Goal: Task Accomplishment & Management: Use online tool/utility

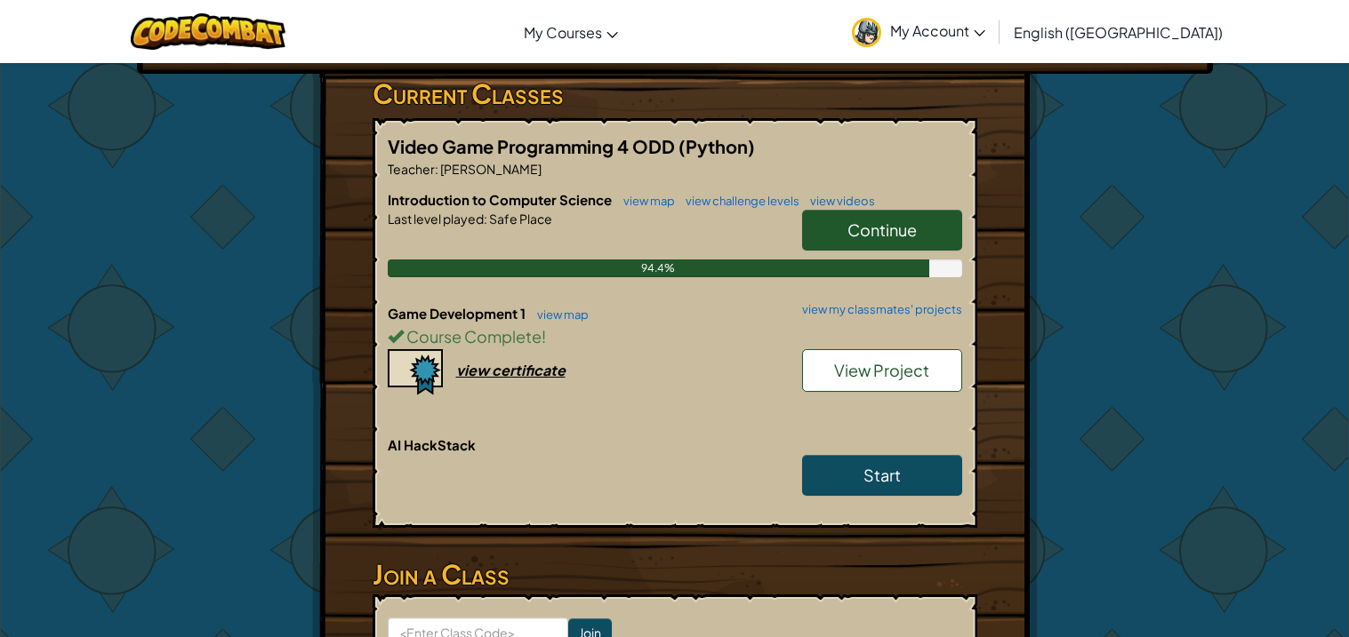
scroll to position [295, 0]
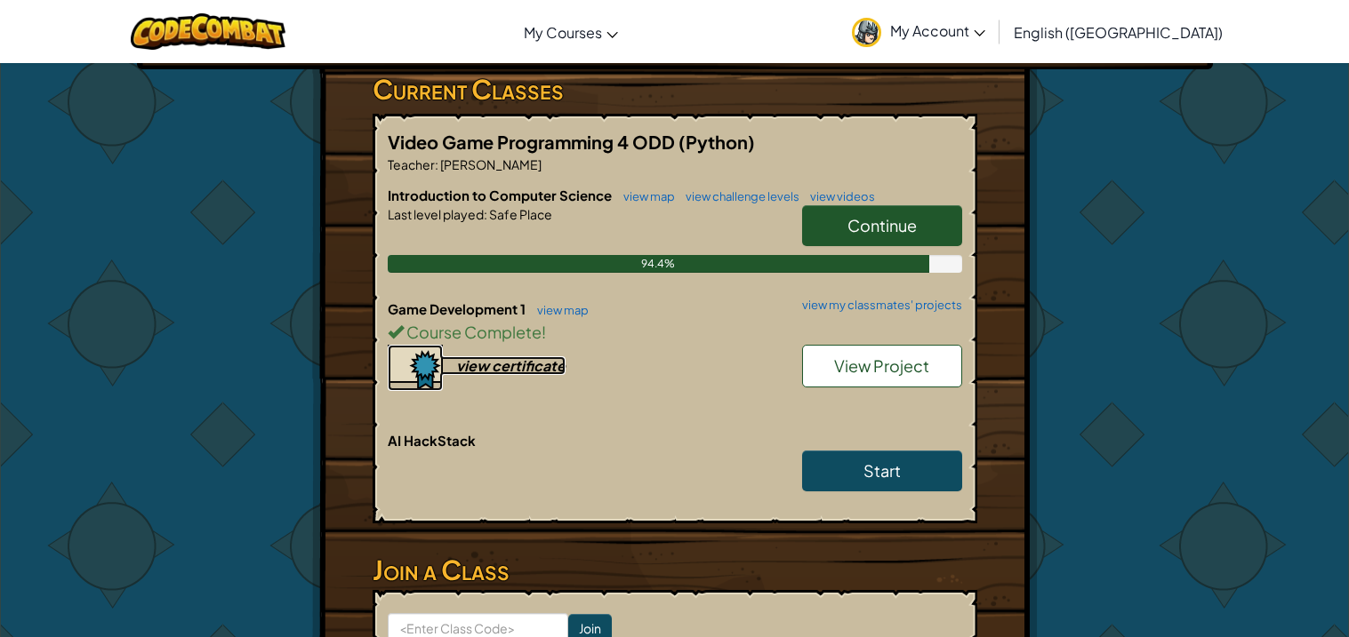
click at [417, 365] on img at bounding box center [415, 368] width 55 height 46
click at [907, 211] on link "Continue" at bounding box center [882, 225] width 160 height 41
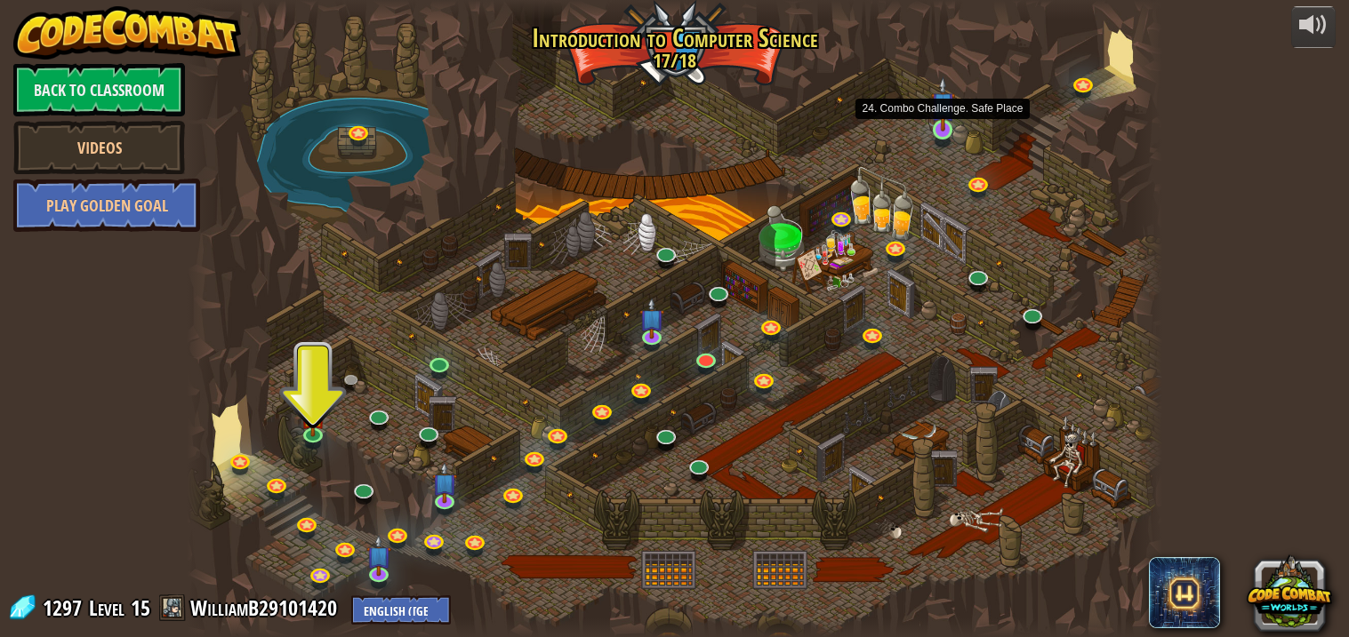
click at [946, 126] on img at bounding box center [943, 103] width 24 height 55
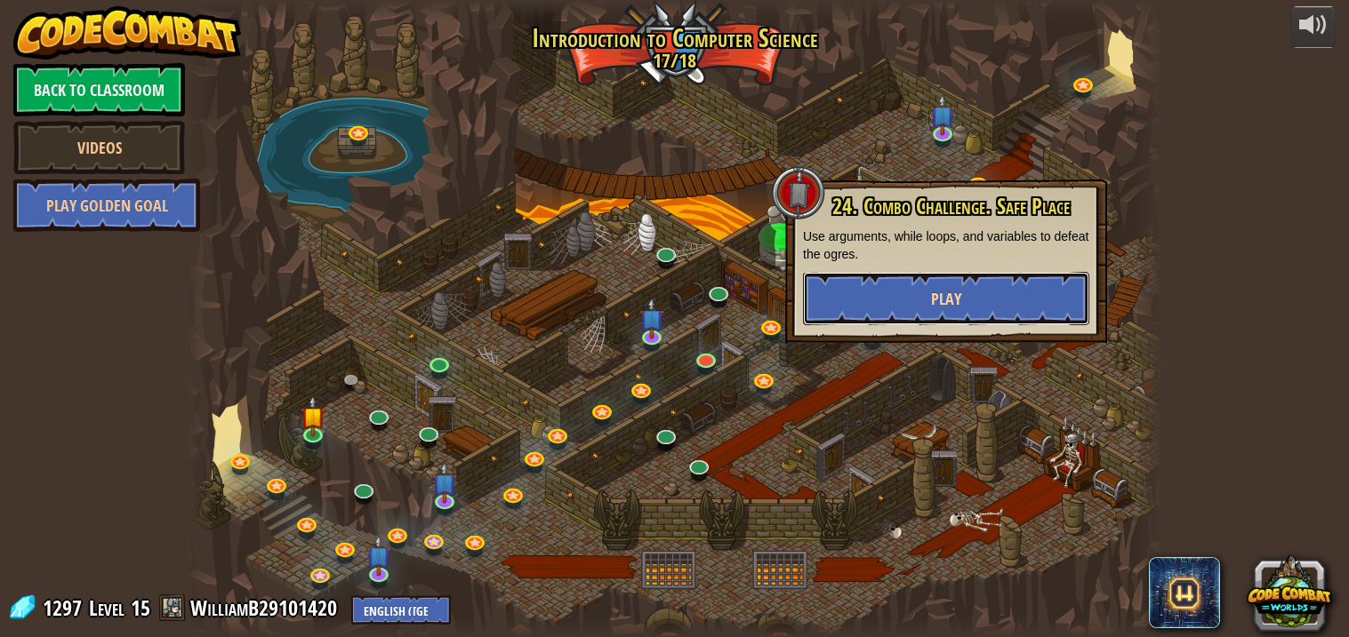
click at [1022, 298] on button "Play" at bounding box center [946, 298] width 286 height 53
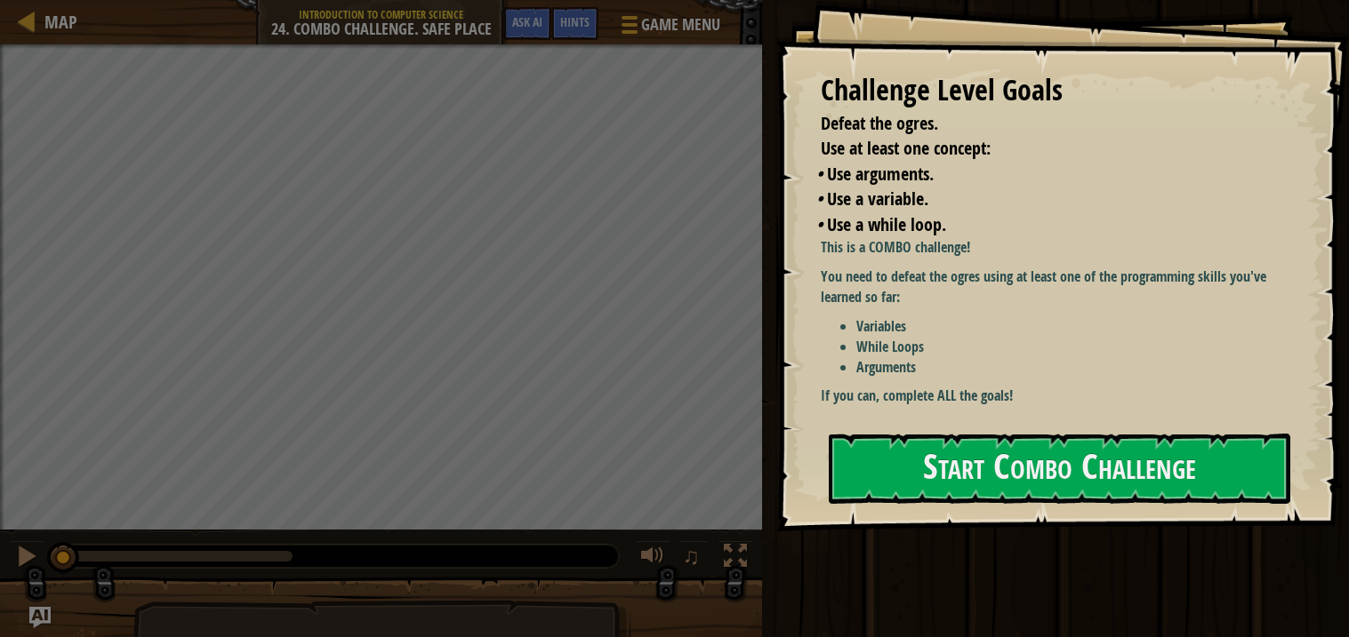
click at [1039, 359] on li "Arguments" at bounding box center [1071, 367] width 430 height 20
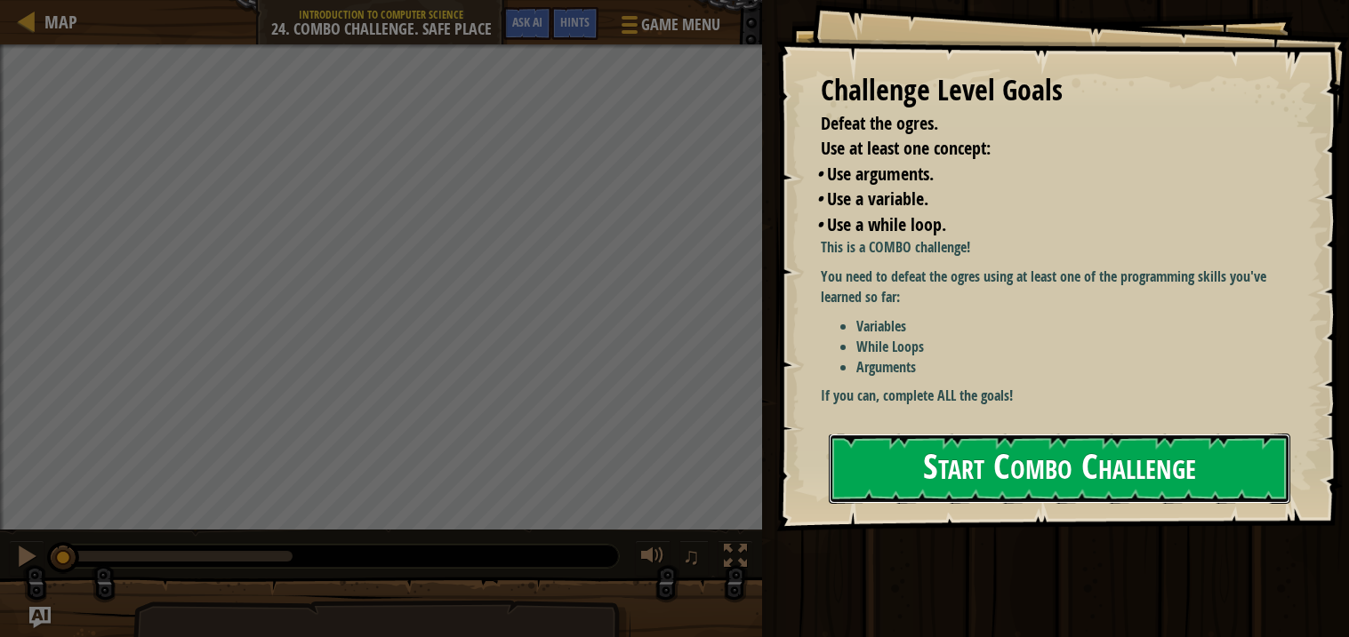
click at [1087, 478] on button "Start Combo Challenge" at bounding box center [1059, 469] width 461 height 70
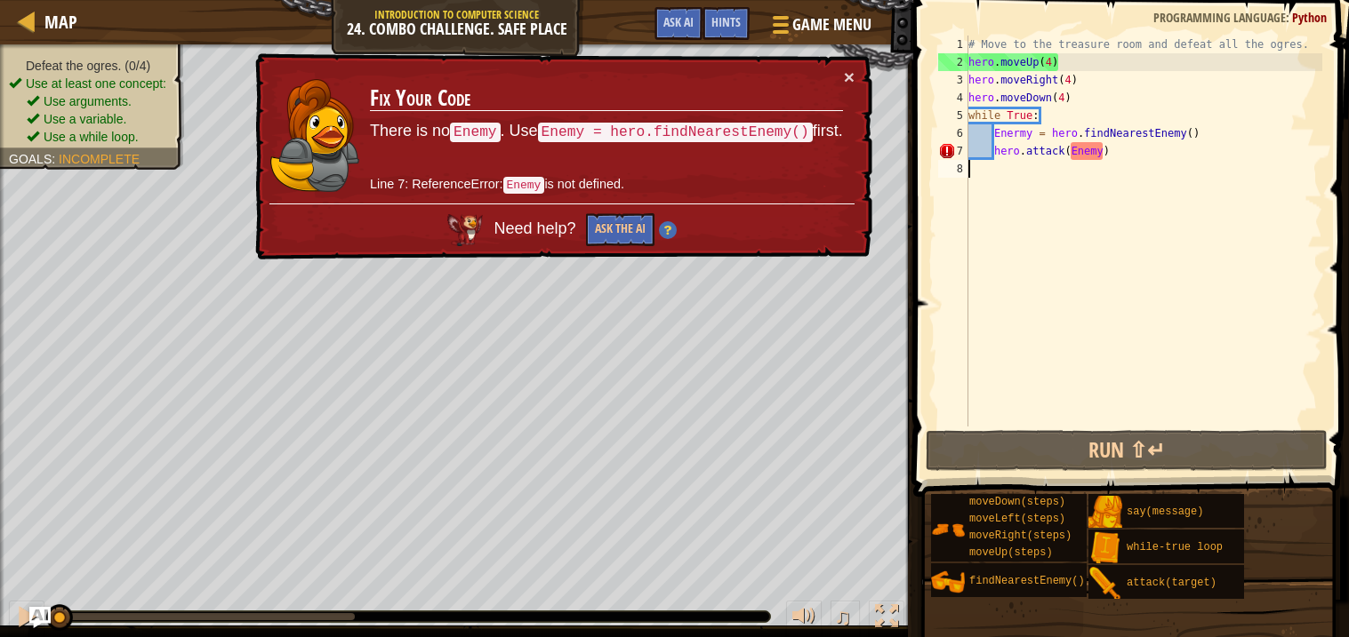
click at [1207, 132] on div "# Move to the treasure room and defeat all the ogres. hero . moveUp ( 4 ) hero …" at bounding box center [1143, 249] width 357 height 427
type textarea "Enermy = hero.findNearestEnemy()"
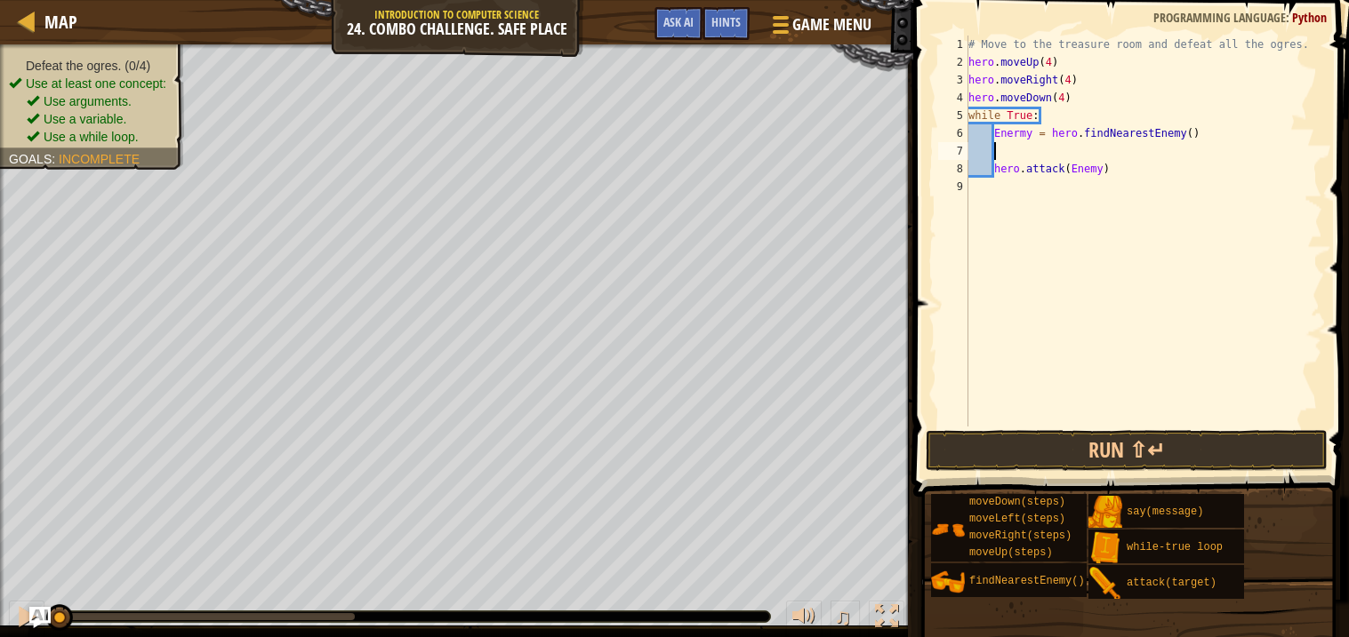
type textarea "h"
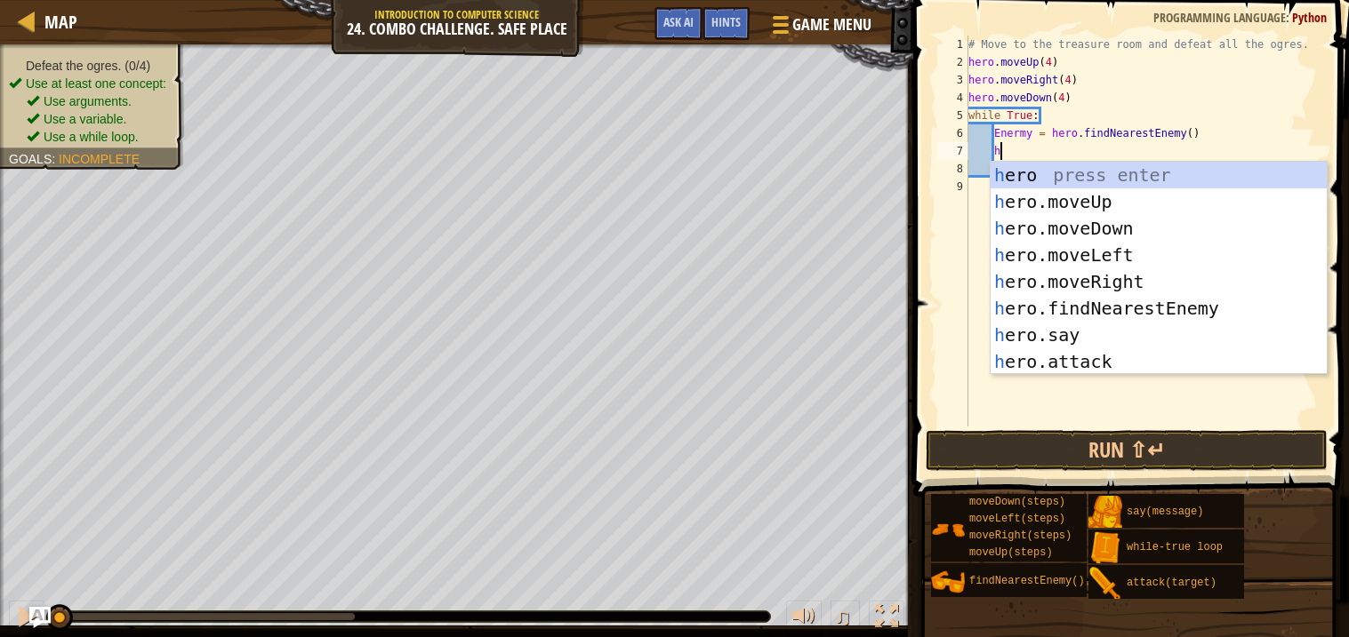
scroll to position [7, 1]
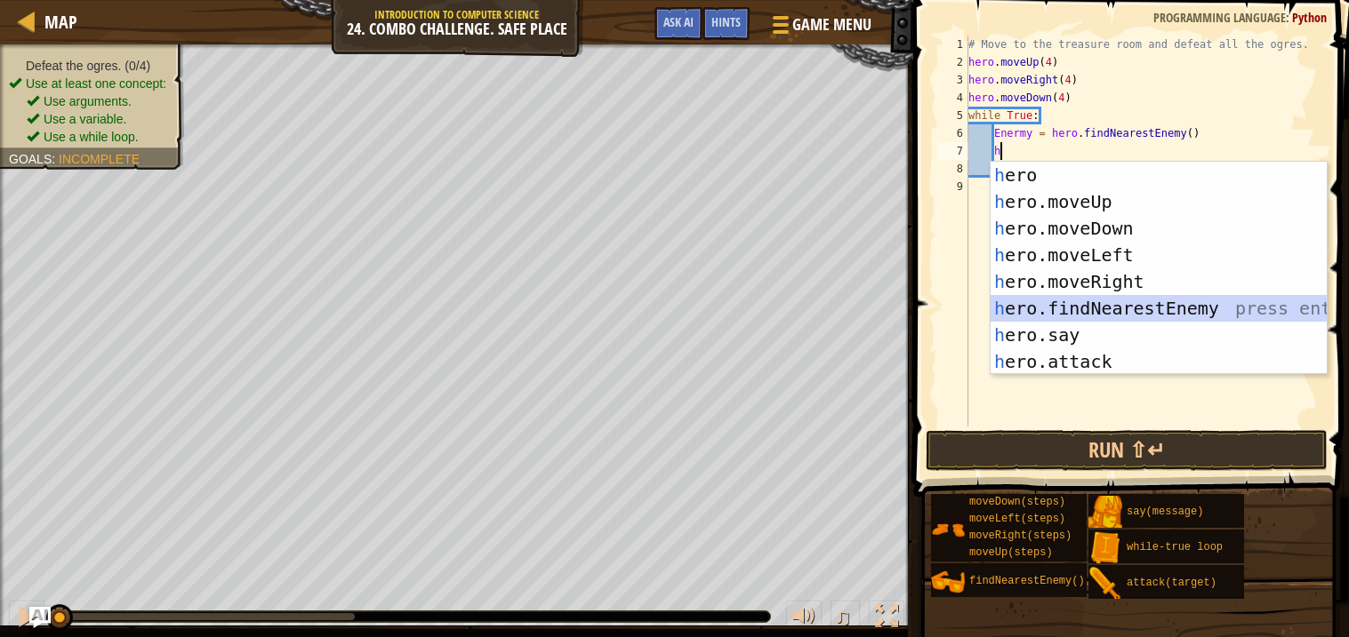
click at [1090, 308] on div "h ero press enter h ero.moveUp press enter h ero.moveDown press enter h ero.mov…" at bounding box center [1158, 295] width 336 height 267
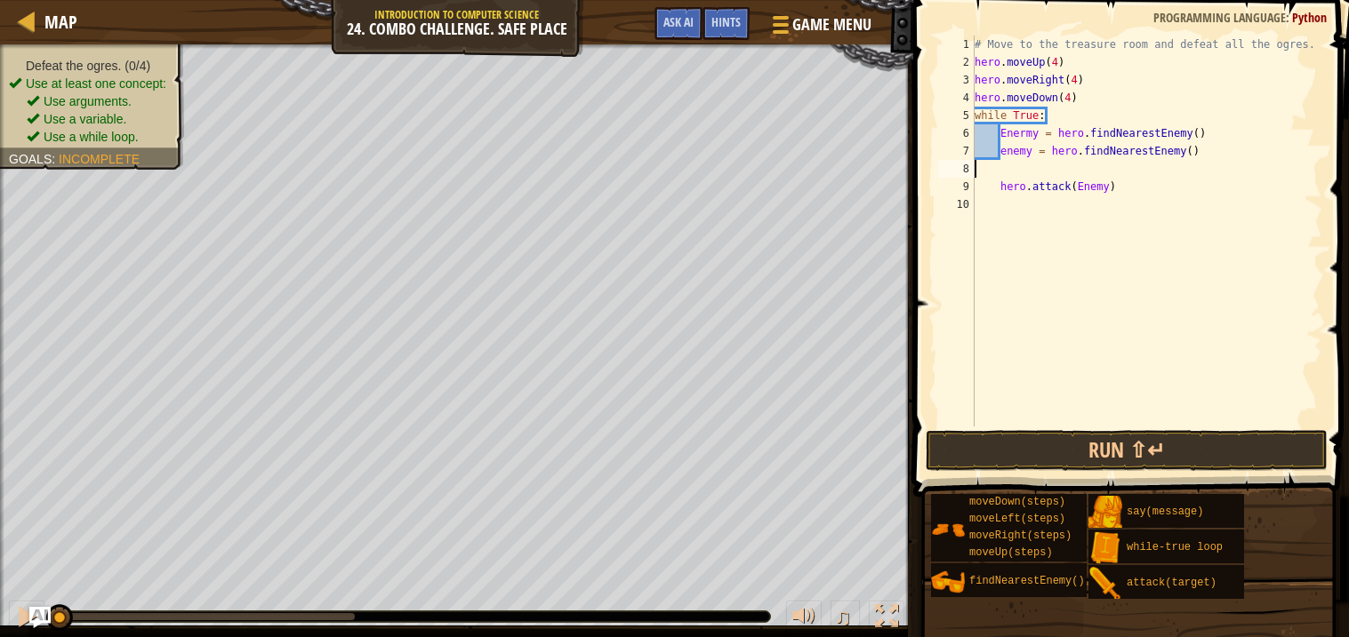
scroll to position [7, 0]
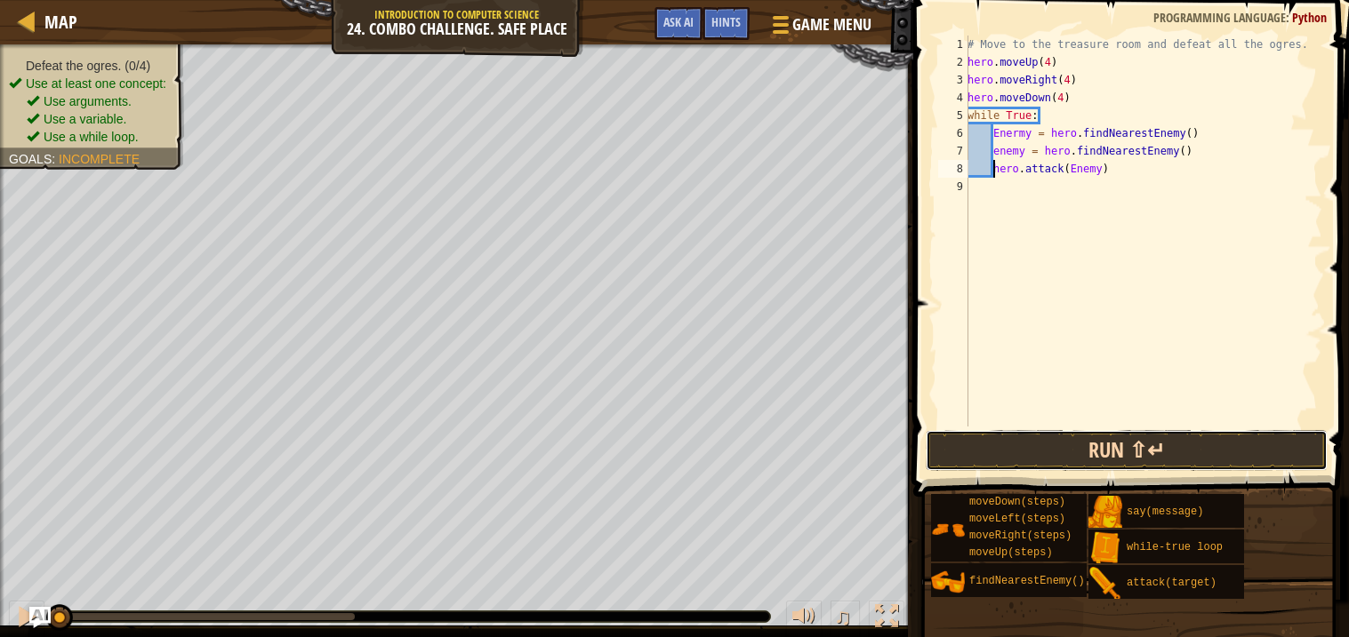
click at [1126, 451] on button "Run ⇧↵" at bounding box center [1127, 450] width 402 height 41
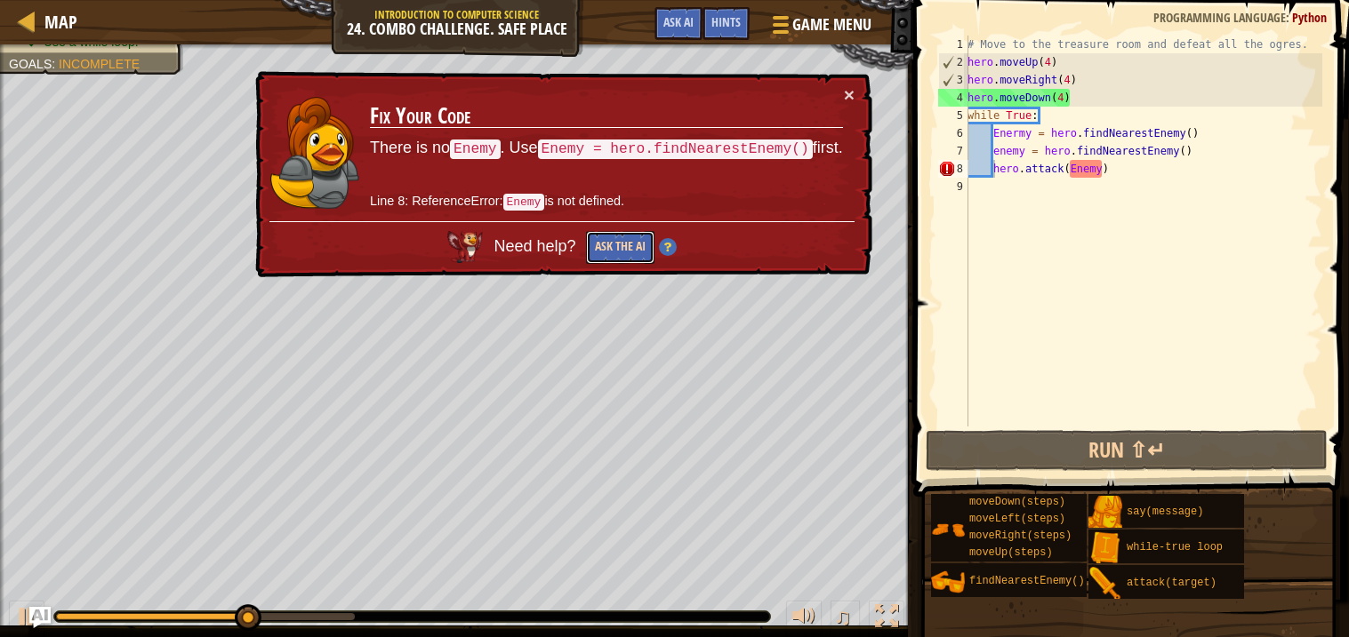
click at [595, 238] on button "Ask the AI" at bounding box center [620, 247] width 68 height 33
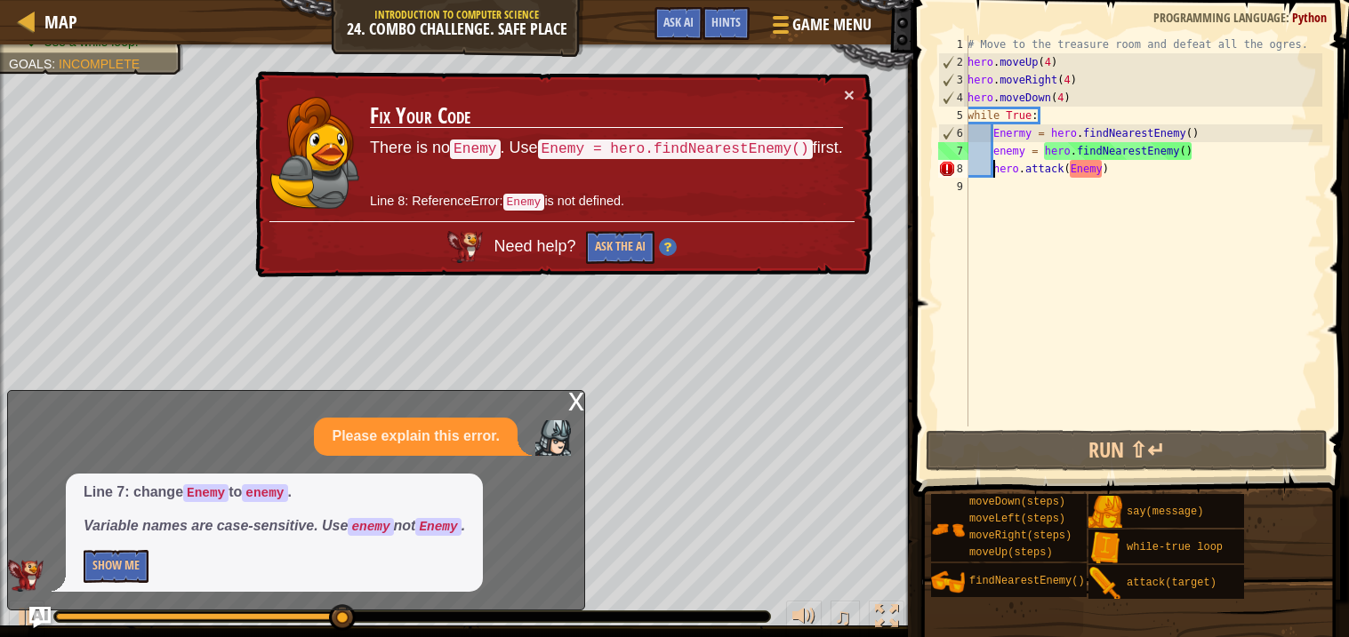
click at [1079, 173] on div "# Move to the treasure room and defeat all the ogres. hero . moveUp ( 4 ) hero …" at bounding box center [1143, 249] width 358 height 427
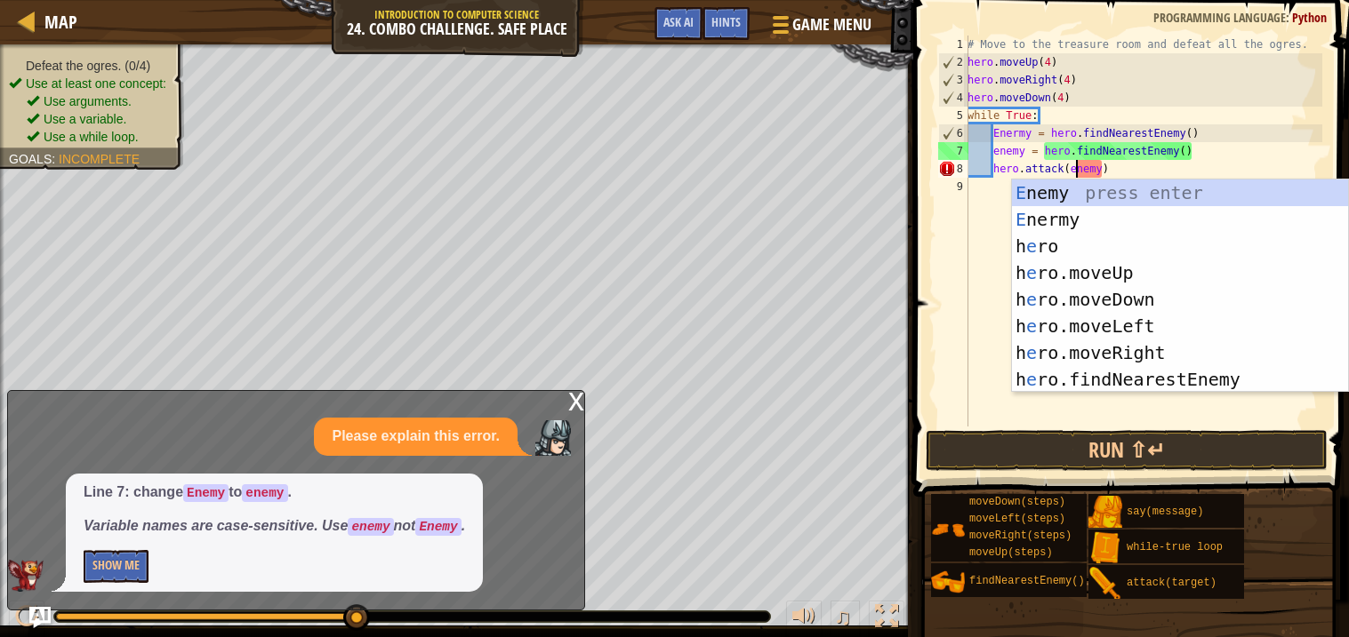
scroll to position [7, 10]
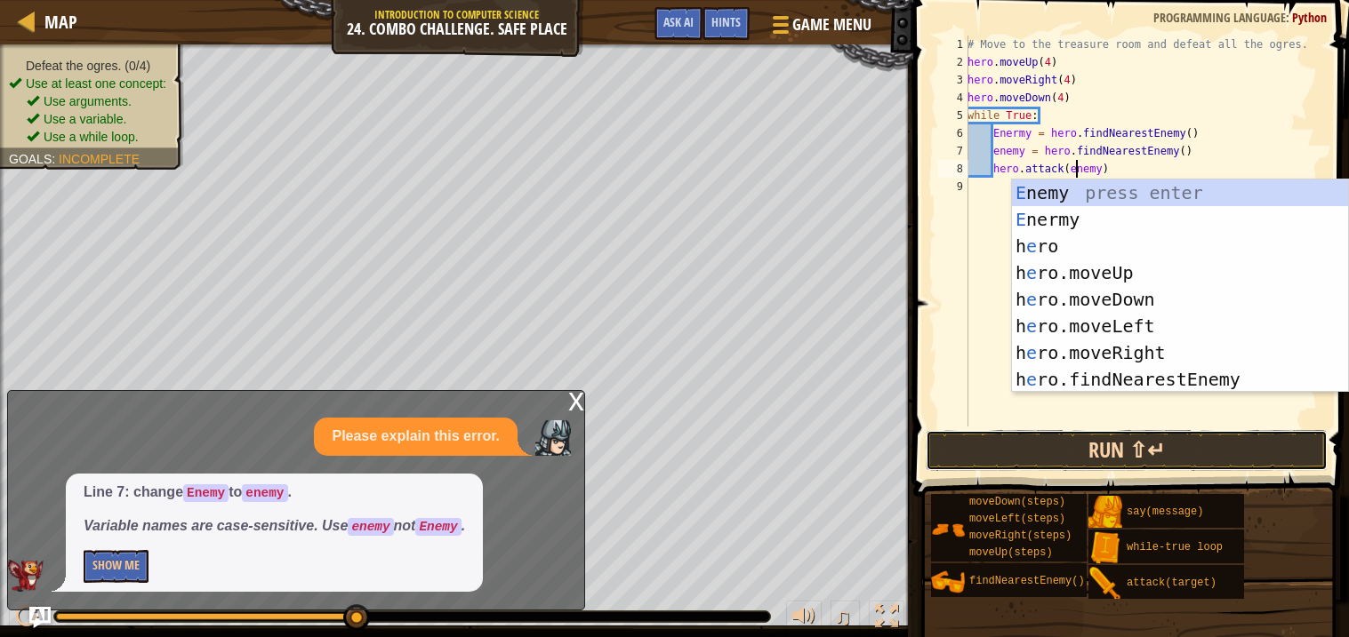
click at [1003, 438] on button "Run ⇧↵" at bounding box center [1127, 450] width 402 height 41
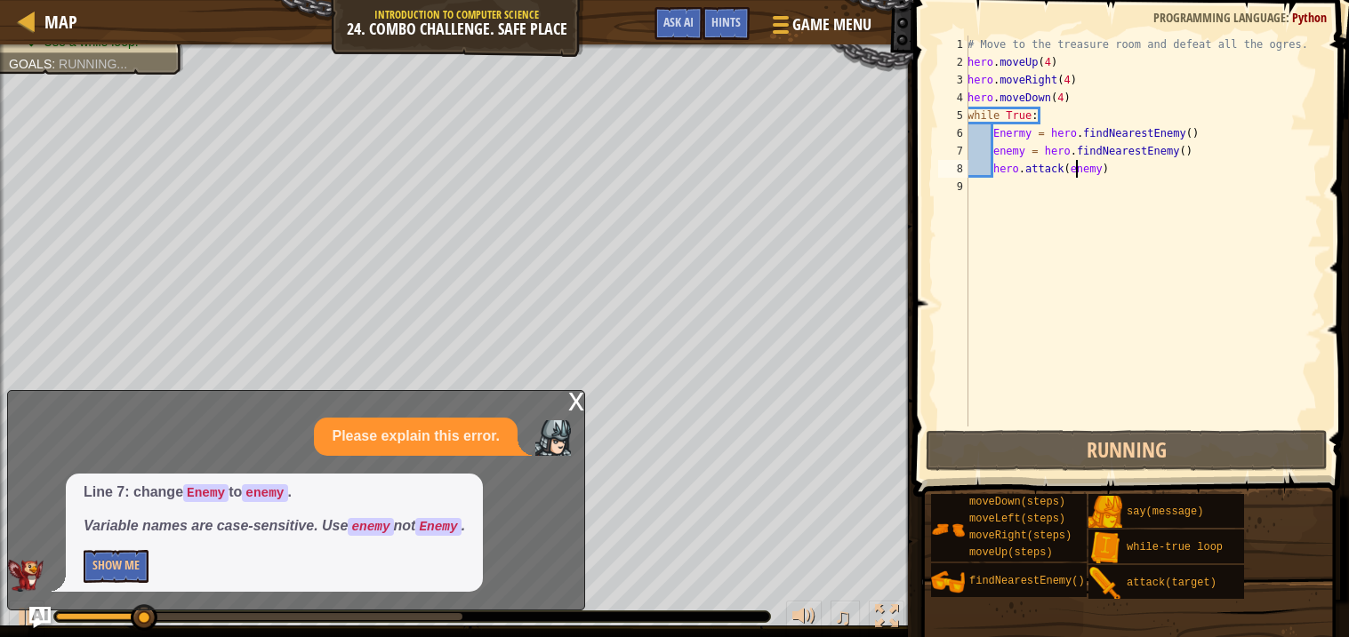
click at [1078, 100] on div "# Move to the treasure room and defeat all the ogres. hero . moveUp ( 4 ) hero …" at bounding box center [1143, 249] width 358 height 427
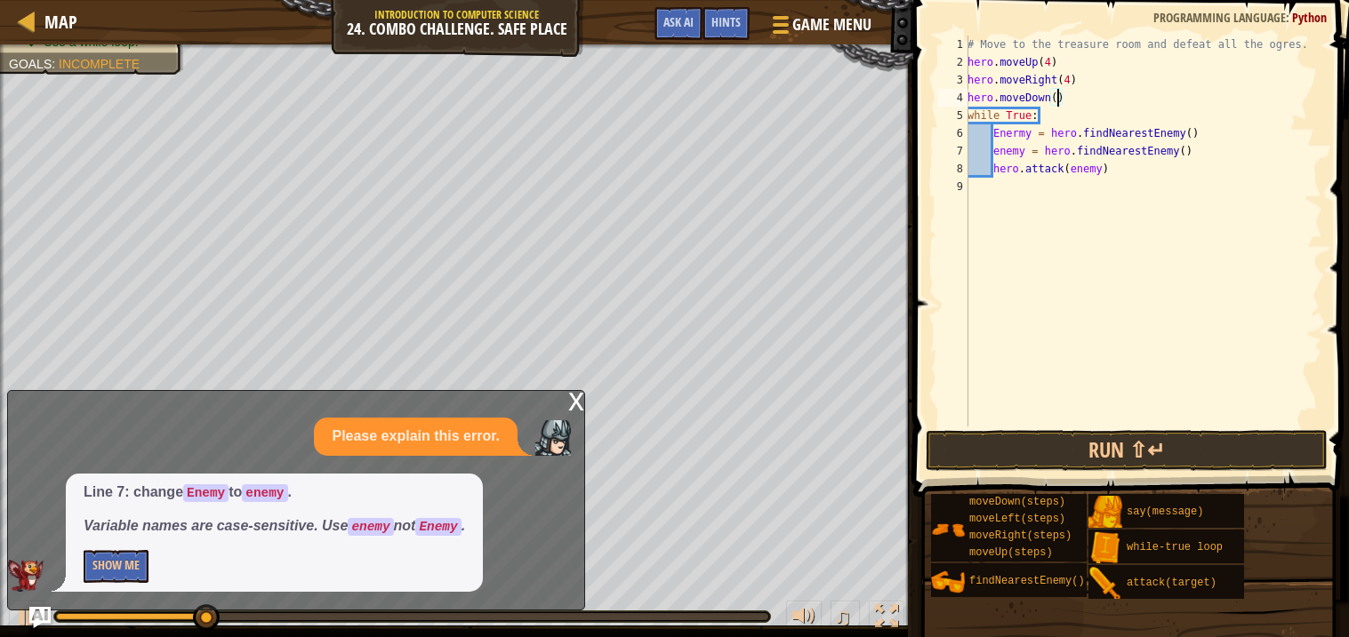
type textarea "hero.moveDown(3)"
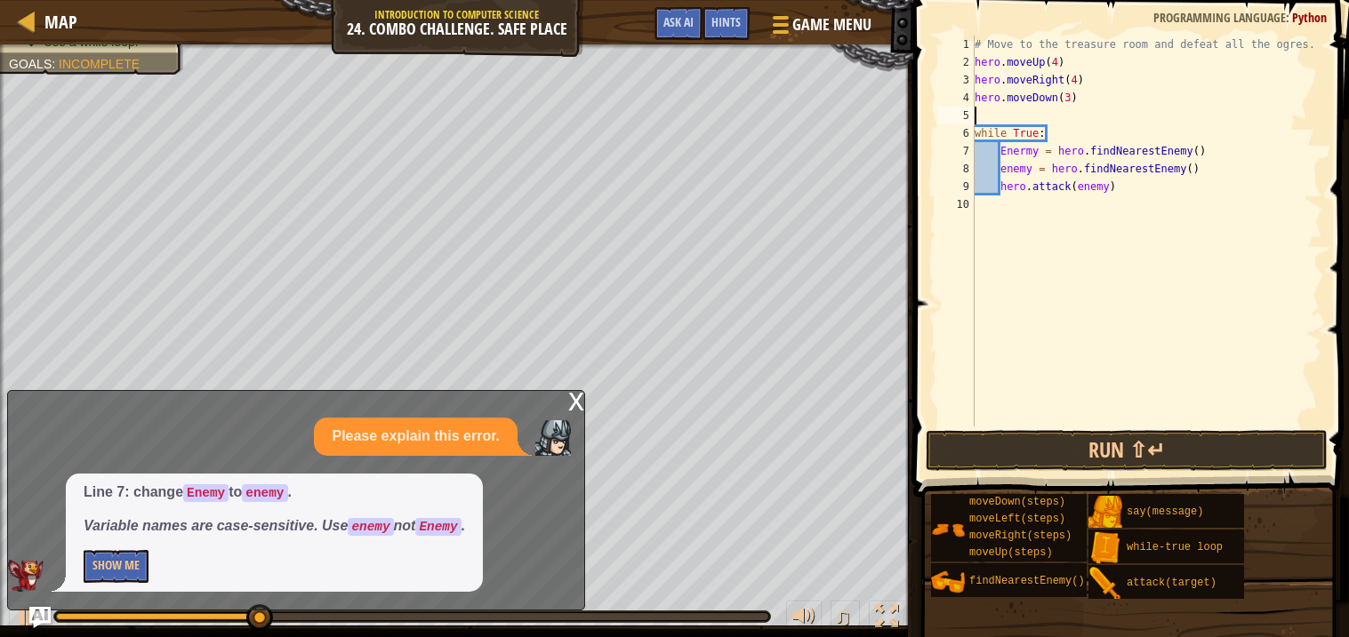
type textarea "h"
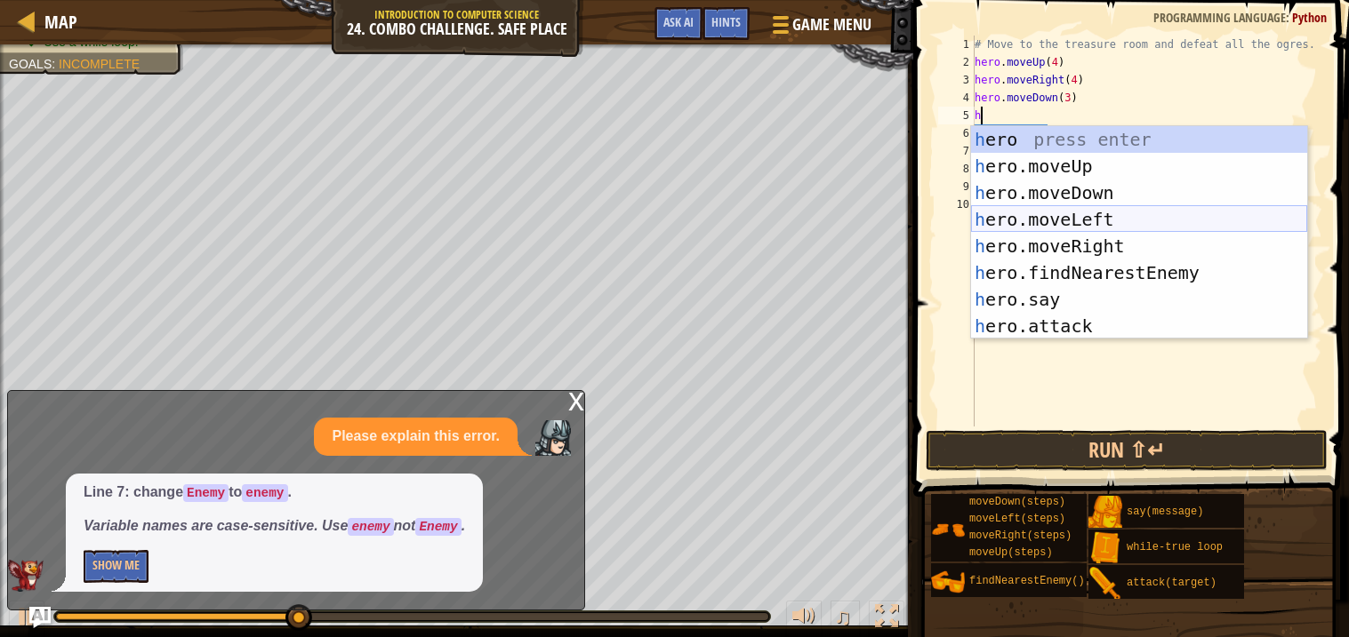
click at [1098, 225] on div "h ero press enter h ero.moveUp press enter h ero.moveDown press enter h ero.mov…" at bounding box center [1139, 259] width 336 height 267
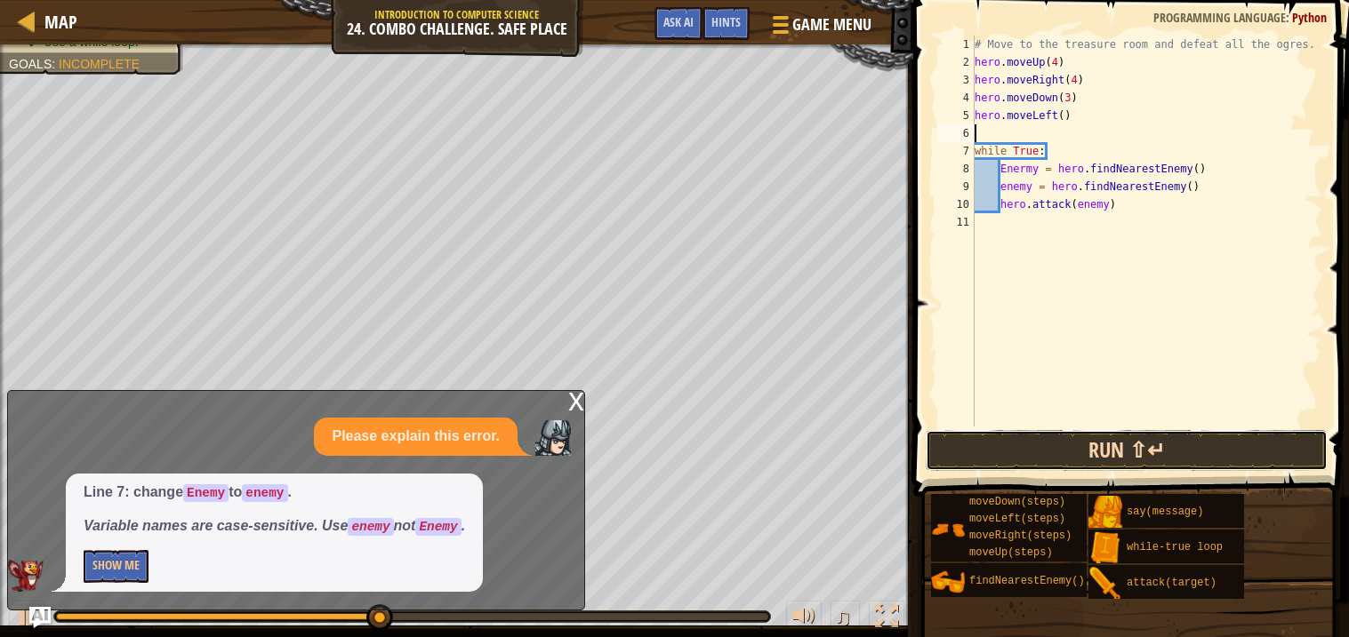
click at [1031, 466] on button "Run ⇧↵" at bounding box center [1127, 450] width 402 height 41
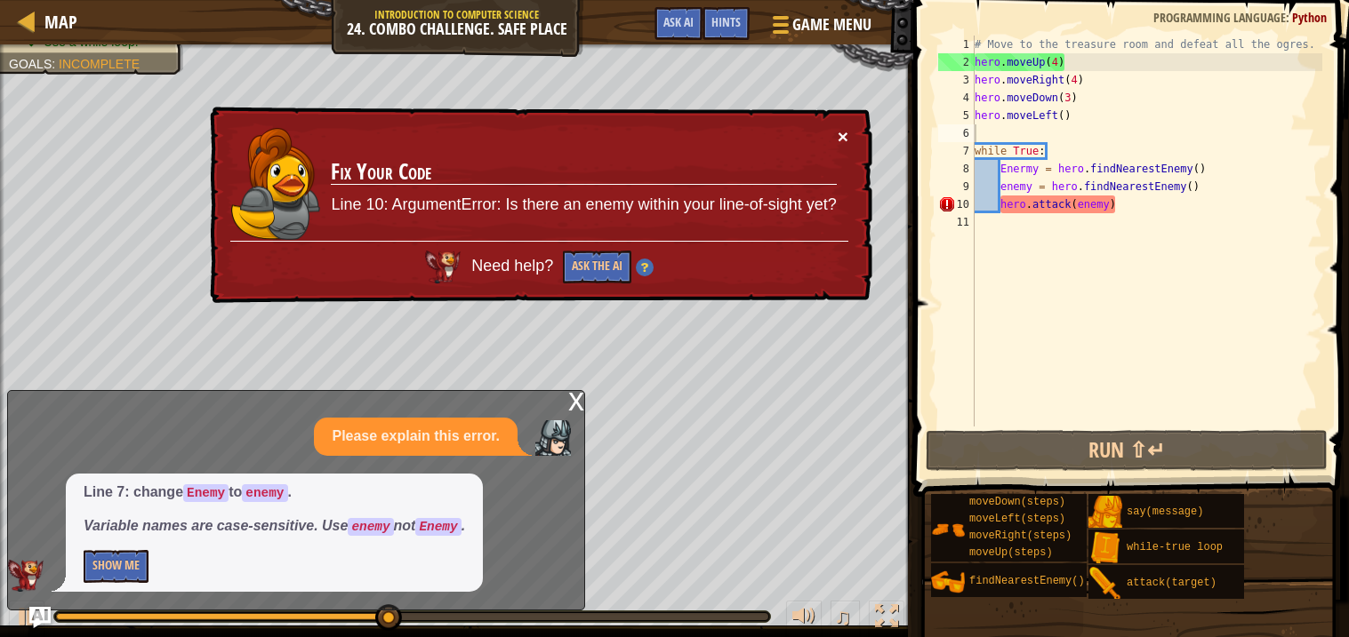
click at [842, 133] on button "×" at bounding box center [843, 136] width 11 height 19
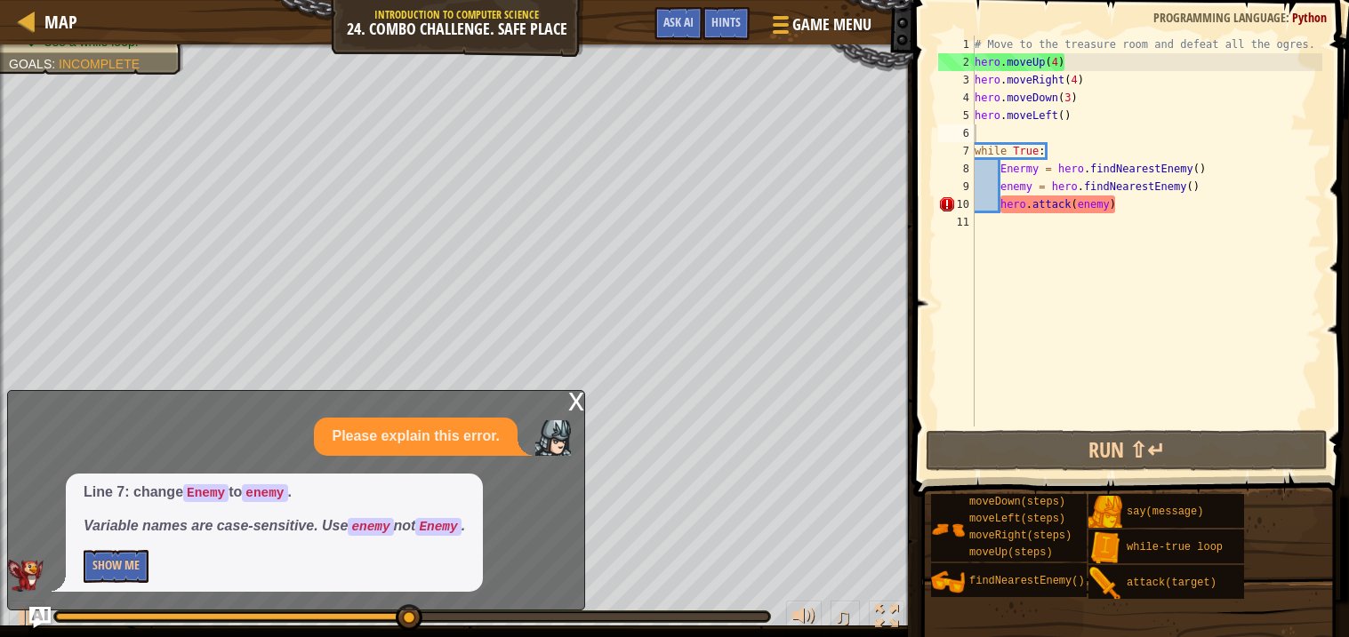
click at [573, 405] on div "x" at bounding box center [576, 400] width 16 height 18
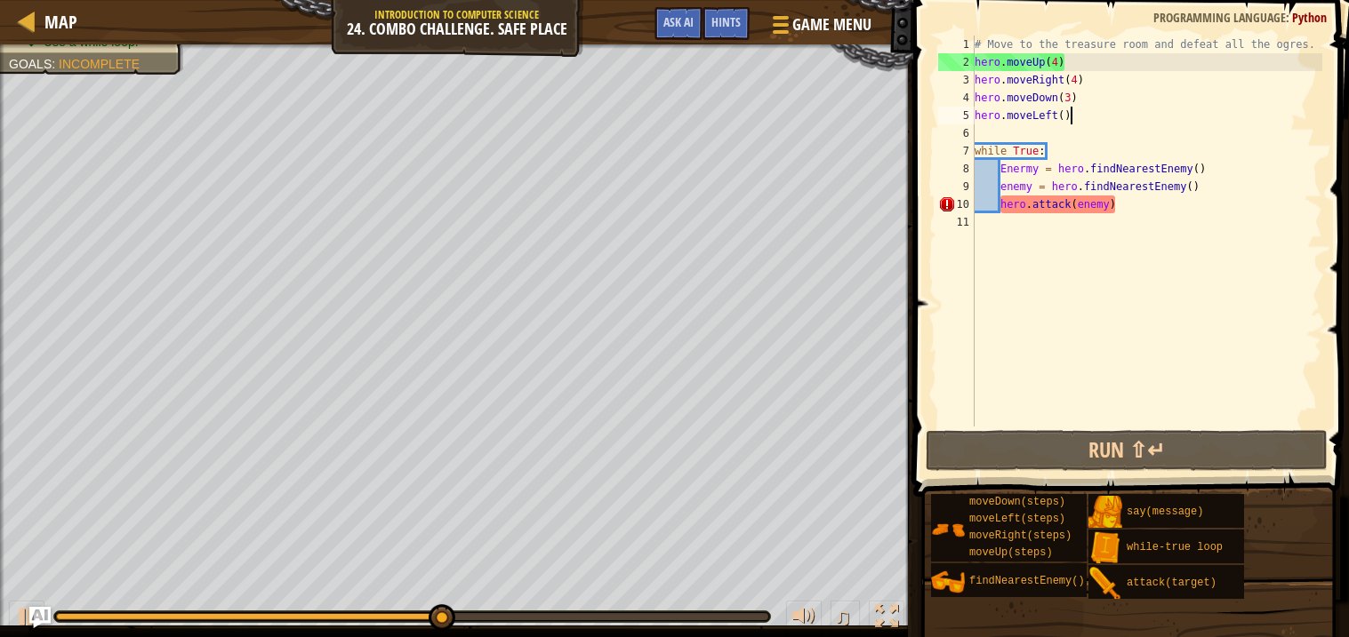
click at [1067, 115] on div "# Move to the treasure room and defeat all the ogres. hero . moveUp ( 4 ) hero …" at bounding box center [1147, 249] width 352 height 427
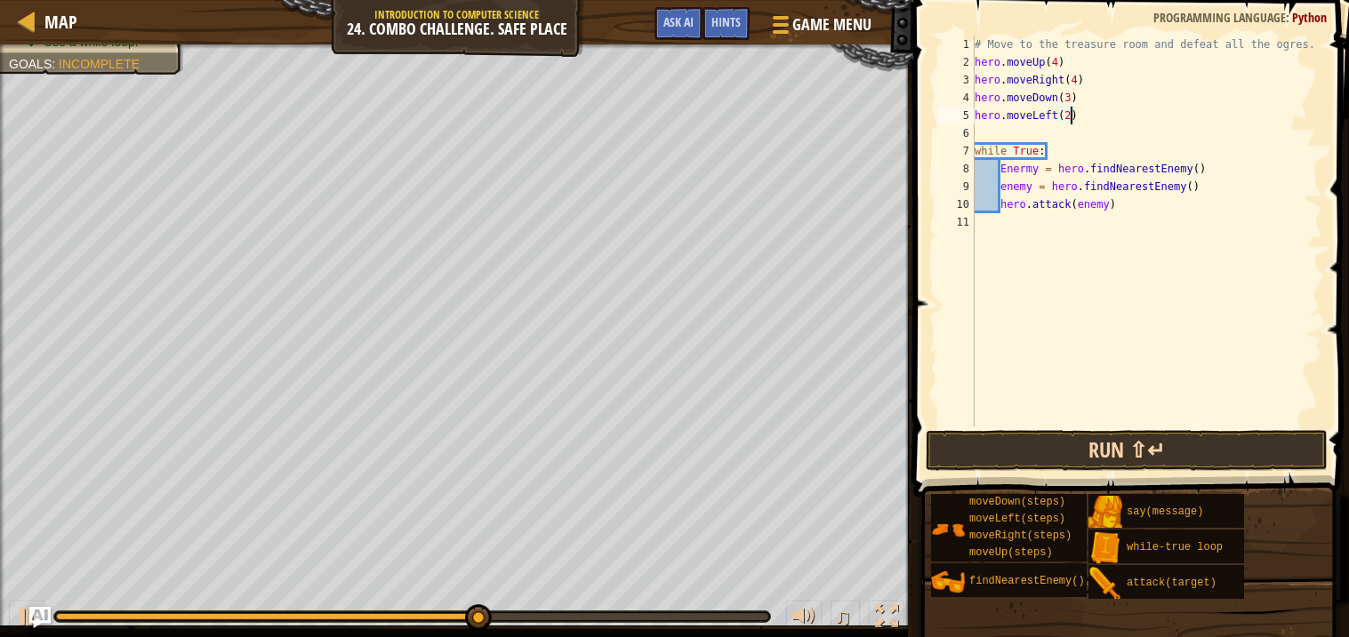
type textarea "hero.moveLeft(2)"
click at [1078, 443] on button "Run ⇧↵" at bounding box center [1127, 450] width 402 height 41
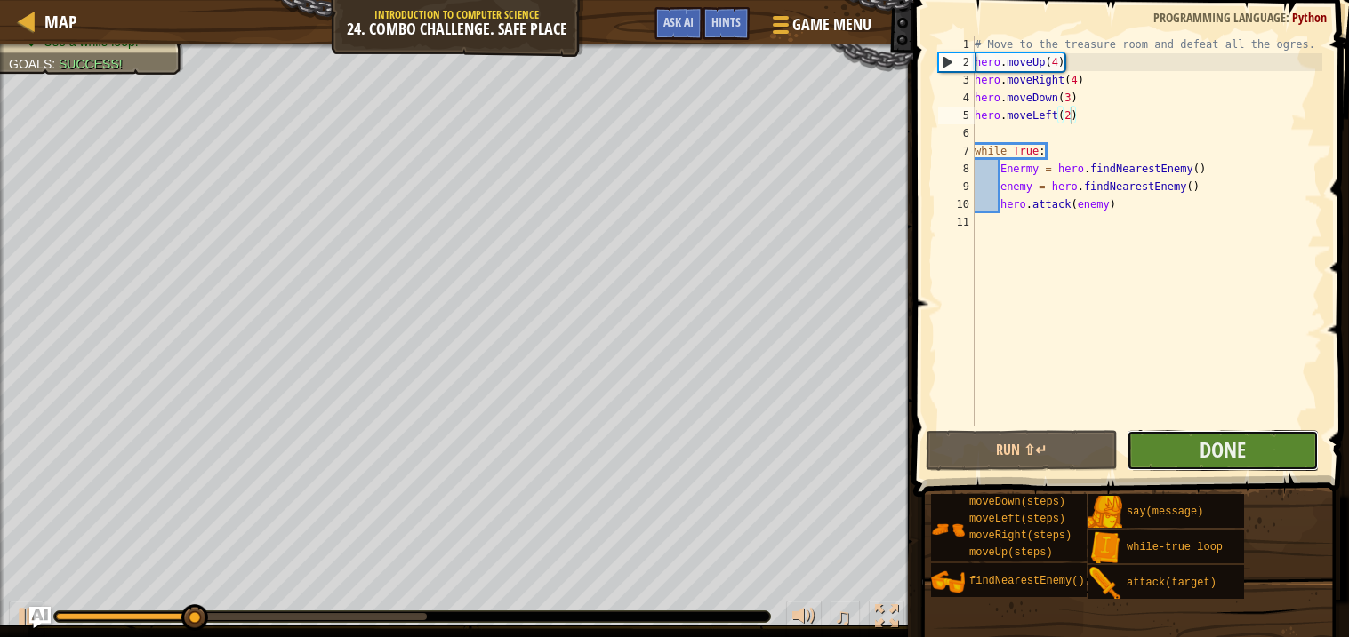
click at [1162, 446] on button "Done" at bounding box center [1222, 450] width 192 height 41
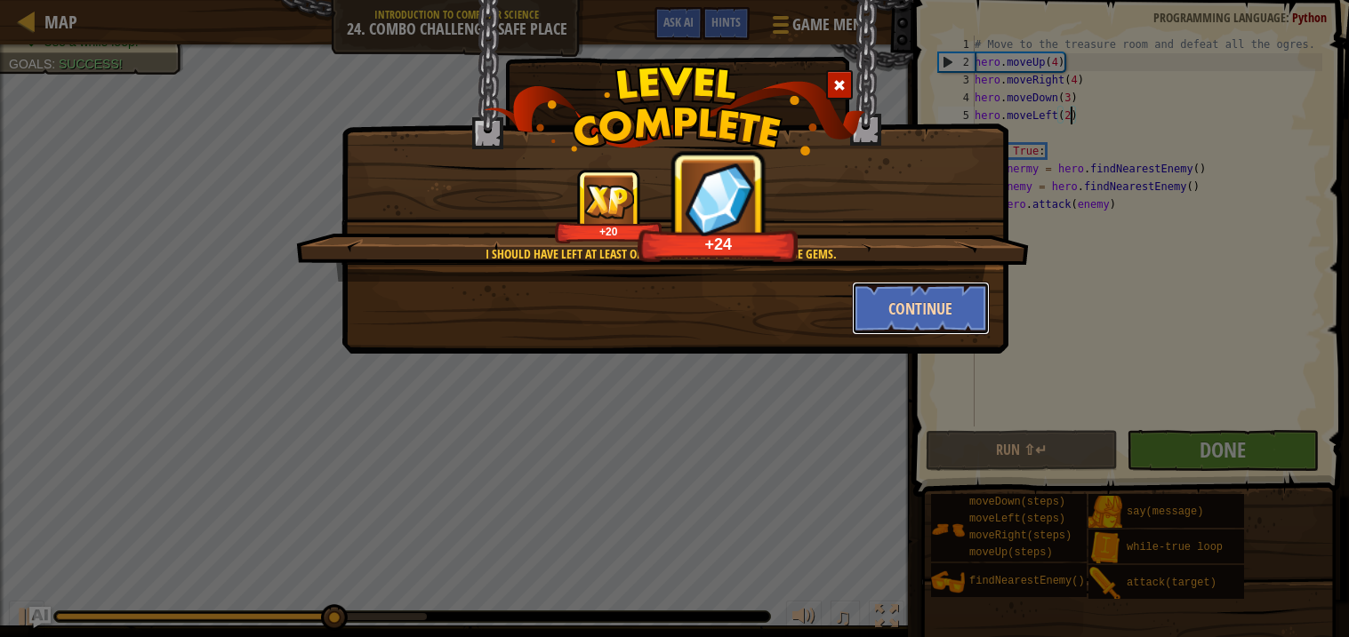
click at [933, 310] on button "Continue" at bounding box center [921, 308] width 138 height 53
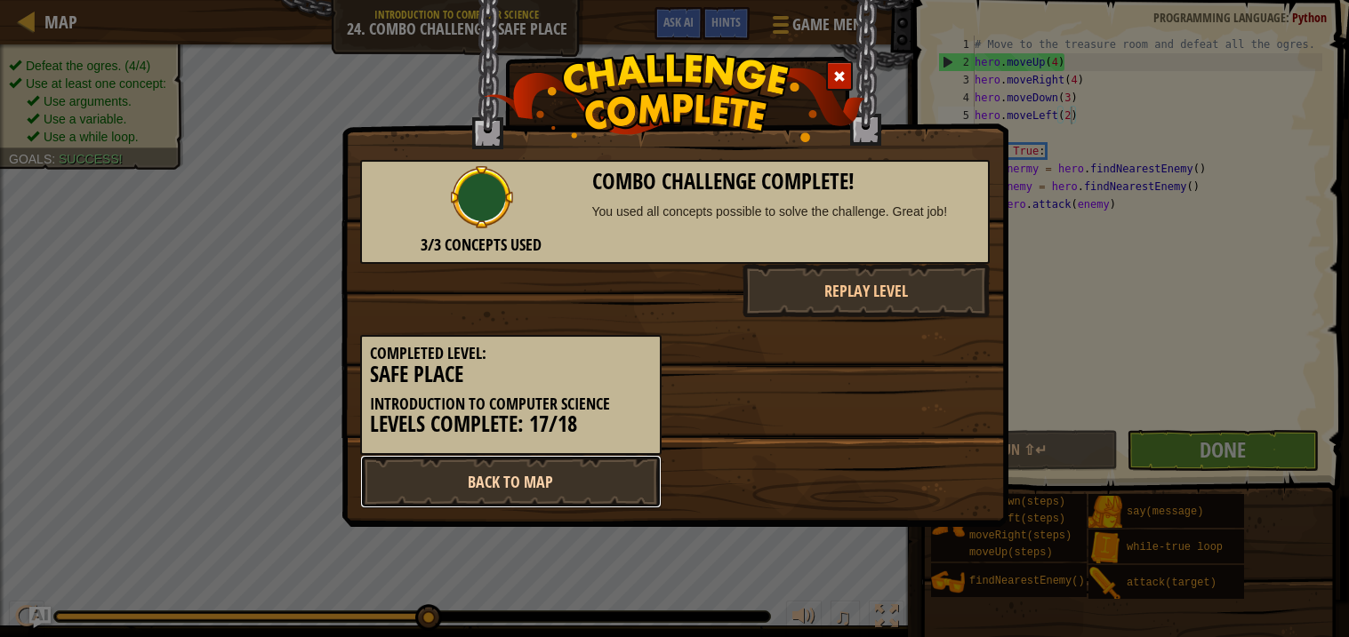
click at [575, 477] on link "Back to Map" at bounding box center [510, 481] width 301 height 53
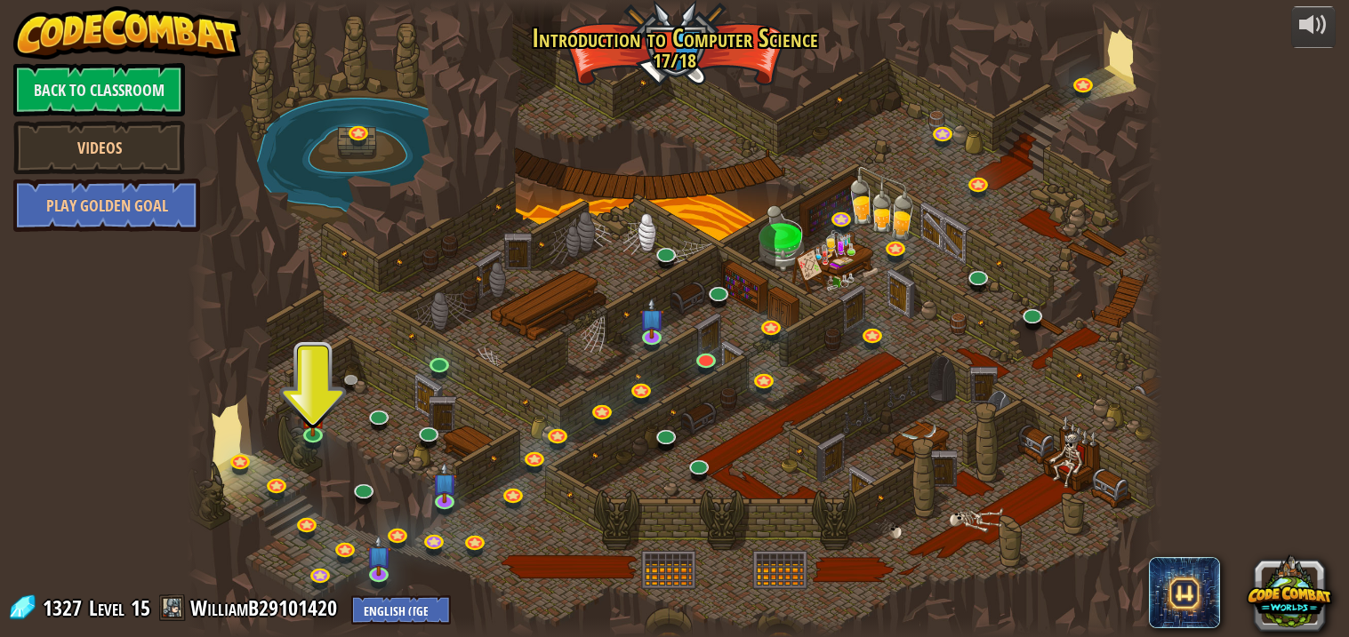
click at [662, 55] on div at bounding box center [674, 318] width 975 height 637
click at [316, 432] on img at bounding box center [313, 406] width 24 height 55
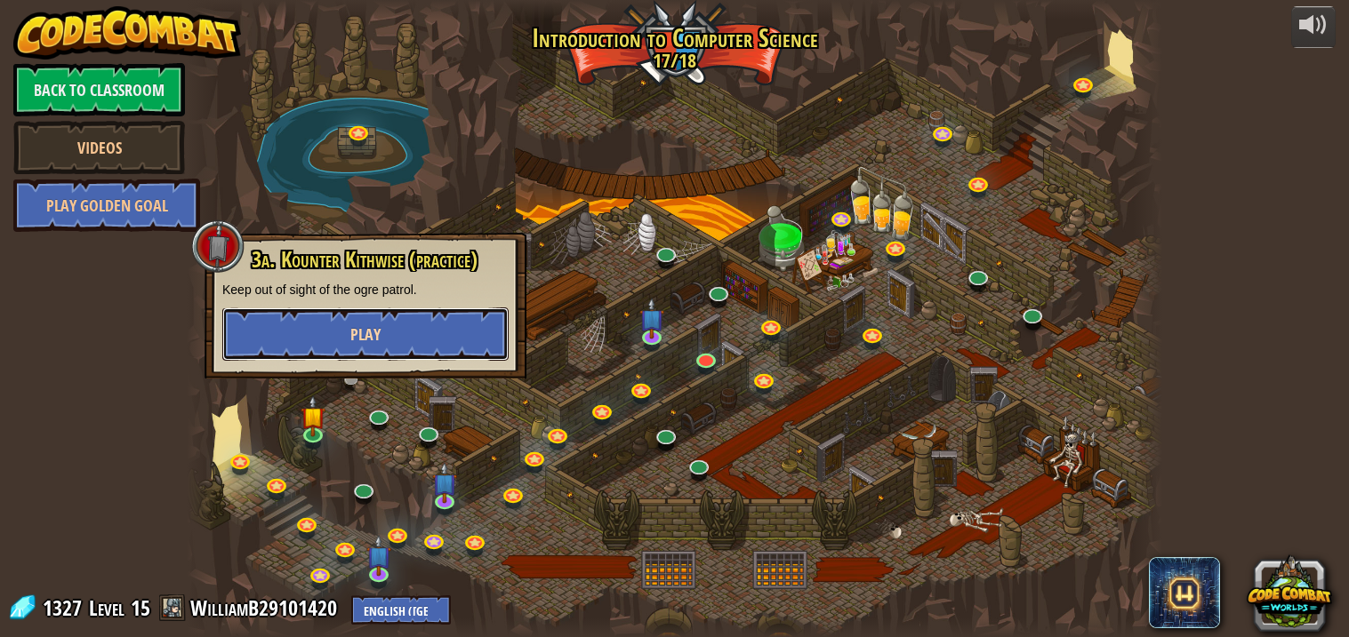
click at [328, 349] on button "Play" at bounding box center [365, 334] width 286 height 53
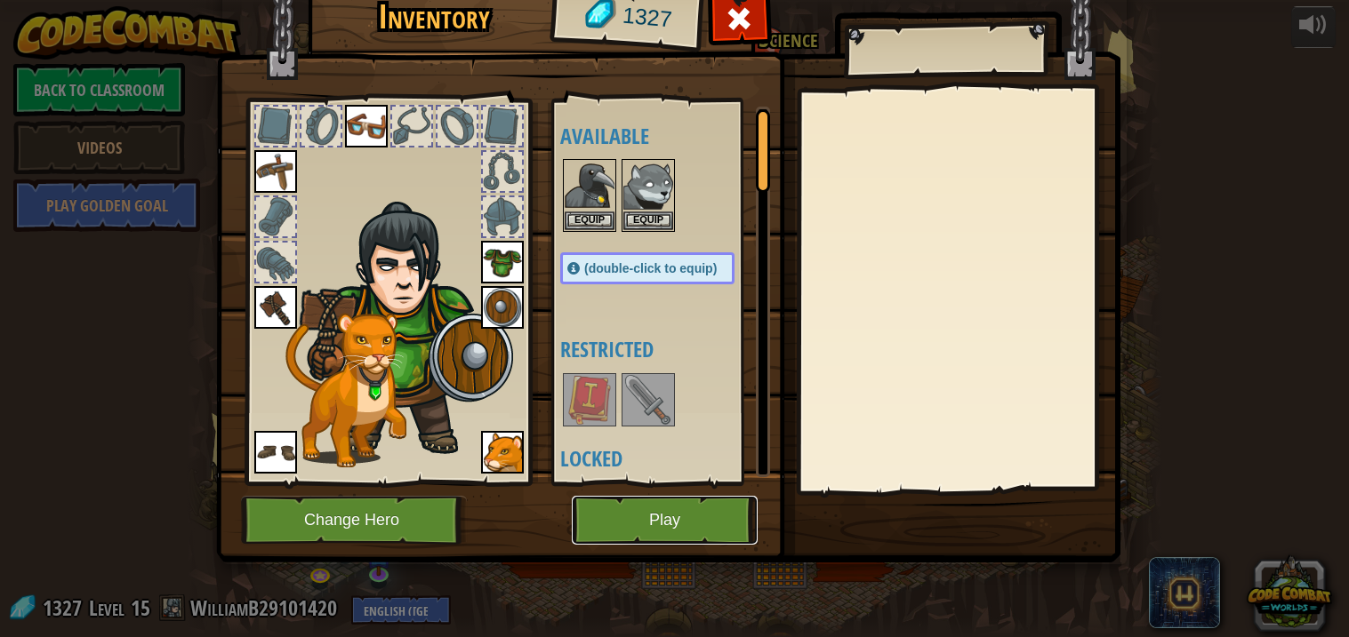
click at [625, 522] on button "Play" at bounding box center [665, 520] width 186 height 49
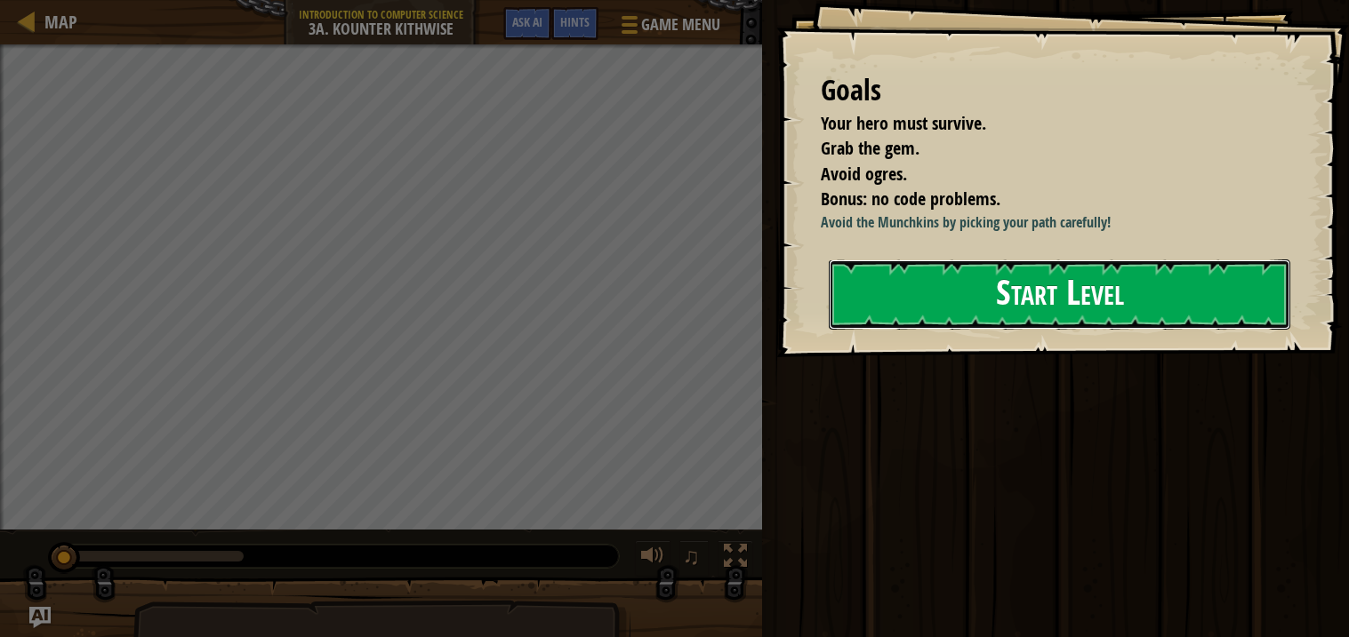
click at [1023, 293] on button "Start Level" at bounding box center [1059, 295] width 461 height 70
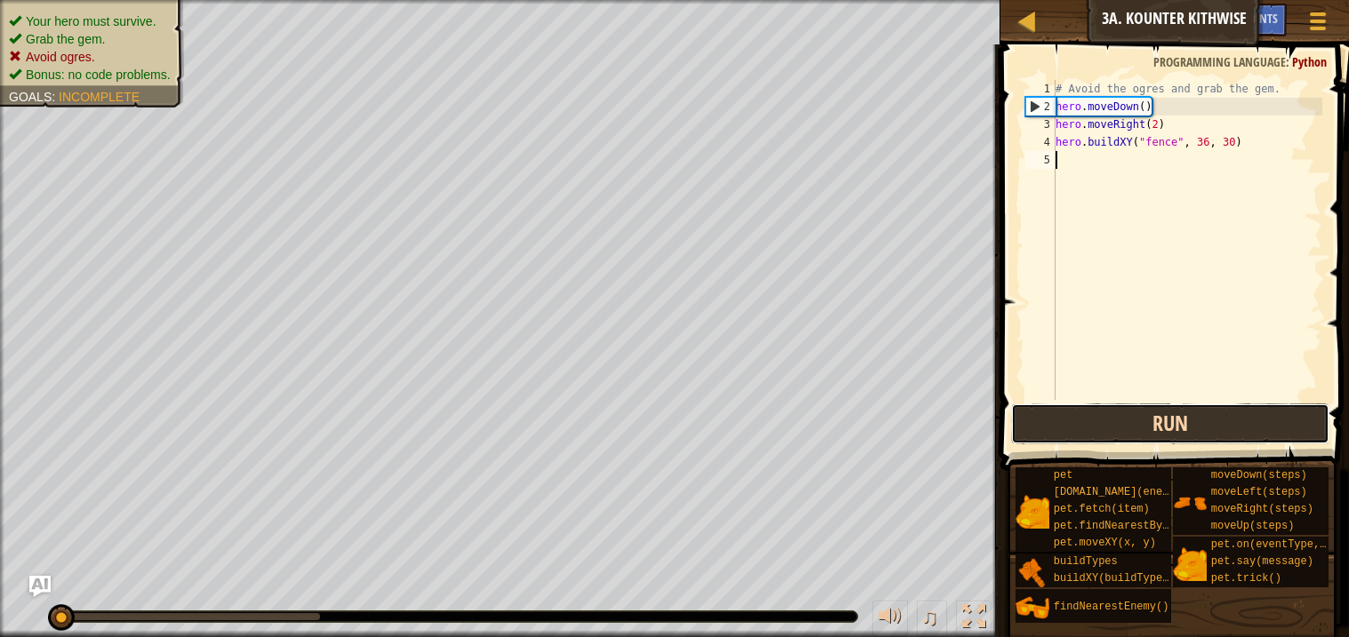
click at [1183, 413] on button "Run" at bounding box center [1169, 424] width 317 height 41
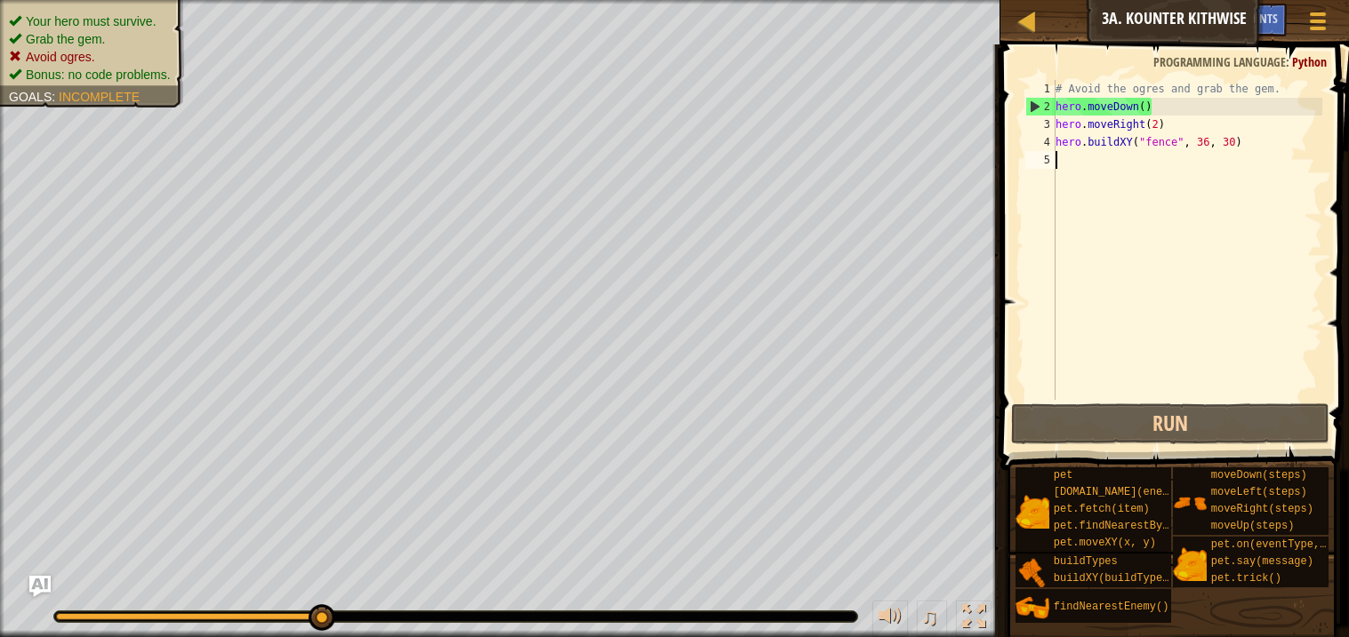
click at [1234, 141] on div "# Avoid the ogres and grab the gem. hero . moveDown ( ) hero . moveRight ( 2 ) …" at bounding box center [1187, 258] width 270 height 356
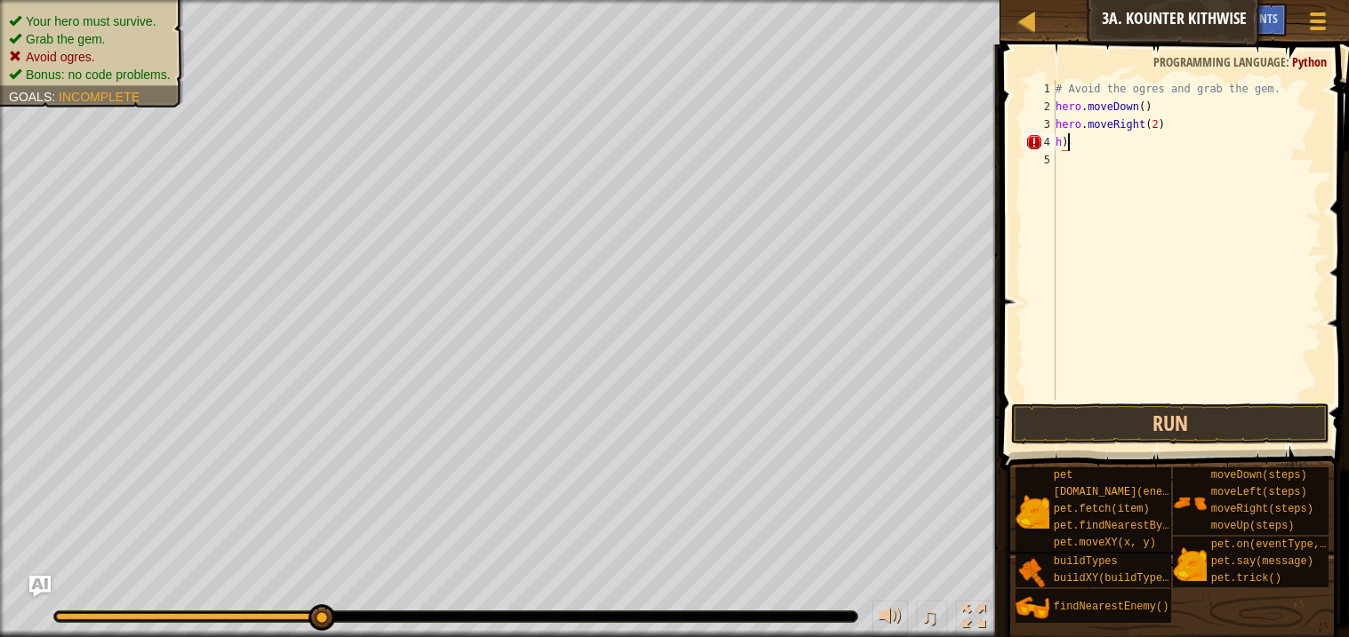
type textarea "h"
type textarea "hero.moveRight(2)"
type textarea "h"
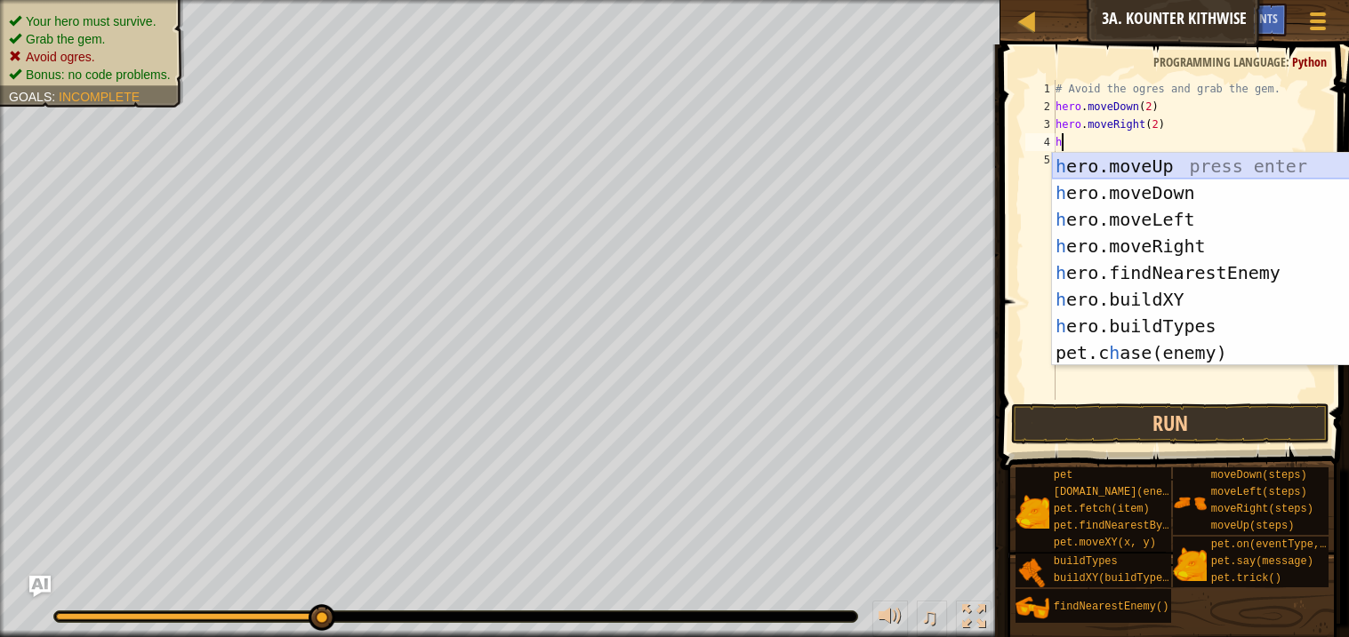
click at [1175, 169] on div "h ero.moveUp press enter h ero.moveDown press enter h ero.moveLeft press enter …" at bounding box center [1220, 286] width 336 height 267
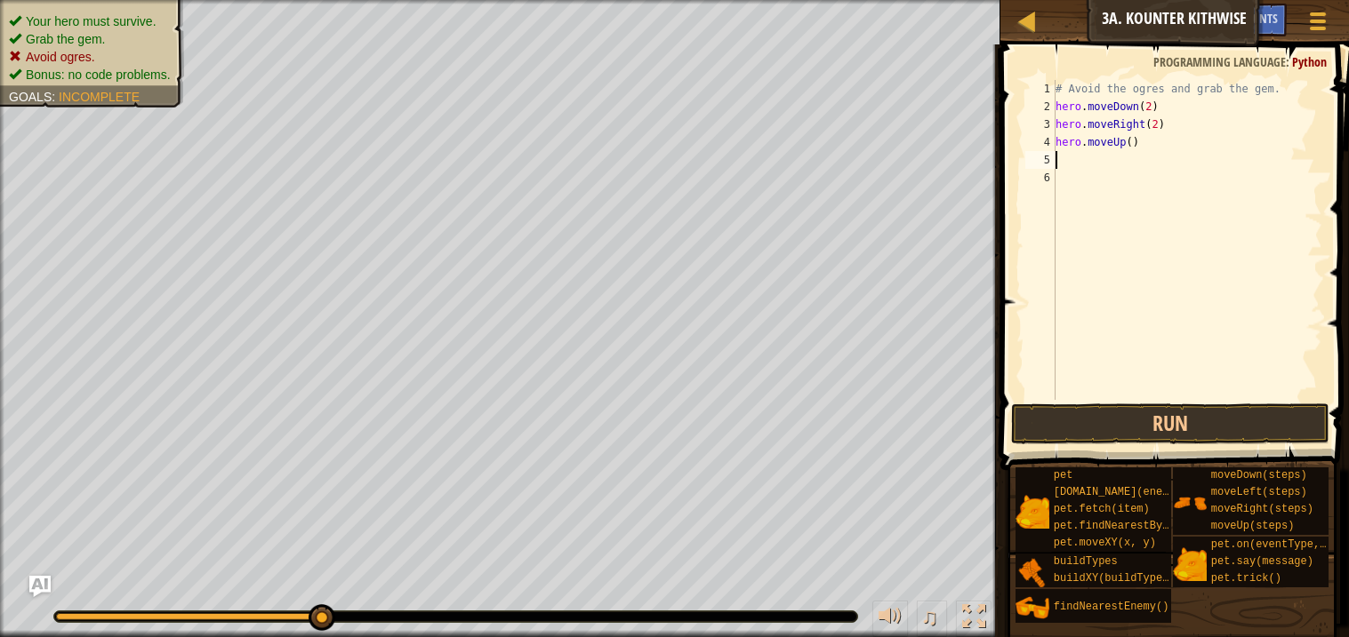
type textarea "h"
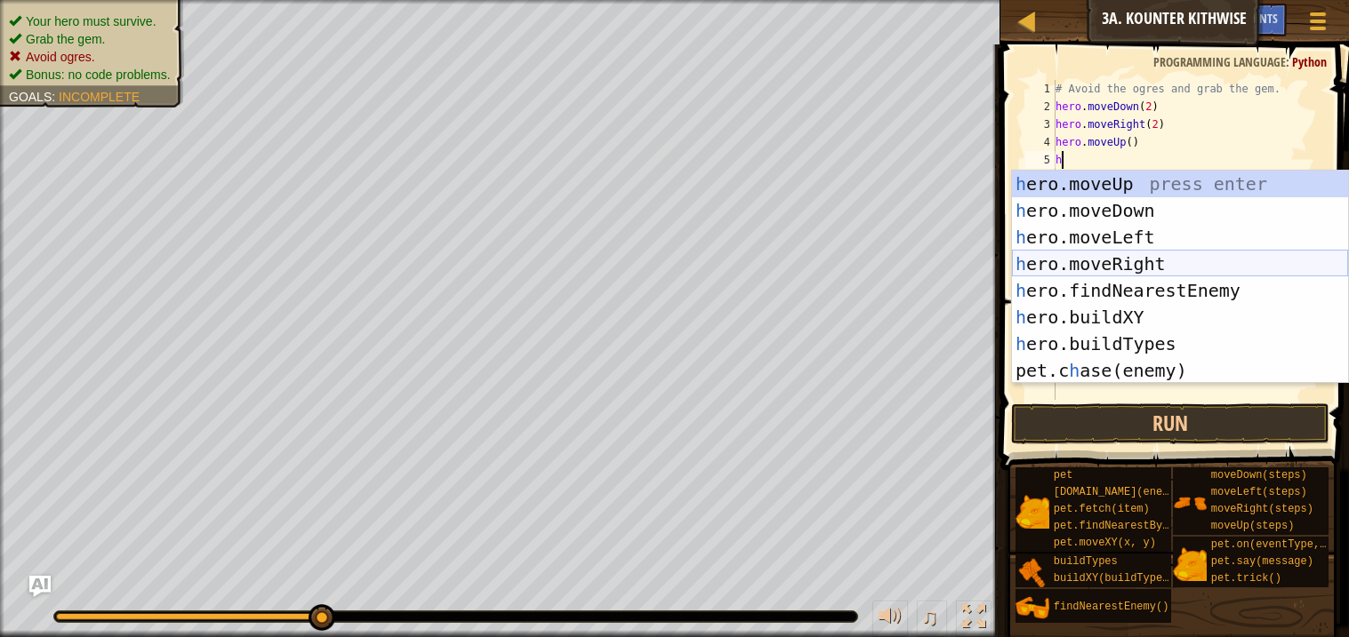
click at [1147, 264] on div "h ero.moveUp press enter h ero.moveDown press enter h ero.moveLeft press enter …" at bounding box center [1180, 304] width 336 height 267
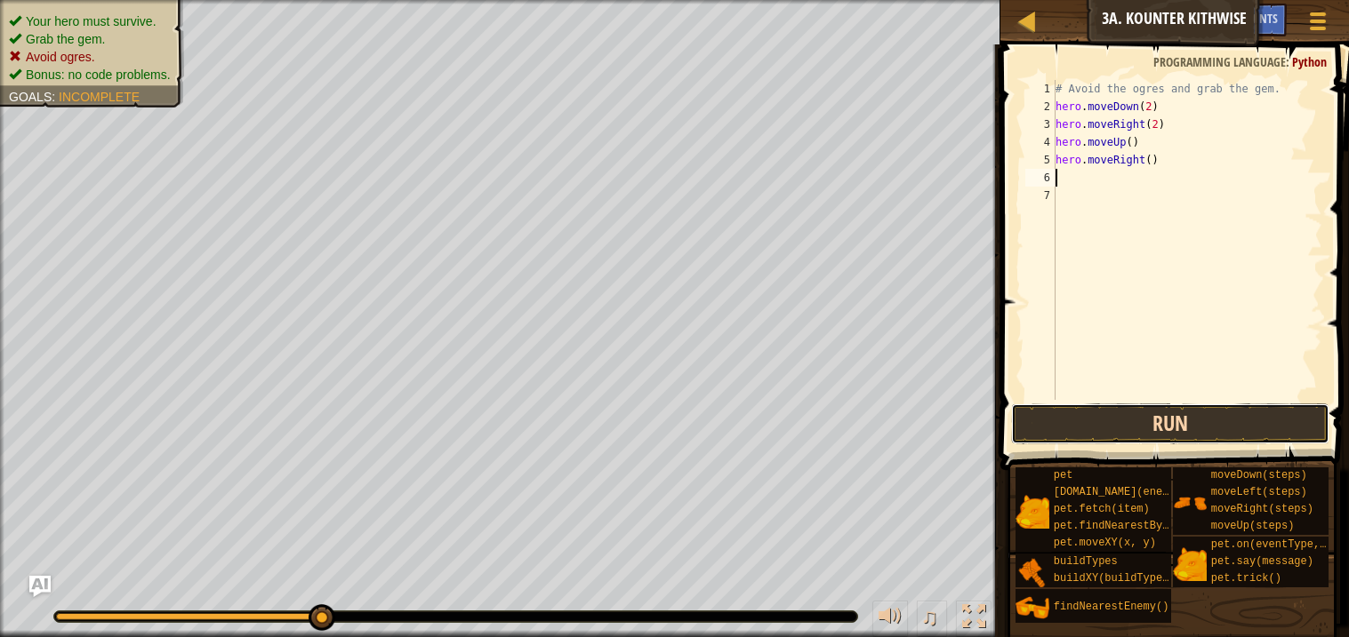
click at [1207, 419] on button "Run" at bounding box center [1169, 424] width 317 height 41
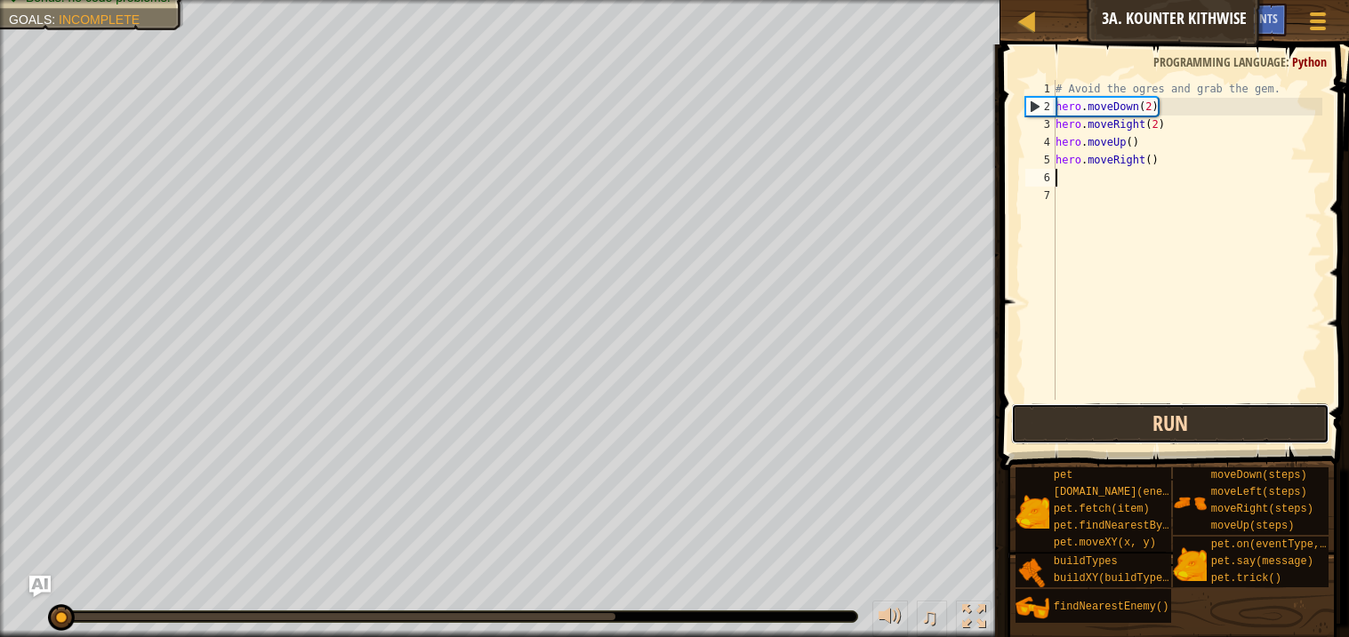
click at [1193, 411] on button "Run" at bounding box center [1169, 424] width 317 height 41
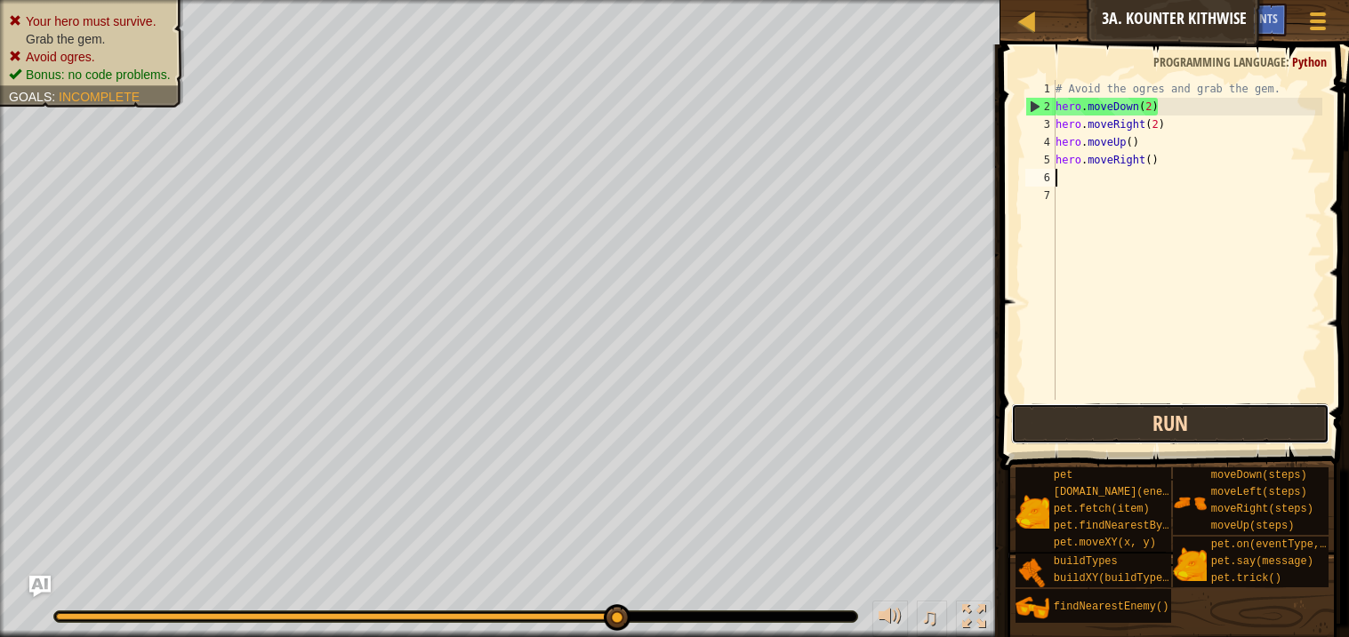
click at [1134, 413] on button "Run" at bounding box center [1169, 424] width 317 height 41
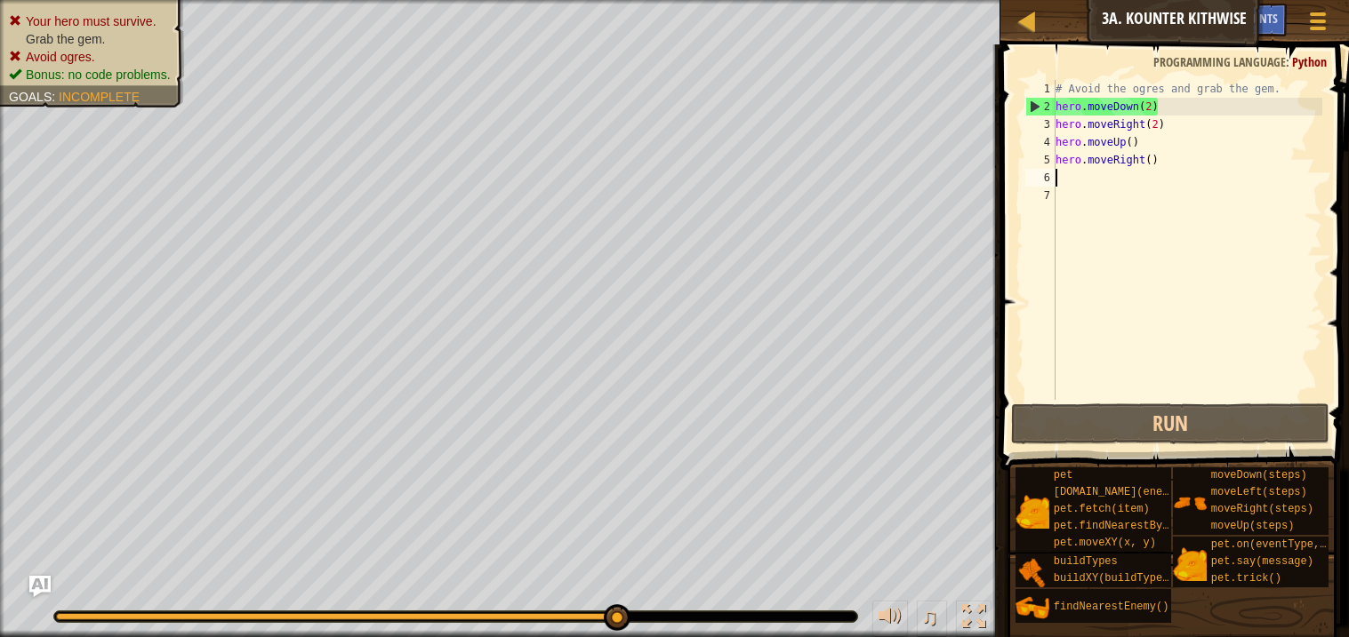
click at [1066, 179] on div "# Avoid the ogres and grab the gem. hero . moveDown ( 2 ) hero . moveRight ( 2 …" at bounding box center [1187, 258] width 270 height 356
click at [1131, 144] on div "# Avoid the ogres and grab the gem. hero . moveDown ( 2 ) hero . moveRight ( 2 …" at bounding box center [1187, 258] width 270 height 356
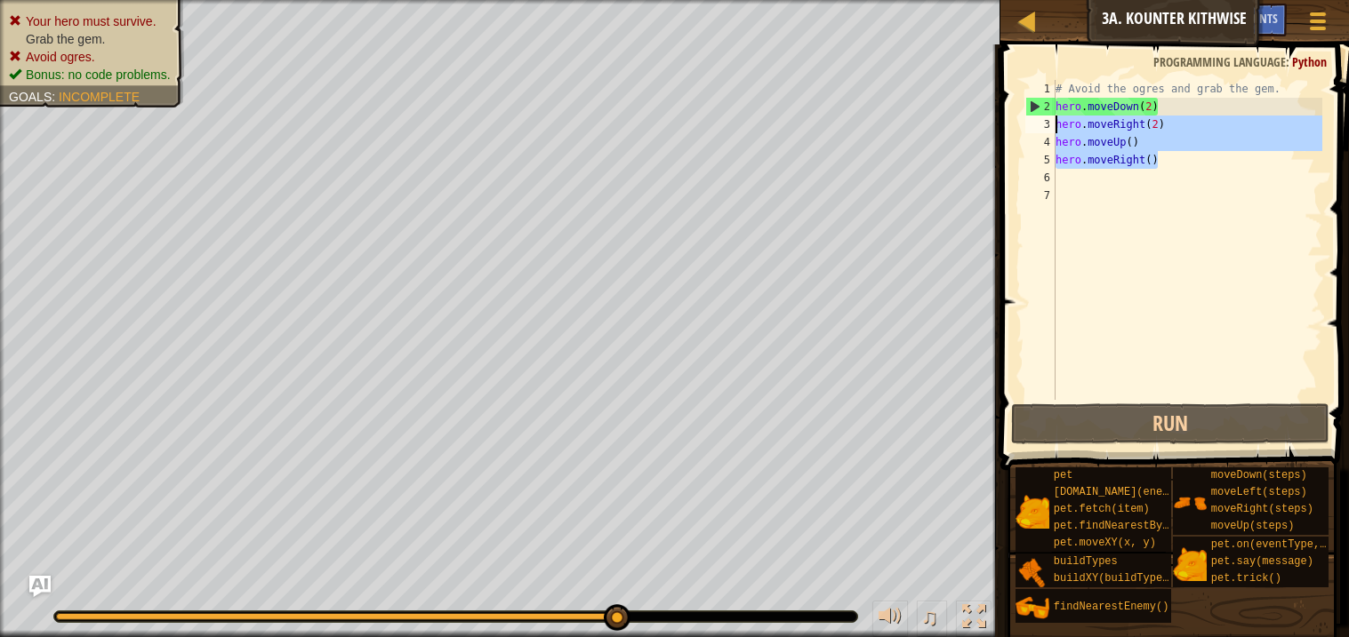
drag, startPoint x: 1163, startPoint y: 155, endPoint x: 1043, endPoint y: 127, distance: 123.2
click at [1043, 127] on div "hero.moveUp() 1 2 3 4 5 6 7 # Avoid the ogres and grab the gem. hero . moveDown…" at bounding box center [1172, 240] width 301 height 320
type textarea "hero.moveRight(2) hero.moveUp()"
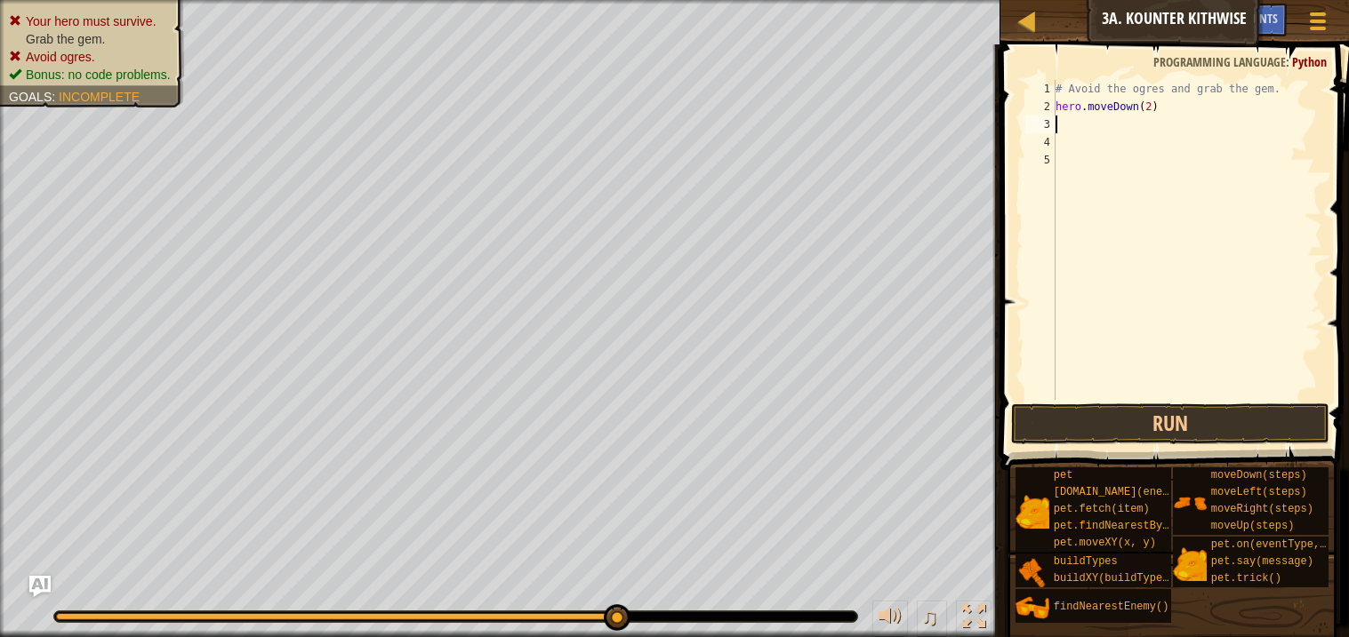
click at [1150, 105] on div "# Avoid the ogres and grab the gem. hero . moveDown ( 2 )" at bounding box center [1187, 258] width 270 height 356
type textarea "hero.moveDown()"
type textarea "h"
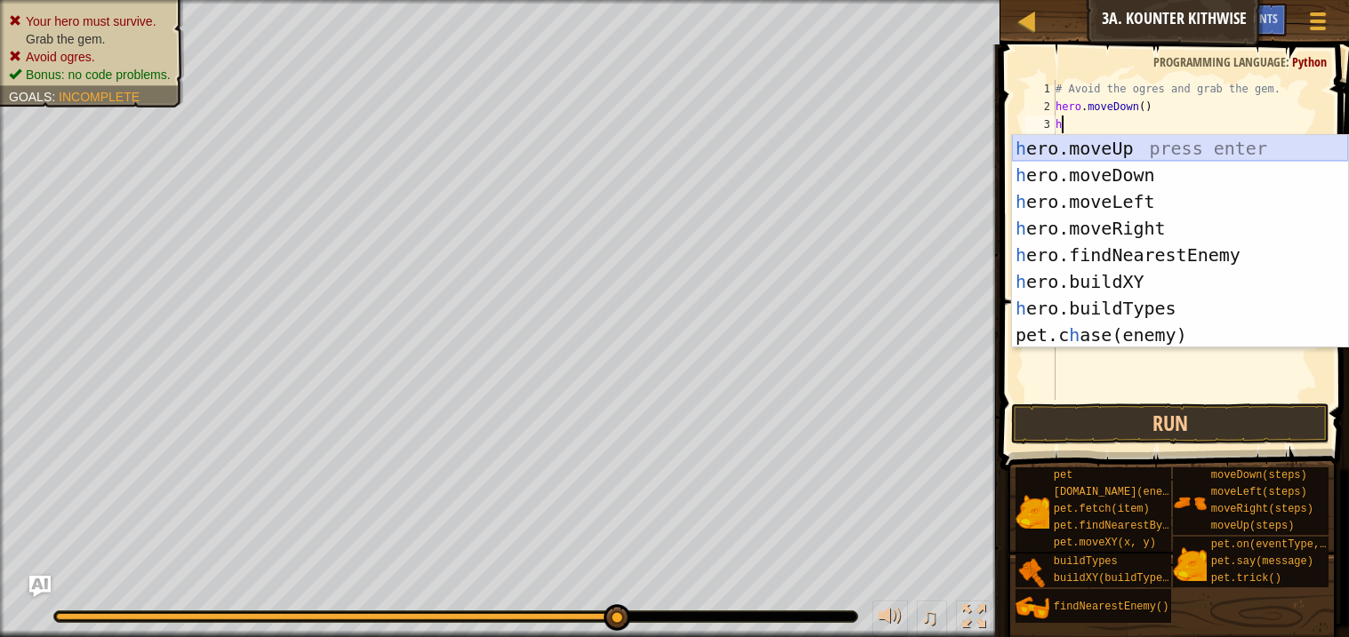
click at [1175, 149] on div "h ero.moveUp press enter h ero.moveDown press enter h ero.moveLeft press enter …" at bounding box center [1180, 268] width 336 height 267
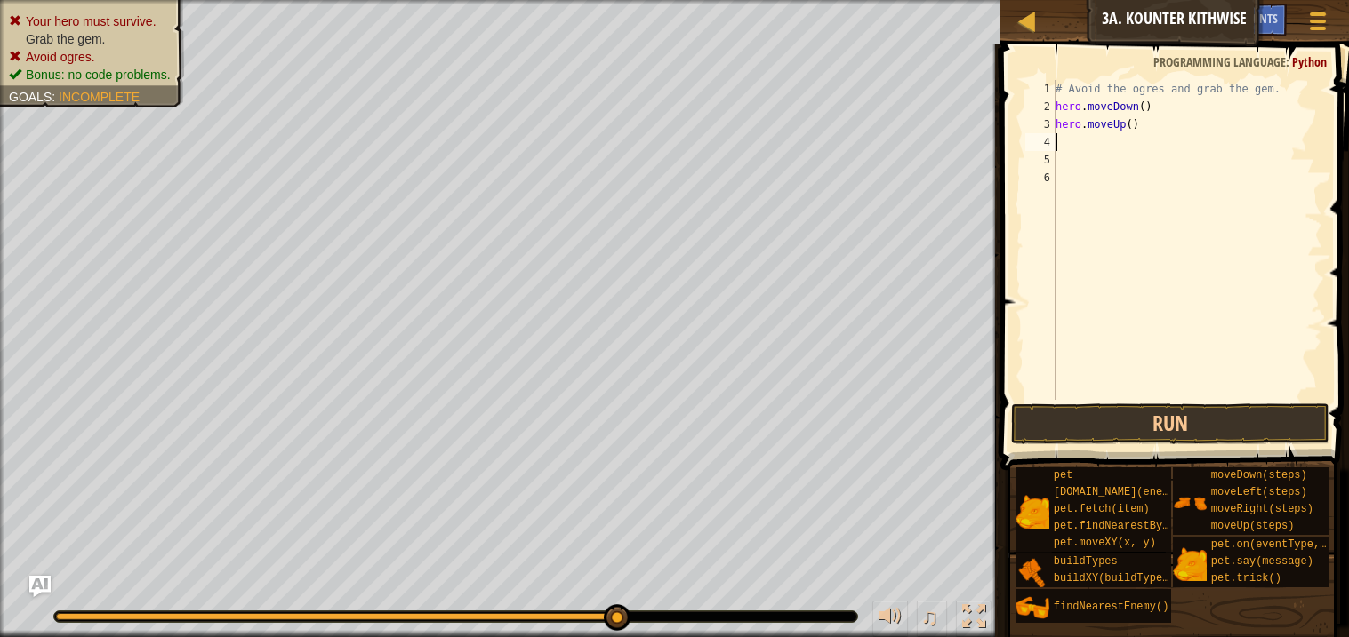
type textarea "h"
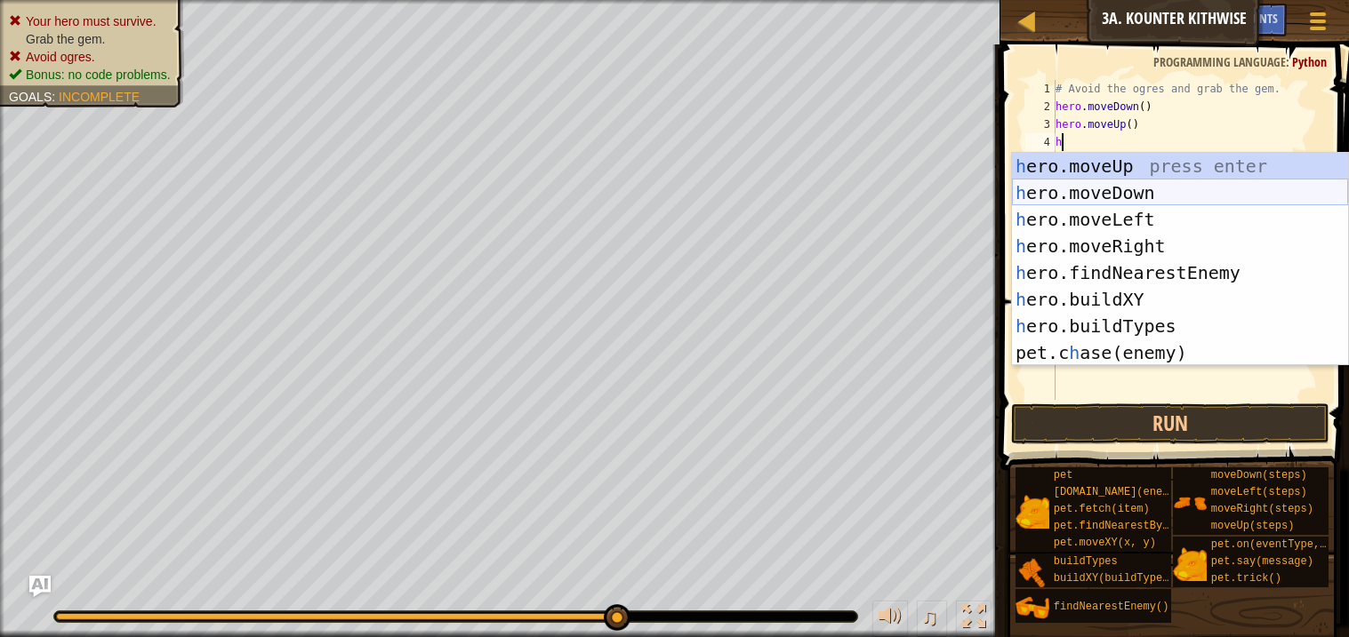
click at [1129, 186] on div "h ero.moveUp press enter h ero.moveDown press enter h ero.moveLeft press enter …" at bounding box center [1180, 286] width 336 height 267
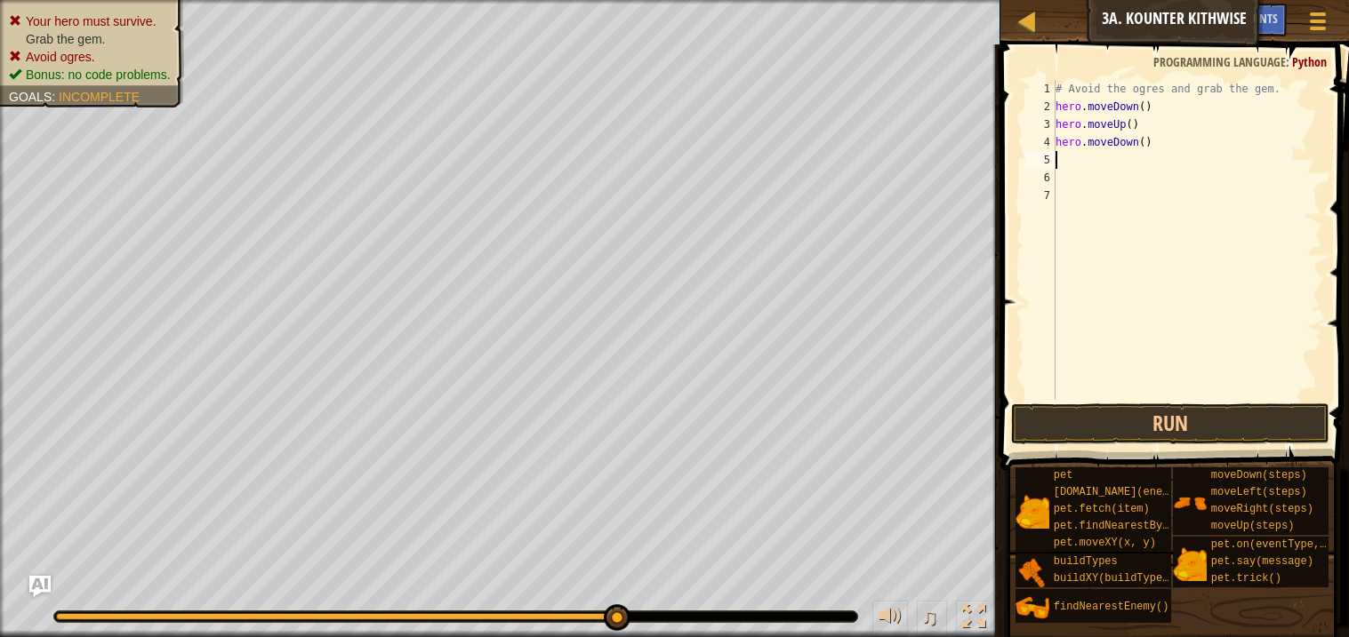
click at [1080, 162] on div "# Avoid the ogres and grab the gem. hero . moveDown ( ) hero . moveUp ( ) hero …" at bounding box center [1187, 258] width 270 height 356
type textarea "h"
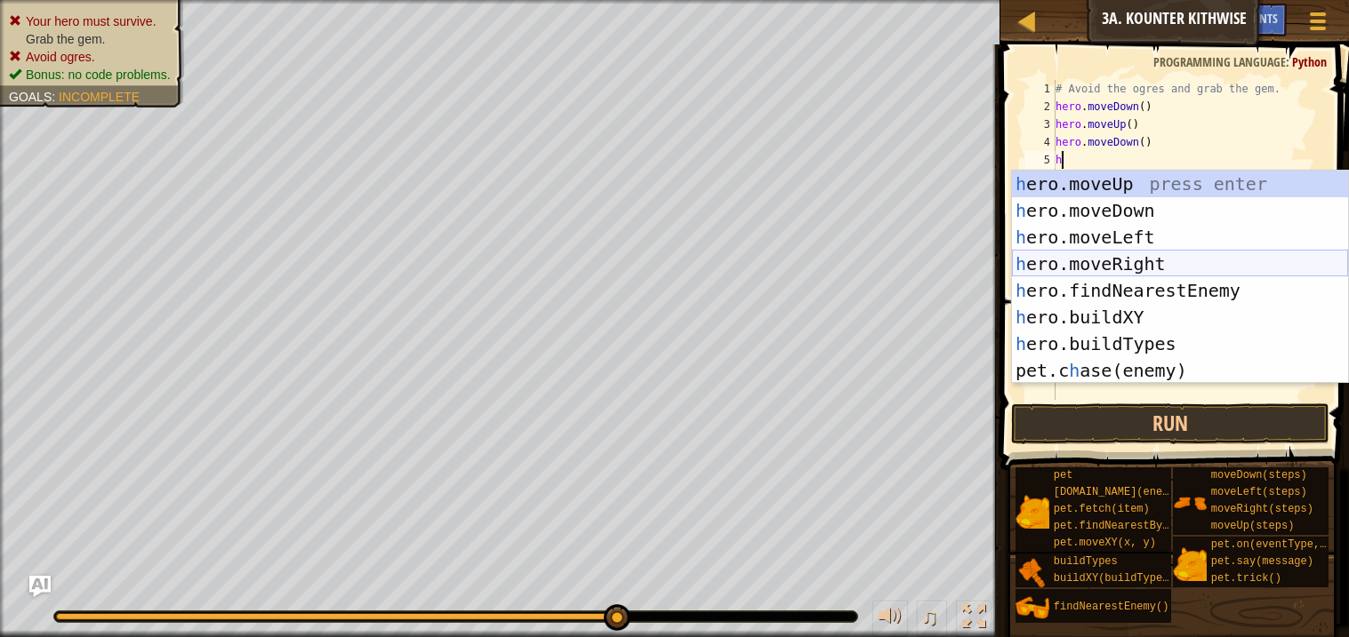
click at [1121, 268] on div "h ero.moveUp press enter h ero.moveDown press enter h ero.moveLeft press enter …" at bounding box center [1180, 304] width 336 height 267
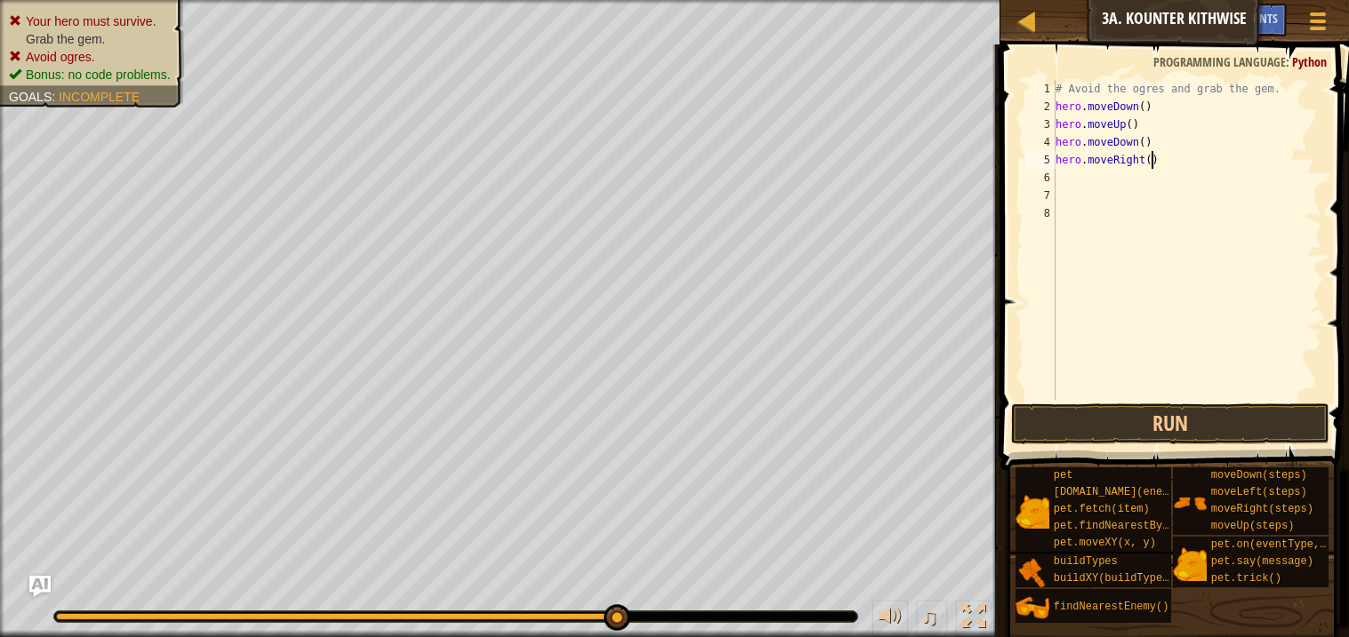
click at [1151, 163] on div "# Avoid the ogres and grab the gem. hero . moveDown ( ) hero . moveUp ( ) hero …" at bounding box center [1187, 258] width 270 height 356
type textarea "hero.moveRight(2)"
click at [1250, 421] on button "Run" at bounding box center [1169, 424] width 317 height 41
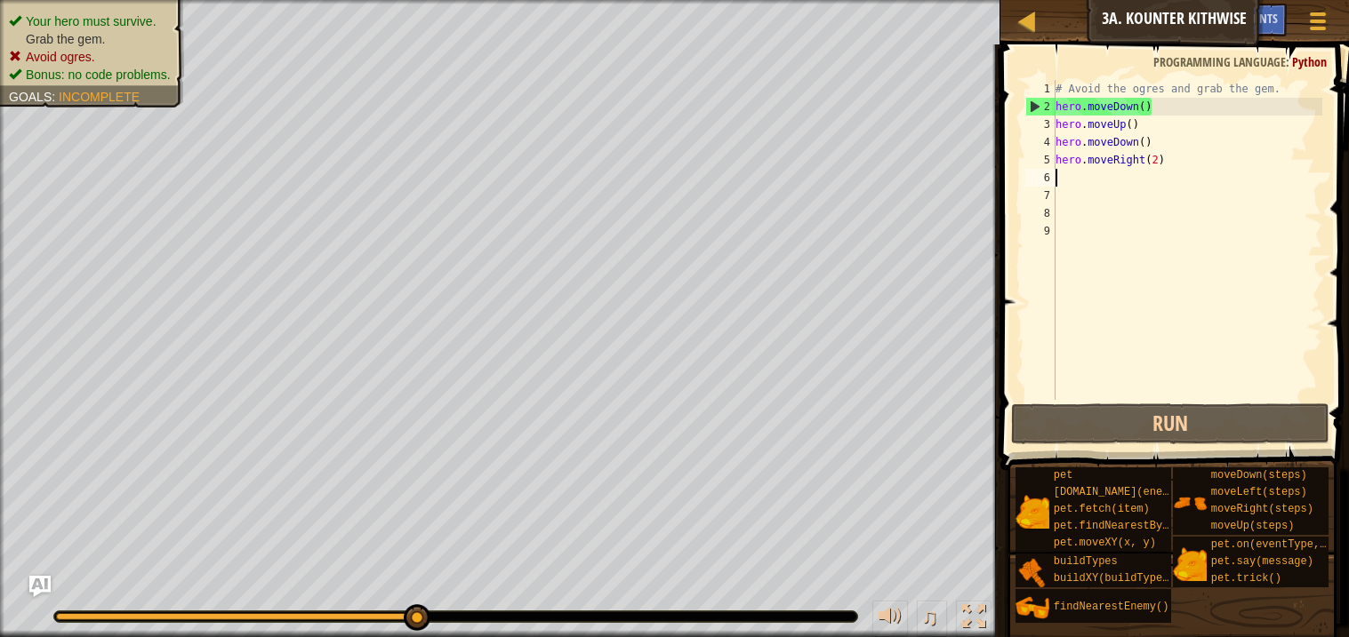
click at [1148, 123] on div "# Avoid the ogres and grab the gem. hero . moveDown ( ) hero . moveUp ( ) hero …" at bounding box center [1187, 258] width 270 height 356
type textarea "hero.moveUp()"
type textarea "hero.moveDown()"
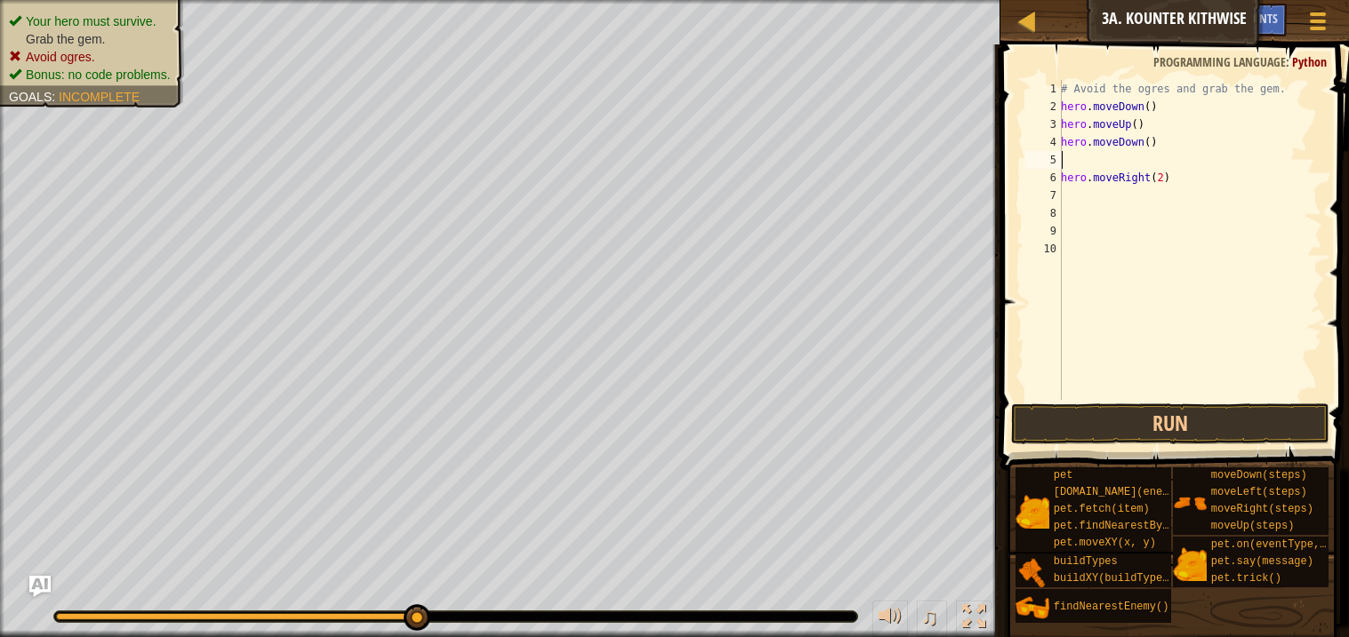
type textarea "h"
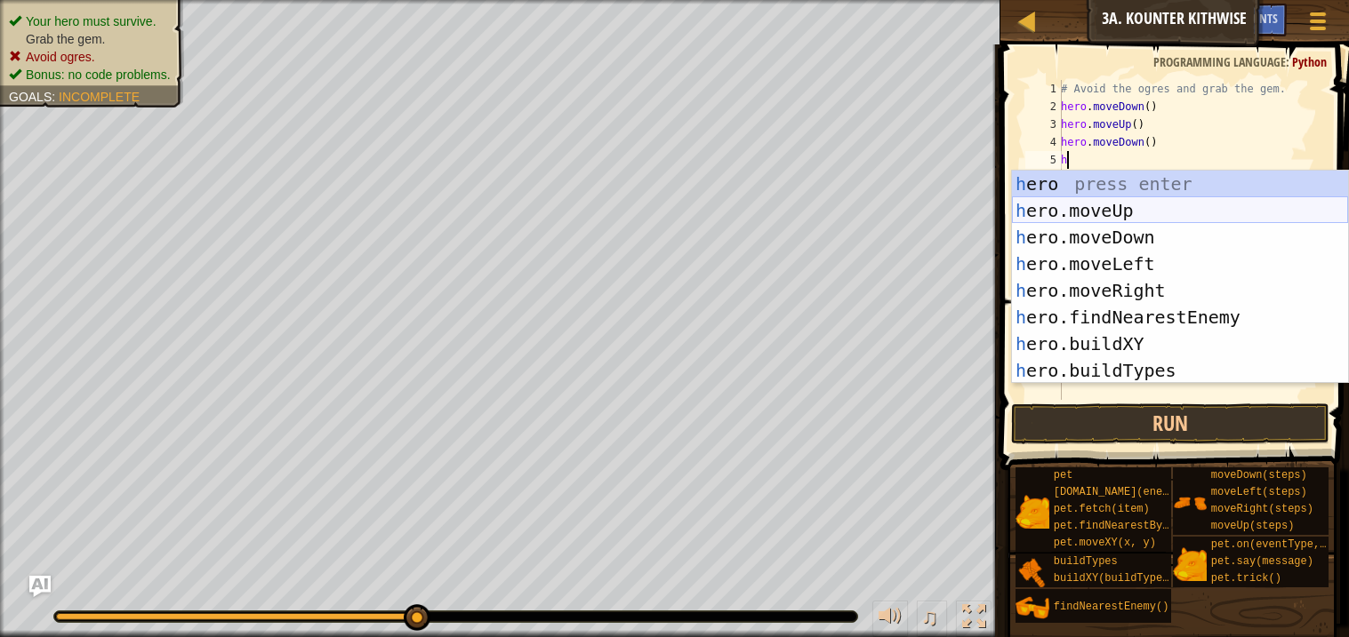
click at [1129, 214] on div "h ero press enter h ero.moveUp press enter h ero.moveDown press enter h ero.mov…" at bounding box center [1180, 304] width 336 height 267
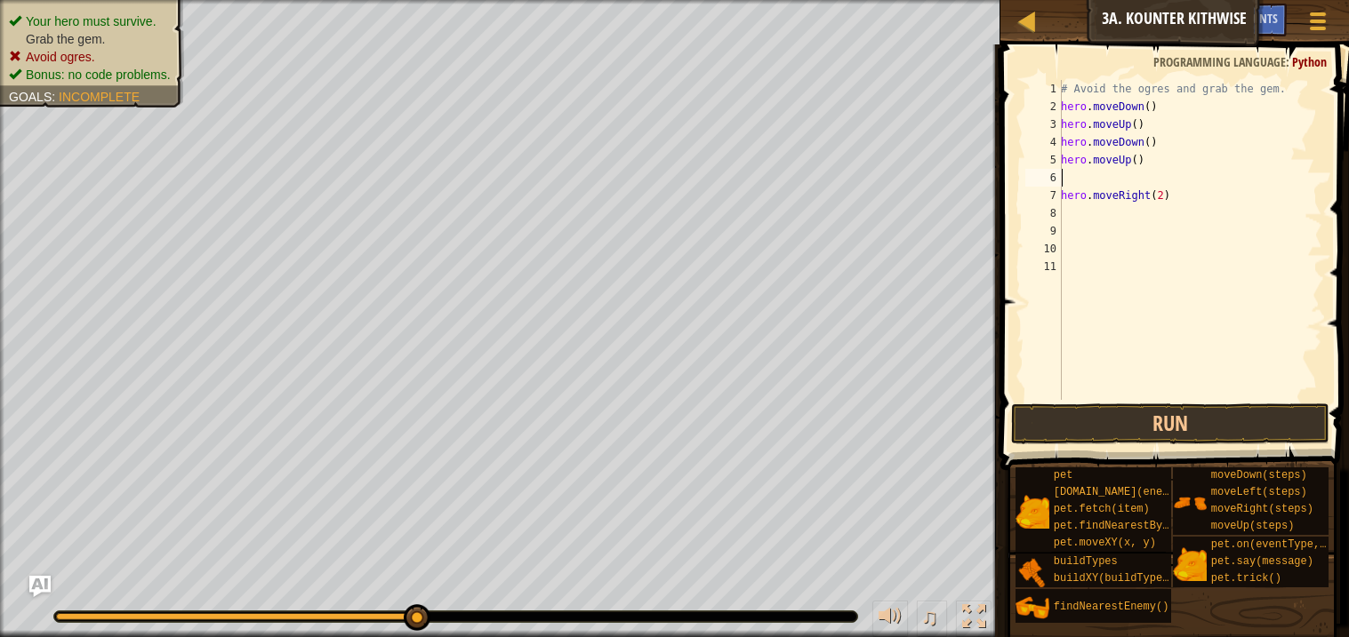
type textarea "h"
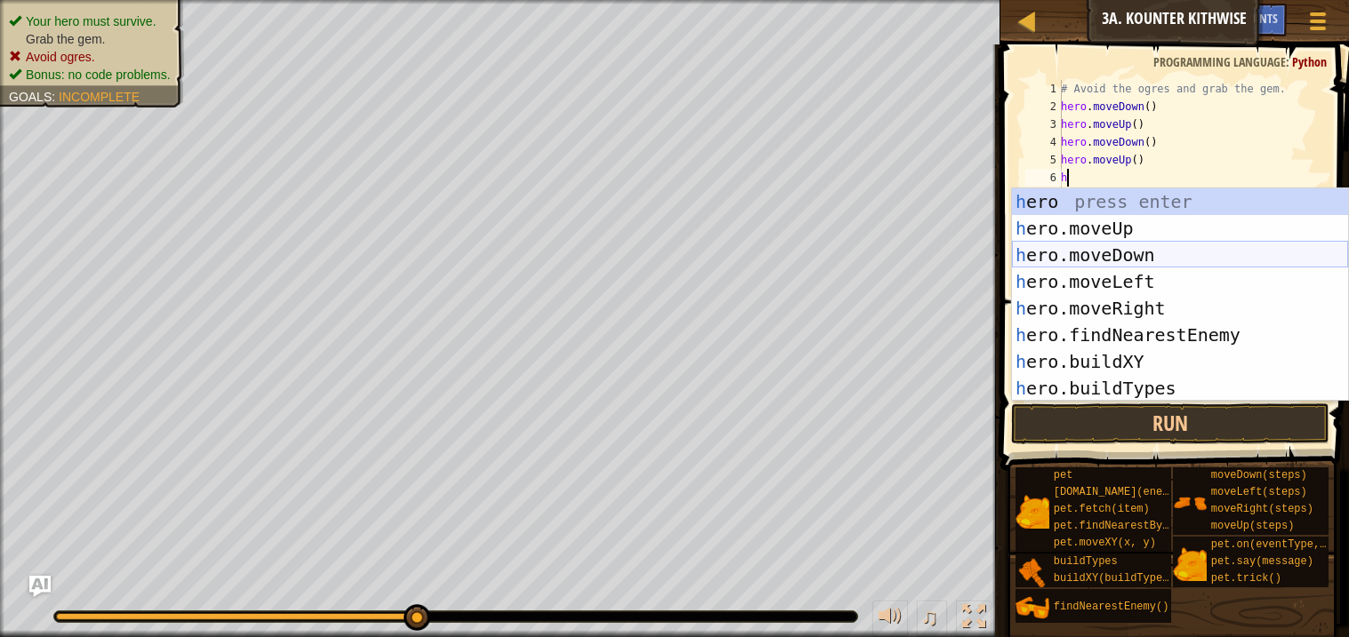
click at [1140, 256] on div "h ero press enter h ero.moveUp press enter h ero.moveDown press enter h ero.mov…" at bounding box center [1180, 321] width 336 height 267
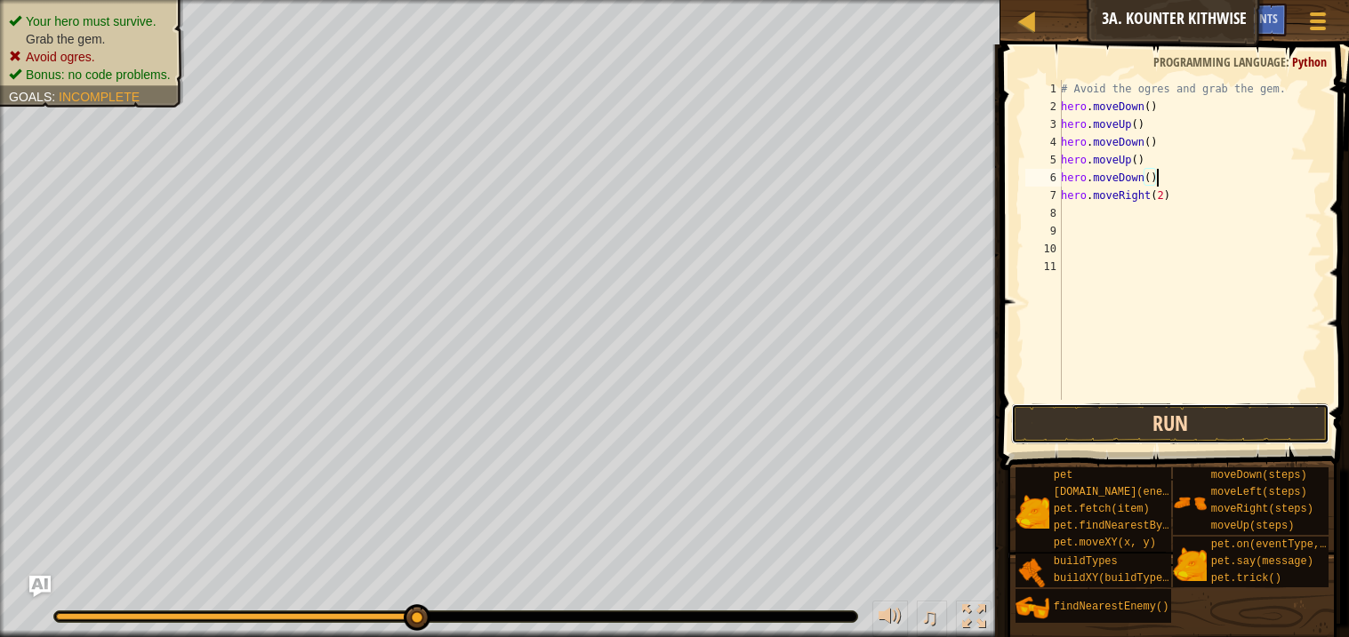
click at [1205, 425] on button "Run" at bounding box center [1169, 424] width 317 height 41
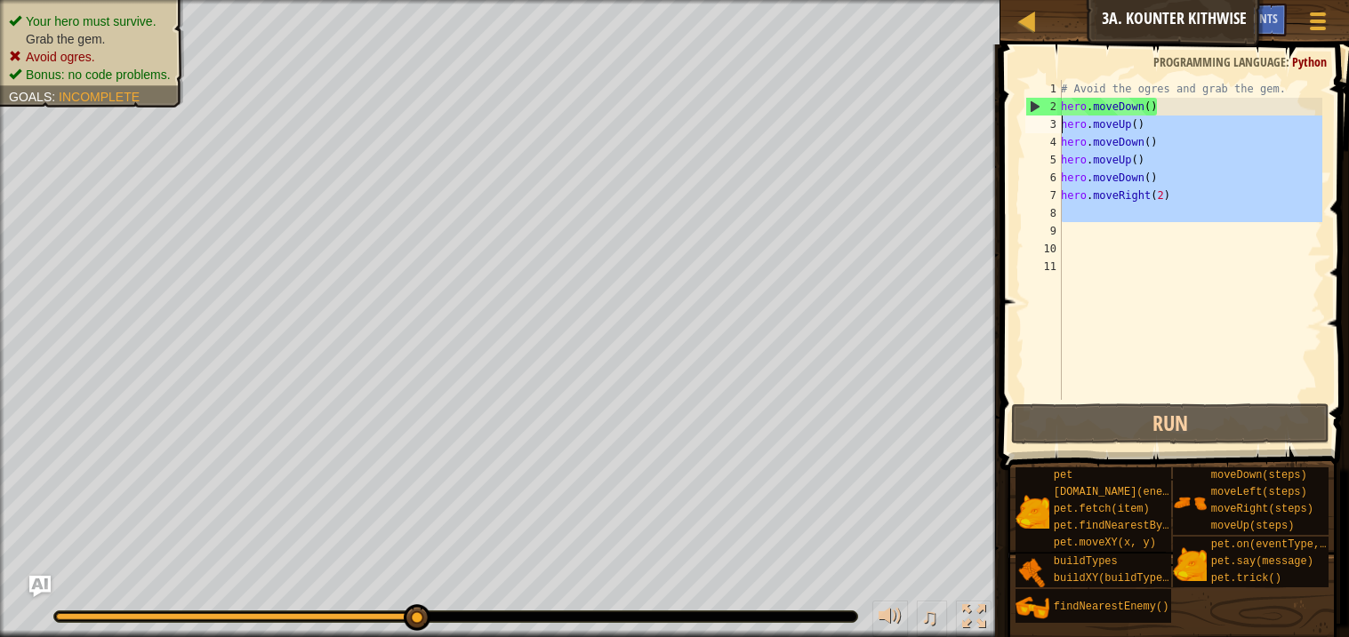
drag, startPoint x: 1102, startPoint y: 228, endPoint x: 1055, endPoint y: 126, distance: 111.8
click at [1055, 126] on div "hero.moveDown() 1 2 3 4 5 6 7 8 9 10 11 # Avoid the ogres and grab the gem. her…" at bounding box center [1172, 240] width 301 height 320
type textarea "hero.moveUp() hero.moveDown()"
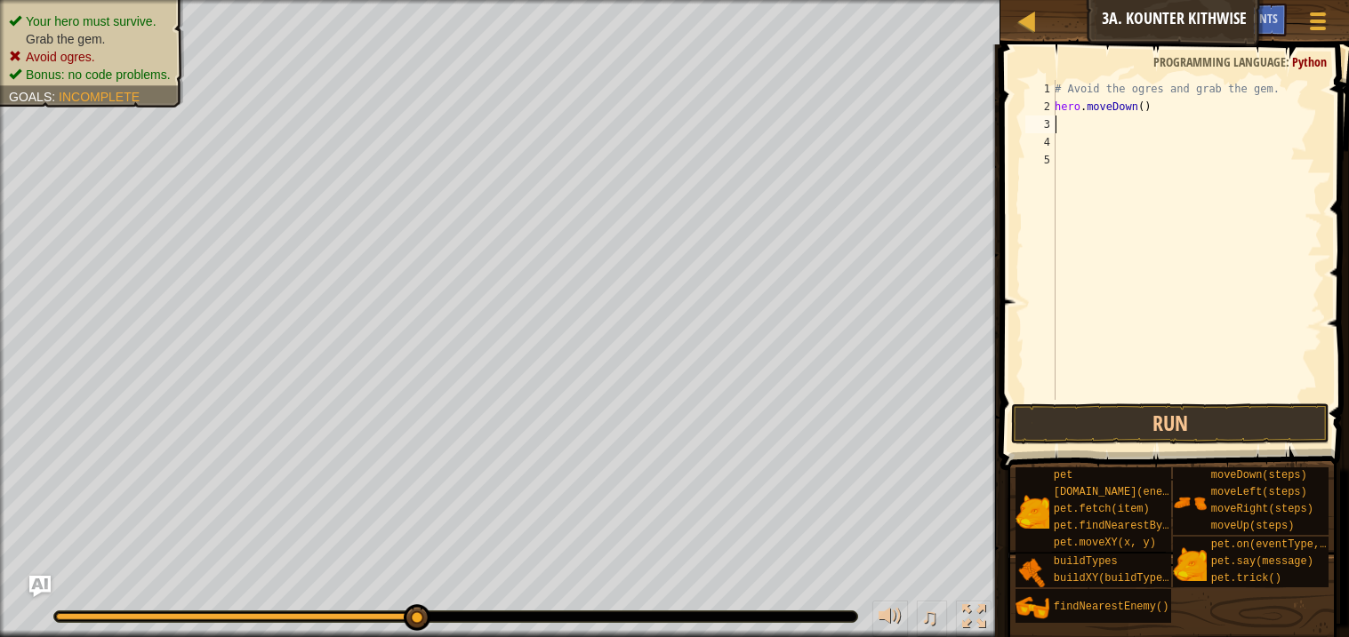
click at [1086, 124] on div "# Avoid the ogres and grab the gem. hero . moveDown ( )" at bounding box center [1186, 258] width 271 height 356
type textarea "h"
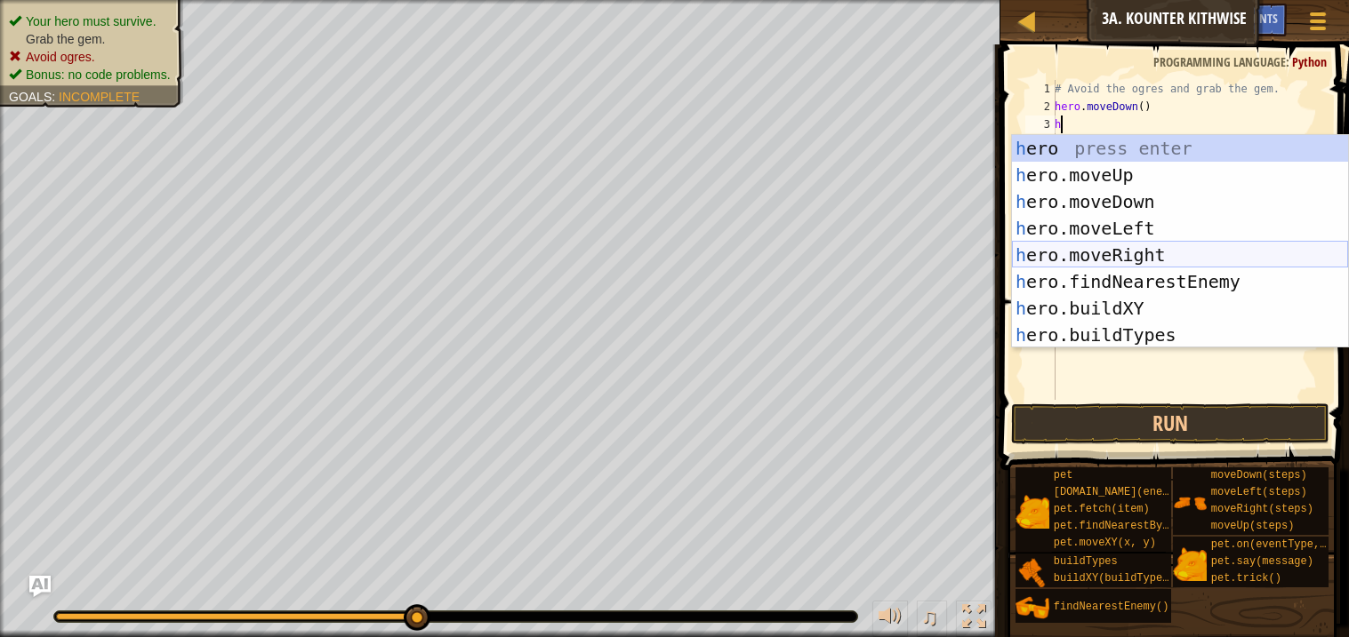
click at [1126, 248] on div "h ero press enter h ero.moveUp press enter h ero.moveDown press enter h ero.mov…" at bounding box center [1180, 268] width 336 height 267
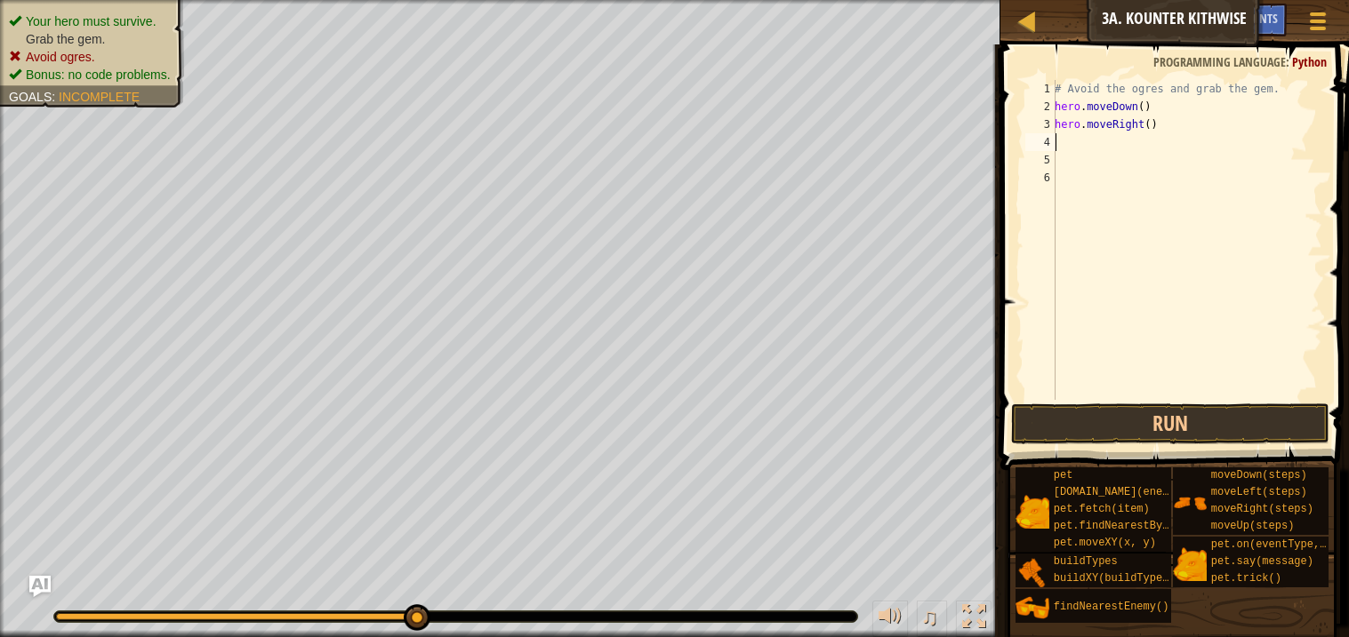
click at [1153, 125] on div "# Avoid the ogres and grab the gem. hero . moveDown ( ) hero . moveRight ( )" at bounding box center [1186, 258] width 271 height 356
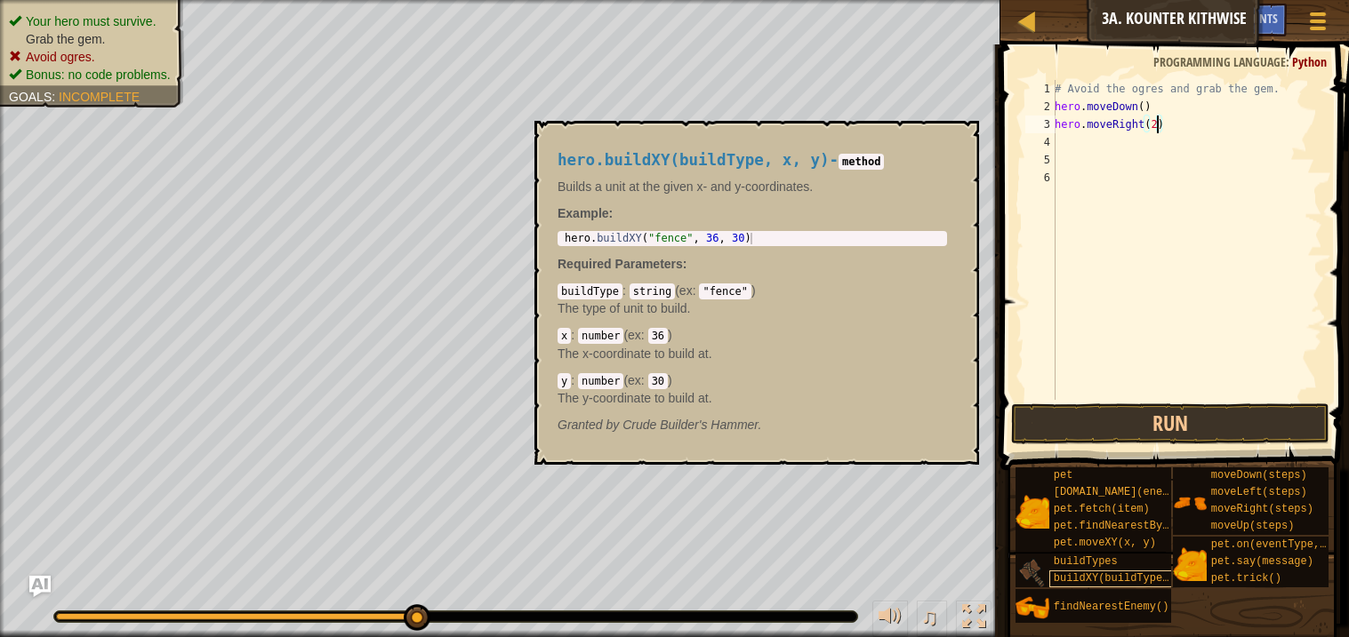
type textarea "hero.moveRight(2)"
click at [1138, 575] on span "buildXY(buildType, x, y)" at bounding box center [1131, 579] width 154 height 12
type textarea "hero.buildXY("fence", 36, 30)"
drag, startPoint x: 795, startPoint y: 239, endPoint x: 570, endPoint y: 231, distance: 225.1
click at [570, 231] on div "hero.buildXY("fence", 36, 30) 1 hero . buildXY ( "fence" , 36 , 30 ) הההההההההה…" at bounding box center [751, 238] width 389 height 15
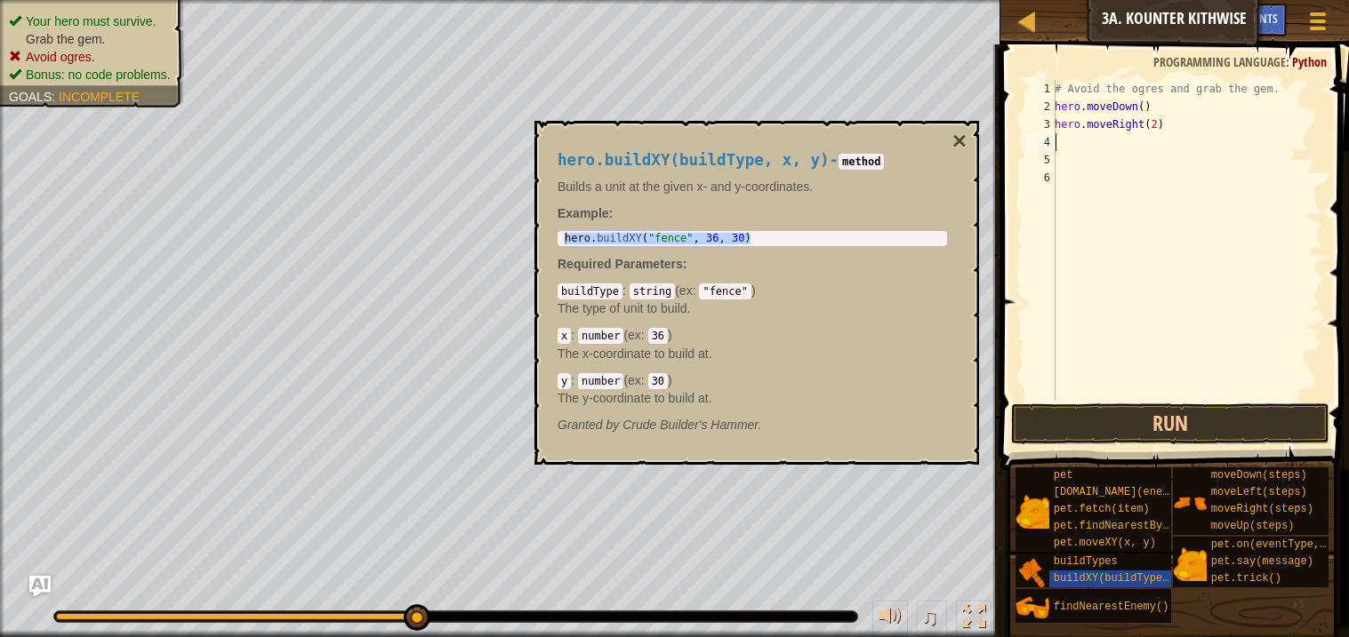
click at [1068, 139] on div "# Avoid the ogres and grab the gem. hero . moveDown ( ) hero . moveRight ( 2 )" at bounding box center [1186, 258] width 271 height 356
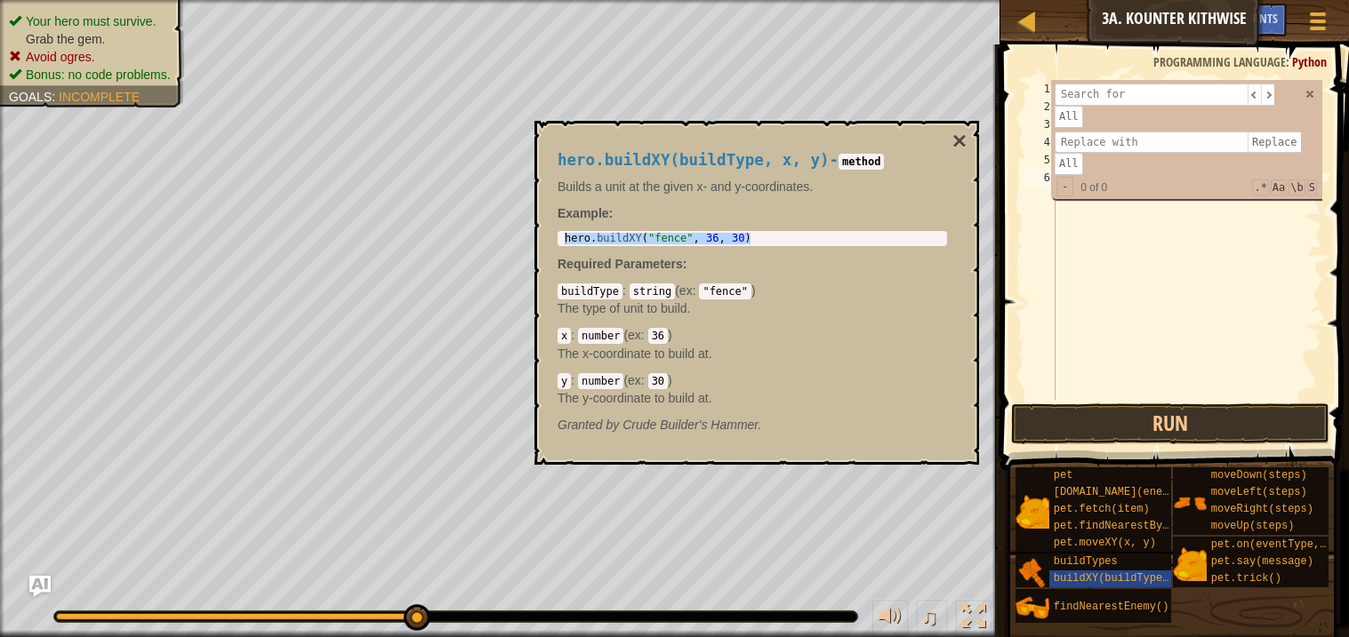
click at [1117, 226] on div "# Avoid the ogres and grab the gem. hero . moveDown ( ) hero . moveRight ( 2 )" at bounding box center [1186, 258] width 271 height 356
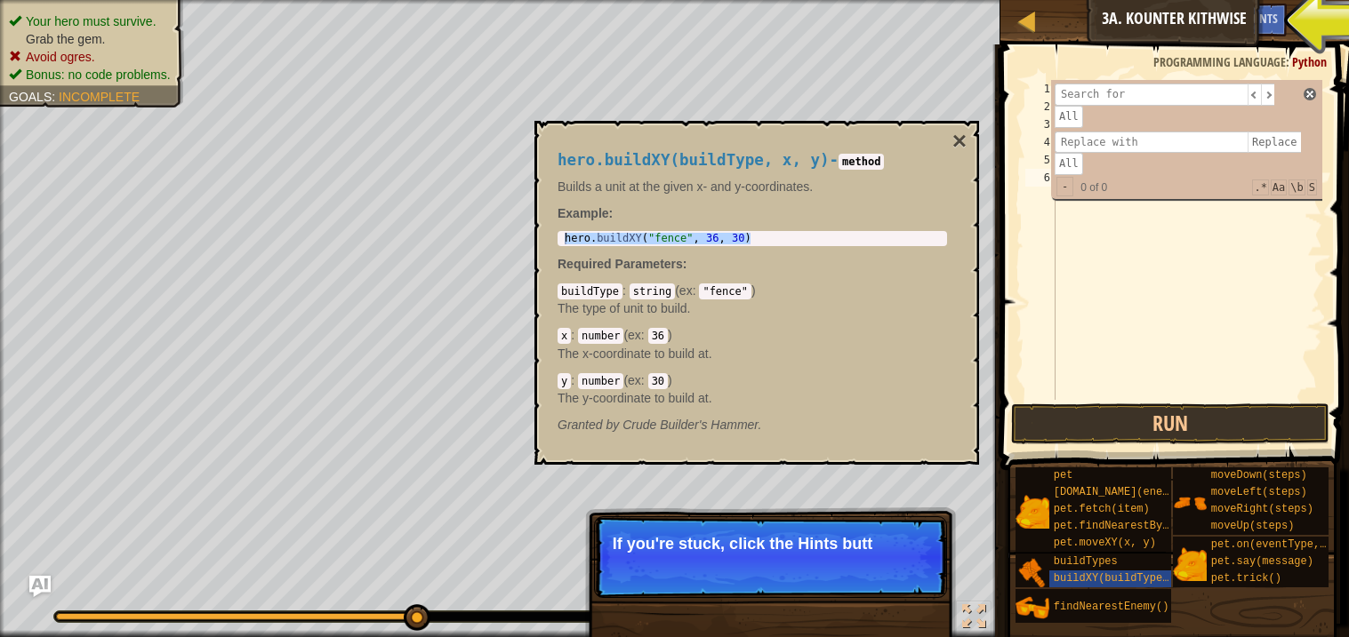
click at [1311, 93] on span at bounding box center [1309, 94] width 12 height 12
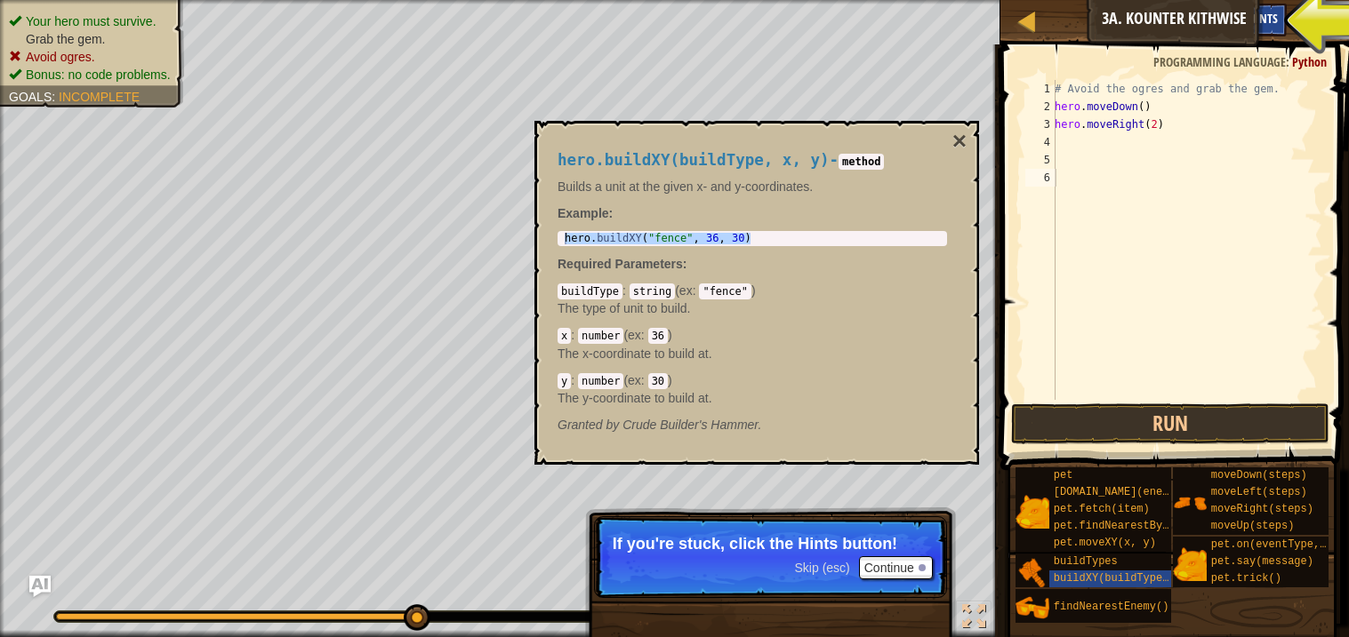
click at [1270, 14] on span "Hints" at bounding box center [1262, 18] width 29 height 17
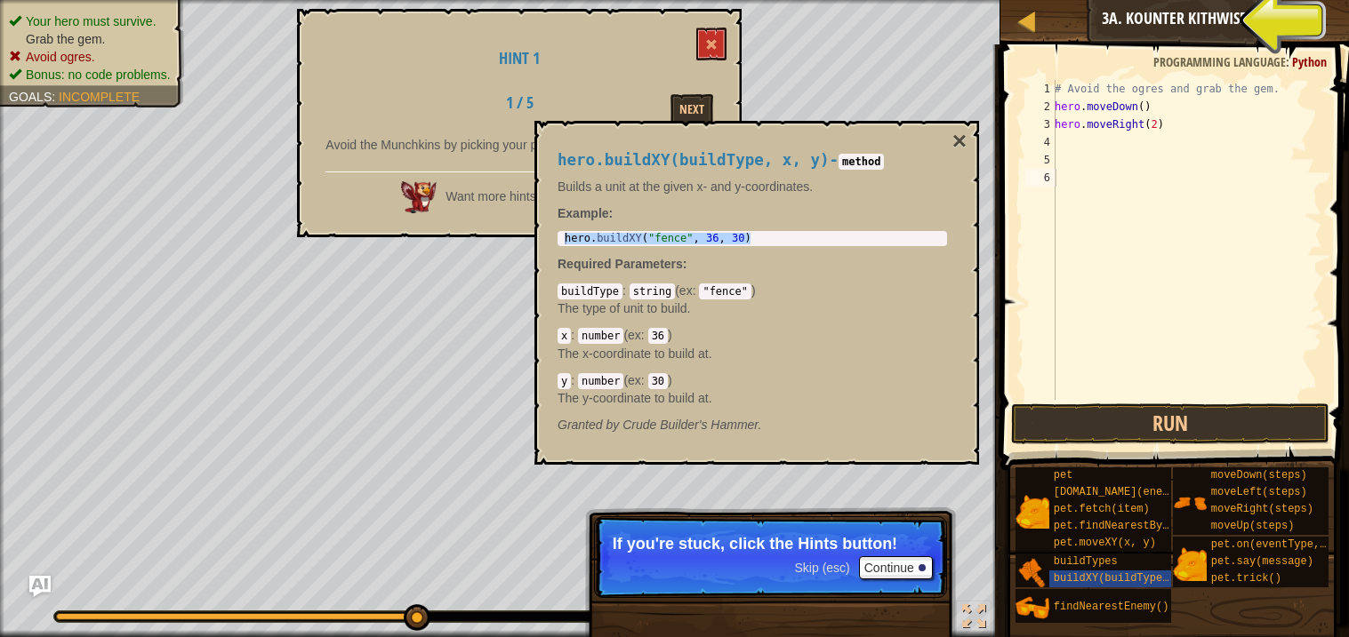
click at [970, 149] on div "hero.buildXY(buildType, x, y) - method Builds a unit at the given x- and y-coor…" at bounding box center [756, 293] width 445 height 344
click at [958, 140] on button "×" at bounding box center [959, 141] width 14 height 25
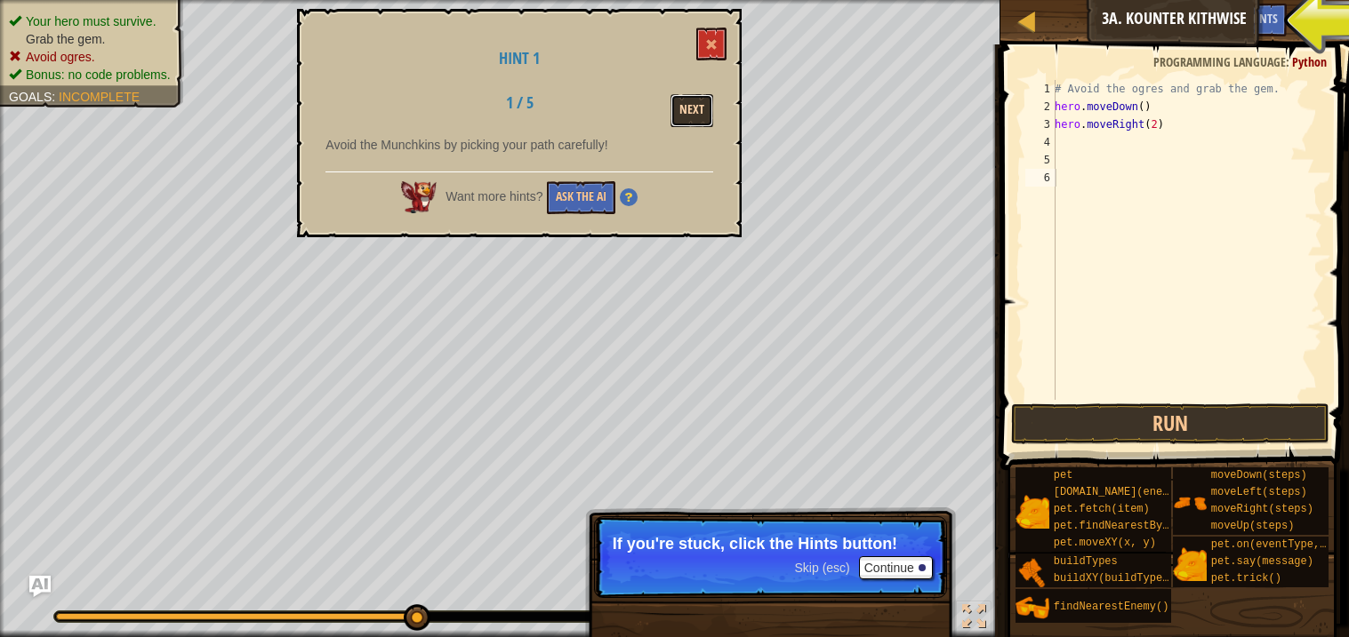
click at [697, 110] on button "Next" at bounding box center [691, 110] width 43 height 33
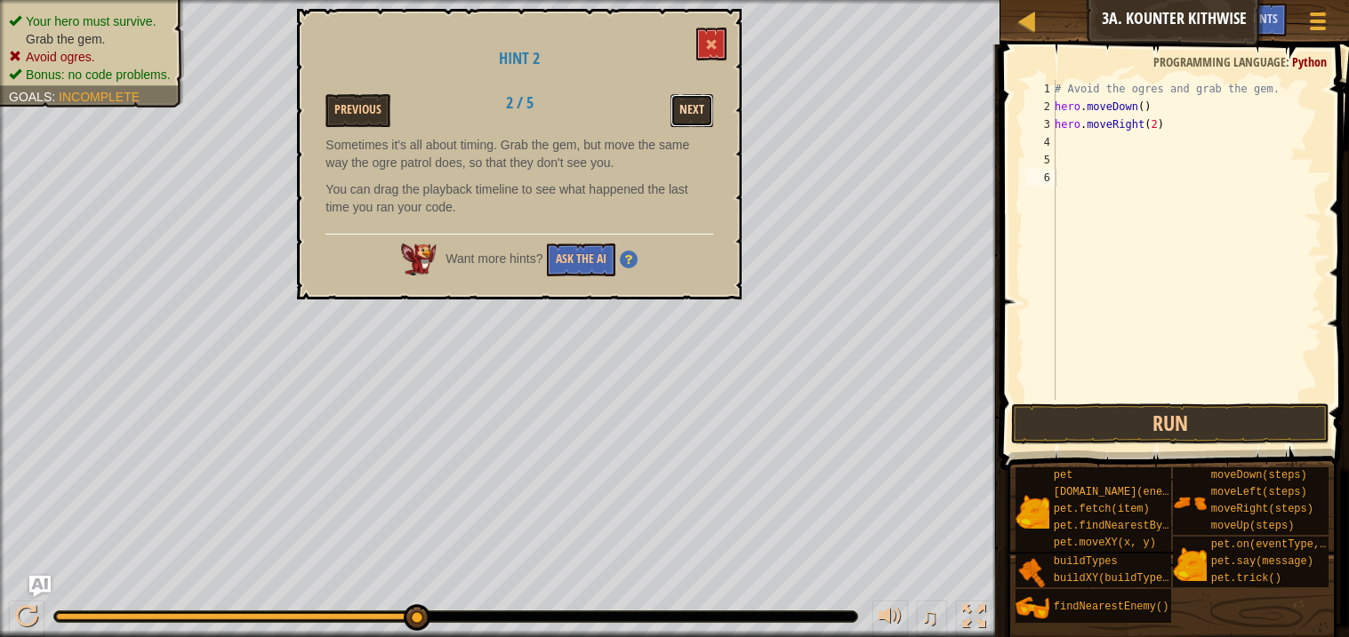
click at [695, 111] on button "Next" at bounding box center [691, 110] width 43 height 33
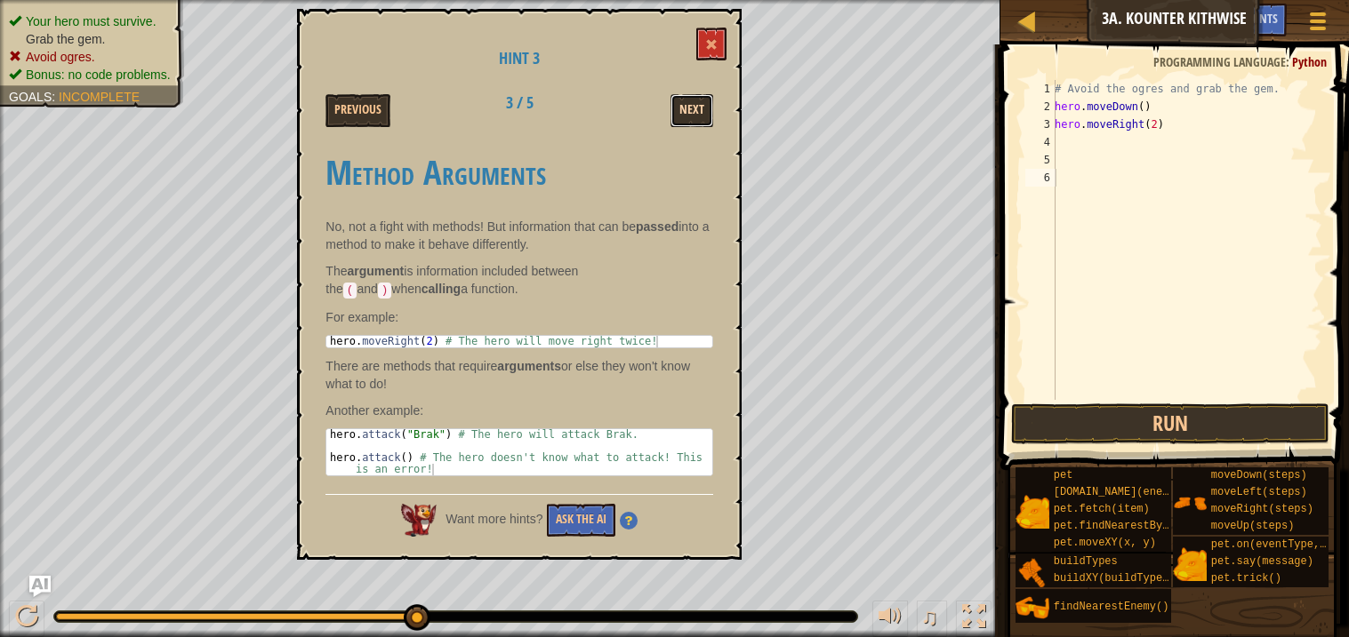
click at [689, 106] on button "Next" at bounding box center [691, 110] width 43 height 33
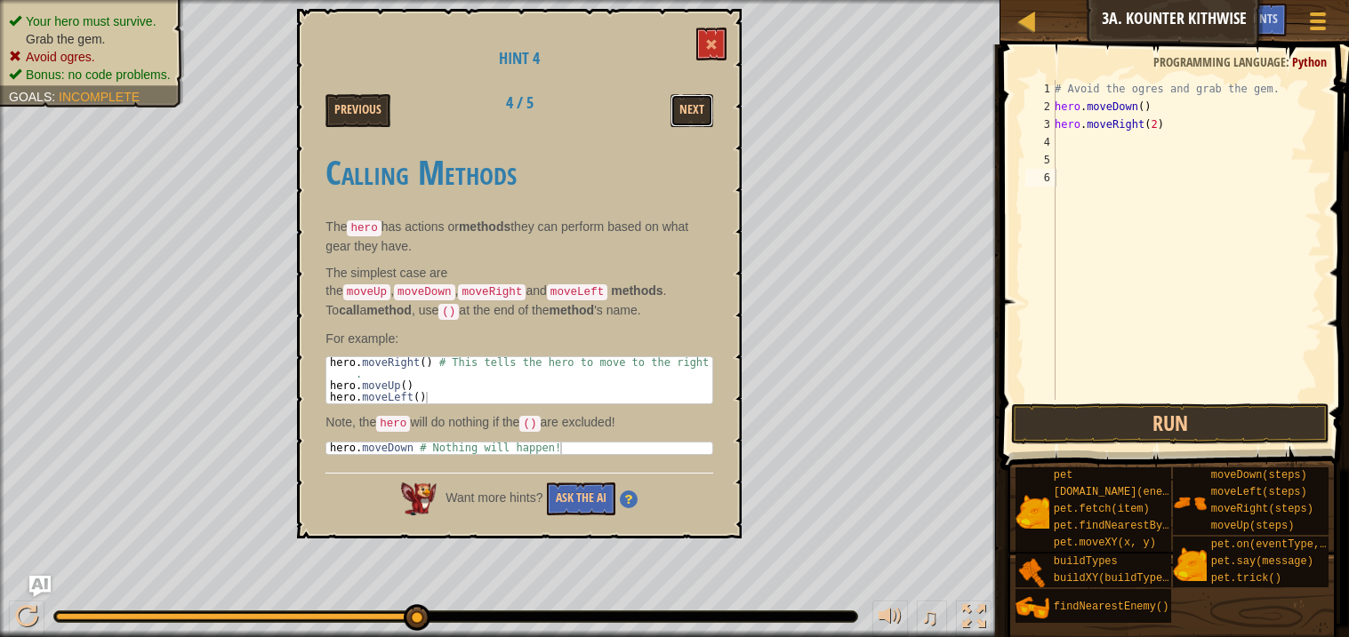
click at [689, 106] on button "Next" at bounding box center [691, 110] width 43 height 33
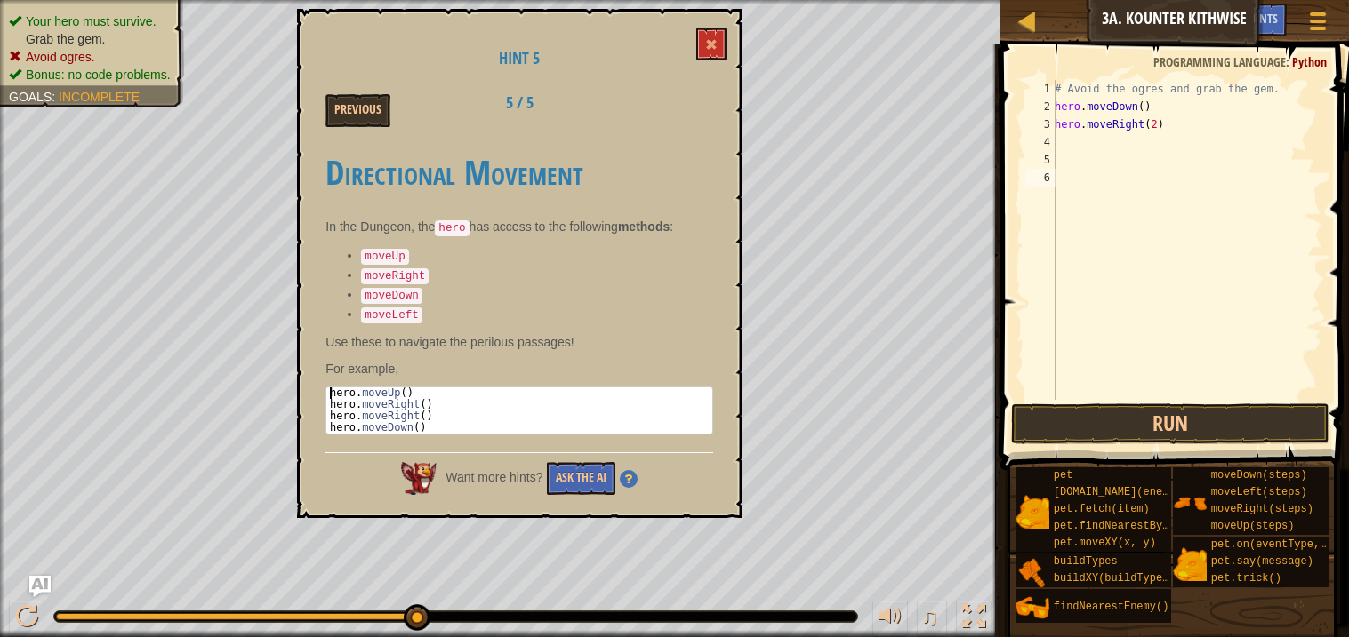
drag, startPoint x: 461, startPoint y: 424, endPoint x: 325, endPoint y: 389, distance: 140.6
click at [325, 389] on pre "hero.moveDown() 1 2 3 4 hero . moveUp ( ) hero . moveRight ( ) hero . moveRight…" at bounding box center [519, 411] width 388 height 48
click at [648, 407] on div "hero . moveUp ( ) hero . moveRight ( ) hero . moveRight ( ) hero . moveDown ( )" at bounding box center [519, 411] width 386 height 46
click at [646, 414] on div "hero . moveUp ( ) hero . moveRight ( ) hero . moveRight ( ) hero . moveDown ( )" at bounding box center [520, 422] width 388 height 69
click at [647, 414] on div "hero . moveUp ( ) hero . moveRight ( ) hero . moveRight ( ) hero . moveDown ( )" at bounding box center [520, 422] width 388 height 69
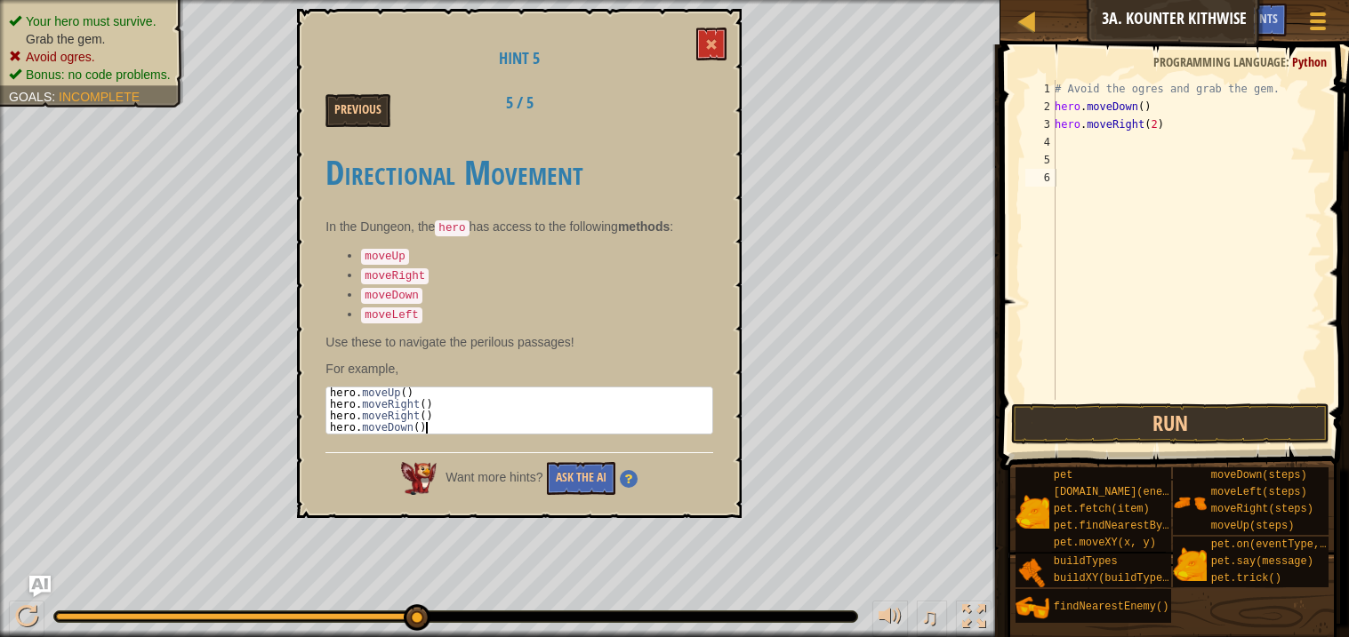
click at [651, 421] on div "hero . moveUp ( ) hero . moveRight ( ) hero . moveRight ( ) hero . moveDown ( )" at bounding box center [520, 422] width 388 height 69
drag, startPoint x: 647, startPoint y: 421, endPoint x: 637, endPoint y: 386, distance: 36.3
click at [637, 388] on div "hero . moveUp ( ) hero . moveRight ( ) hero . moveRight ( ) hero . moveDown ( )" at bounding box center [520, 422] width 388 height 69
type textarea "hero.moveUp() hero.moveRight()"
click at [722, 44] on button at bounding box center [711, 44] width 30 height 33
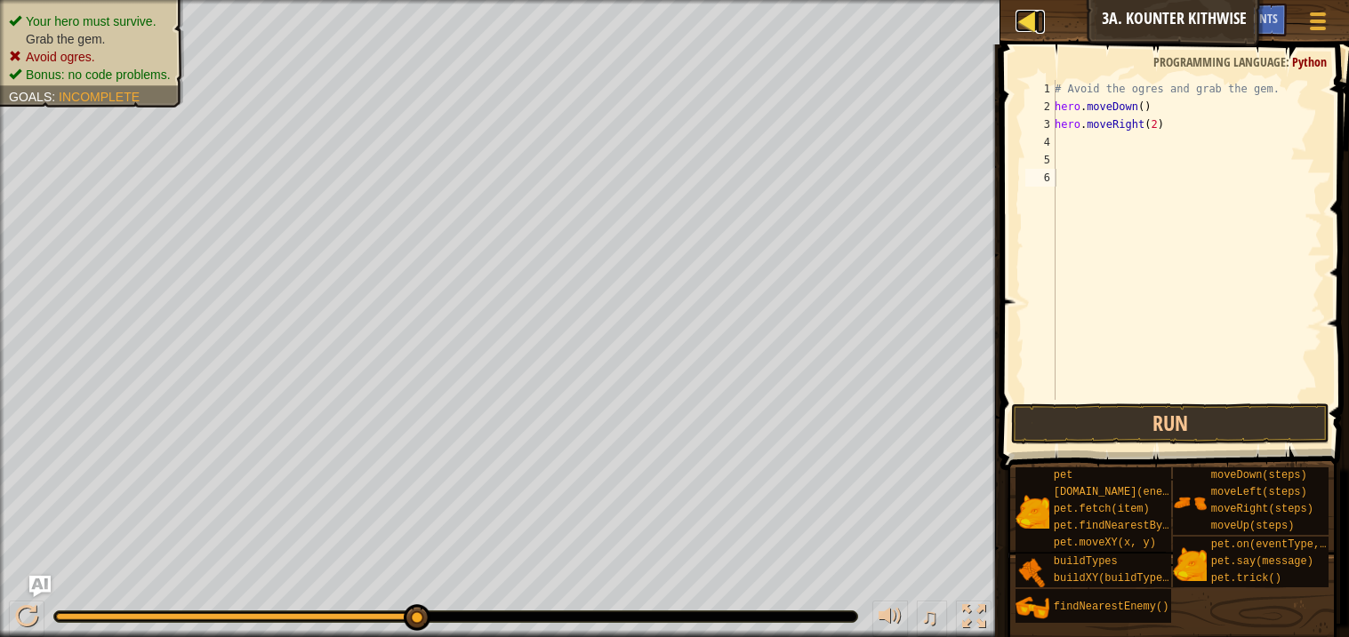
click at [1021, 32] on div at bounding box center [1026, 21] width 22 height 22
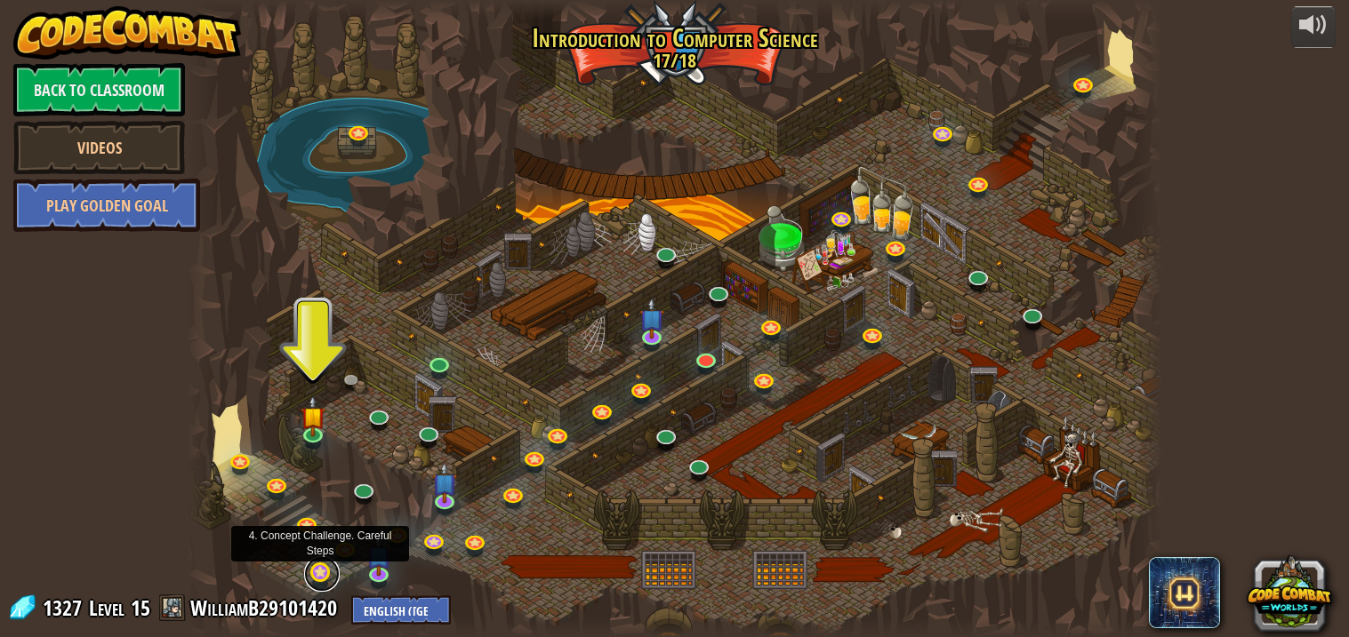
click at [320, 571] on link at bounding box center [322, 575] width 36 height 36
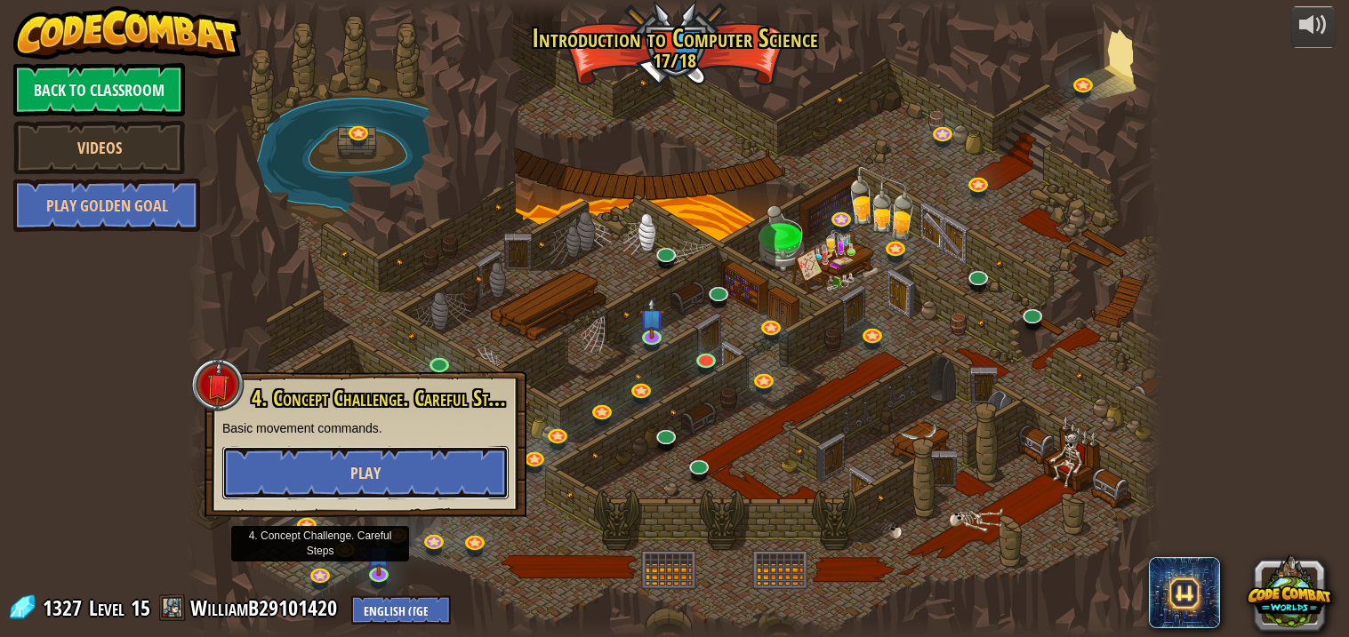
click at [411, 461] on button "Play" at bounding box center [365, 472] width 286 height 53
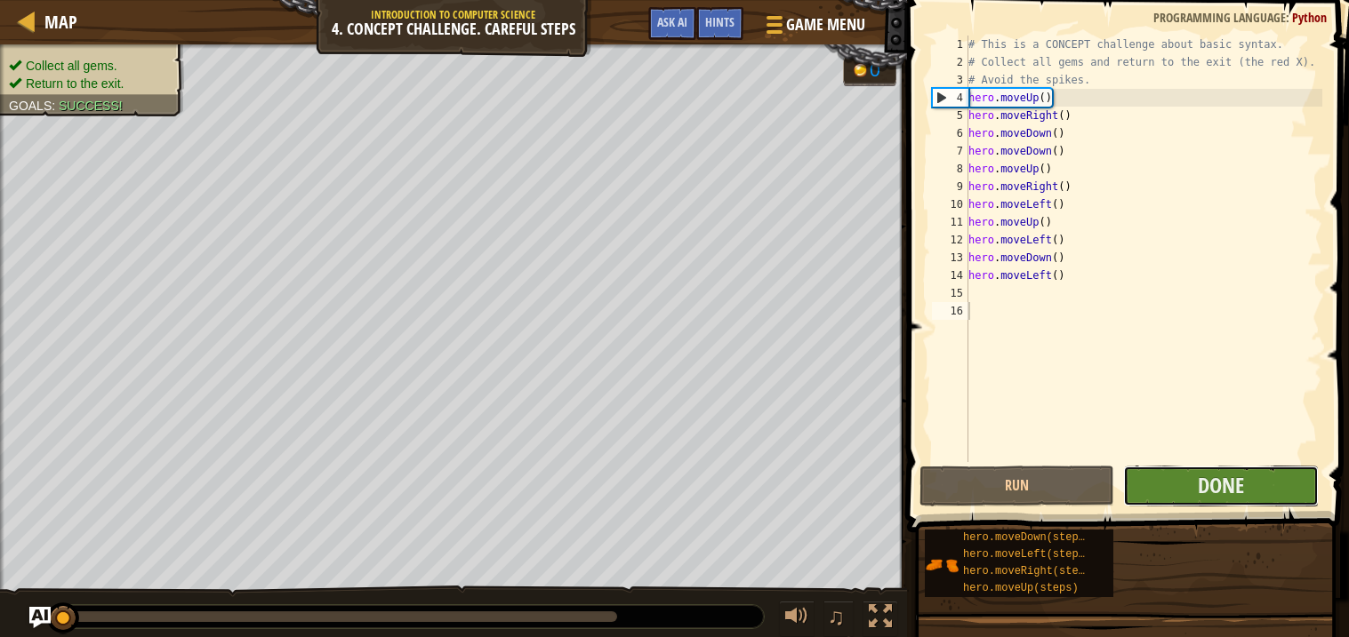
click at [1262, 472] on button "Done" at bounding box center [1220, 486] width 195 height 41
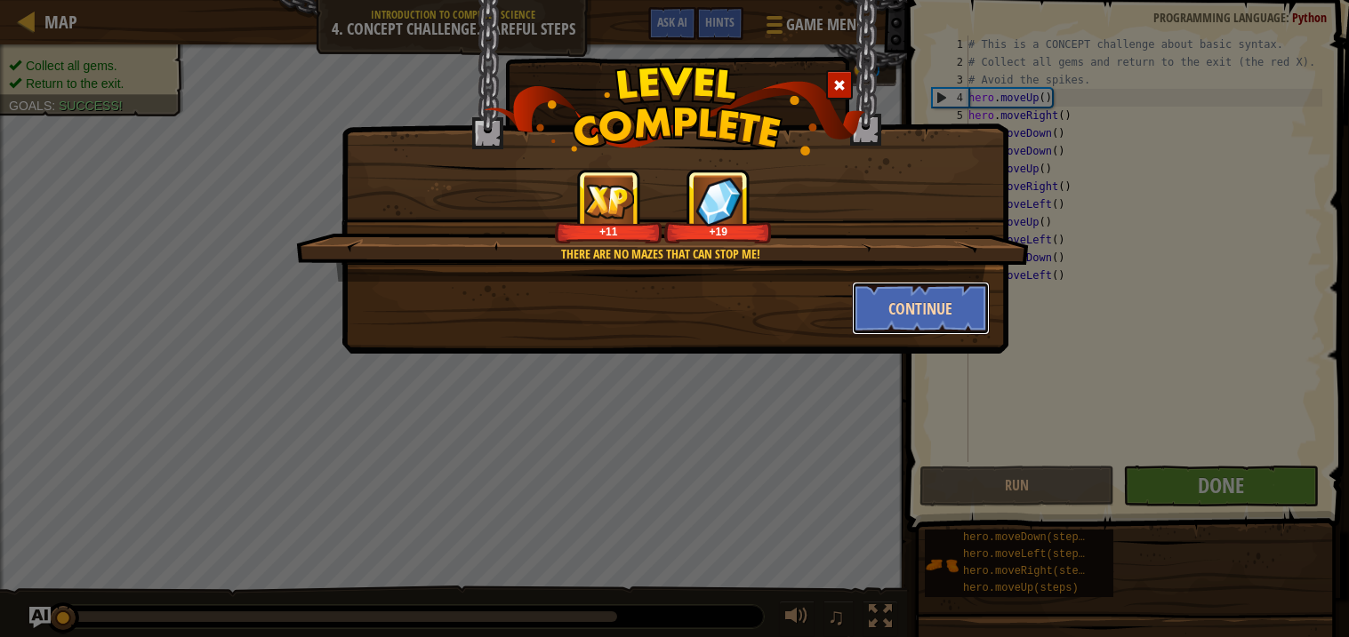
click at [901, 302] on button "Continue" at bounding box center [921, 308] width 138 height 53
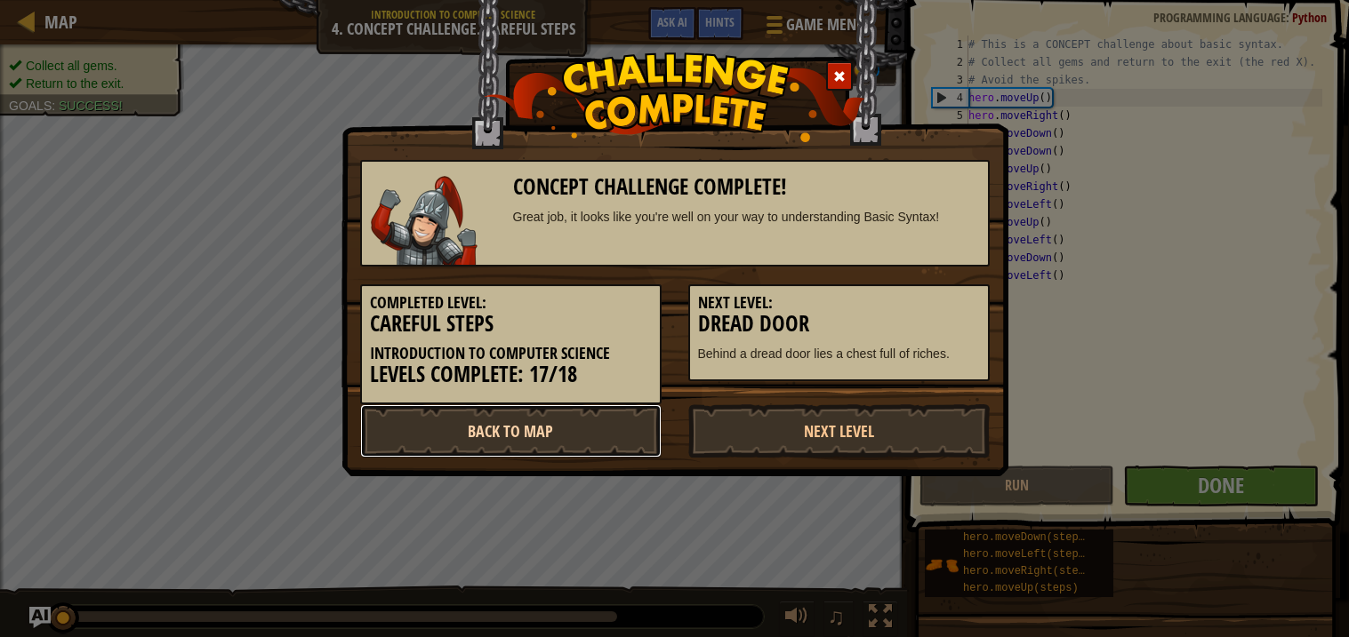
click at [631, 424] on link "Back to Map" at bounding box center [510, 431] width 301 height 53
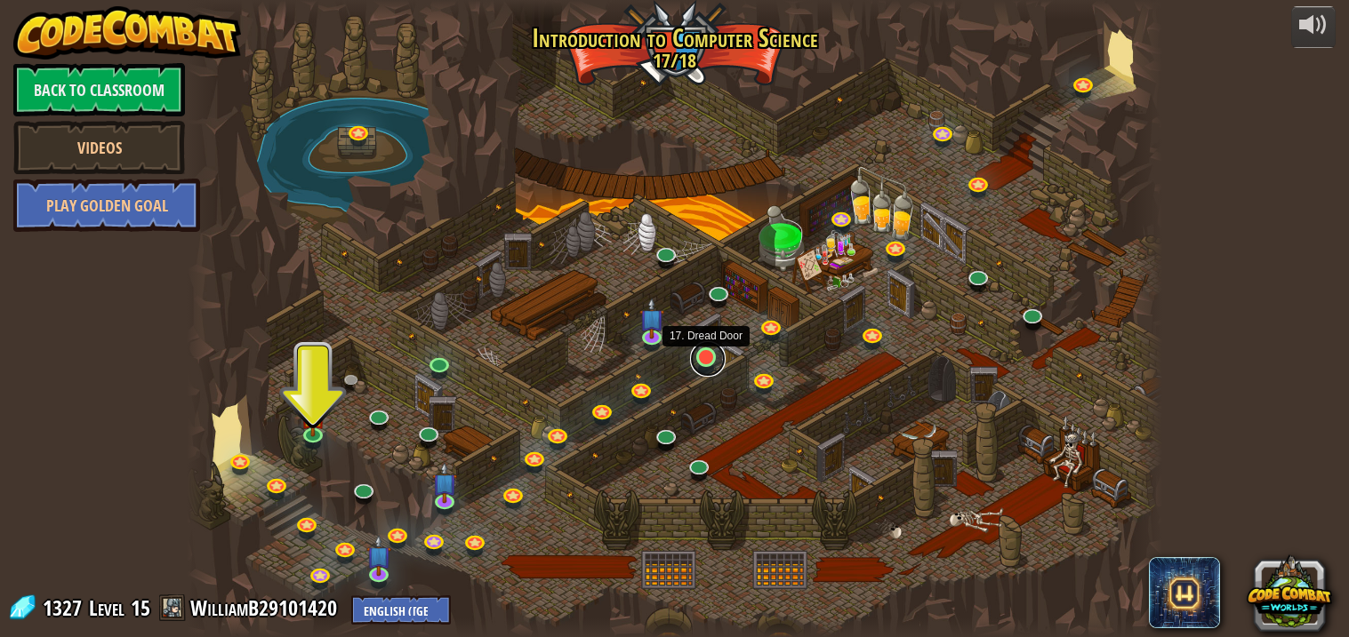
click at [709, 357] on link at bounding box center [708, 359] width 36 height 36
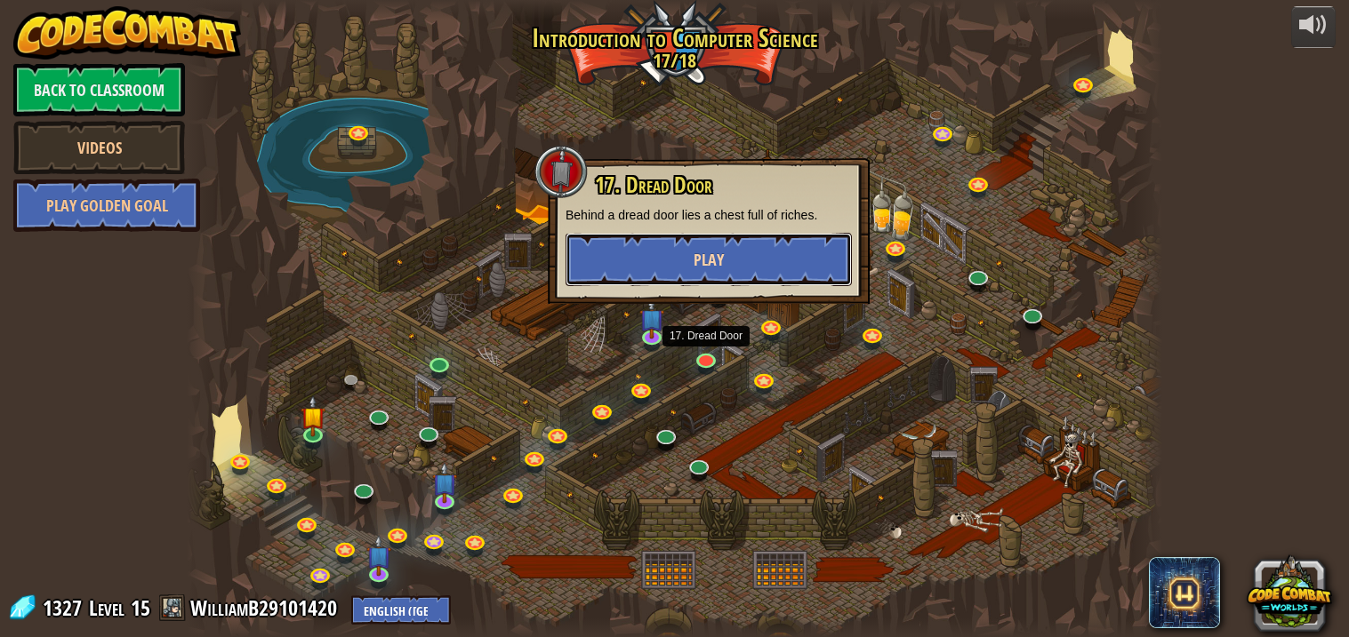
click at [745, 264] on button "Play" at bounding box center [708, 259] width 286 height 53
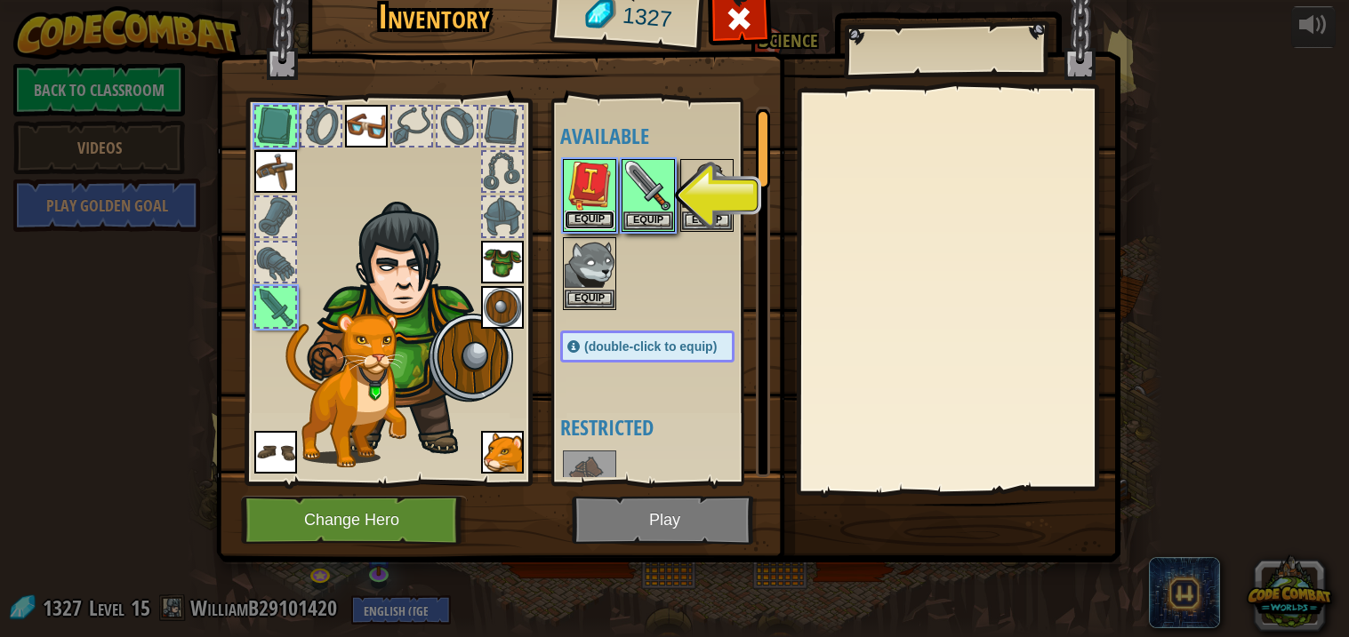
click at [599, 218] on button "Equip" at bounding box center [590, 220] width 50 height 19
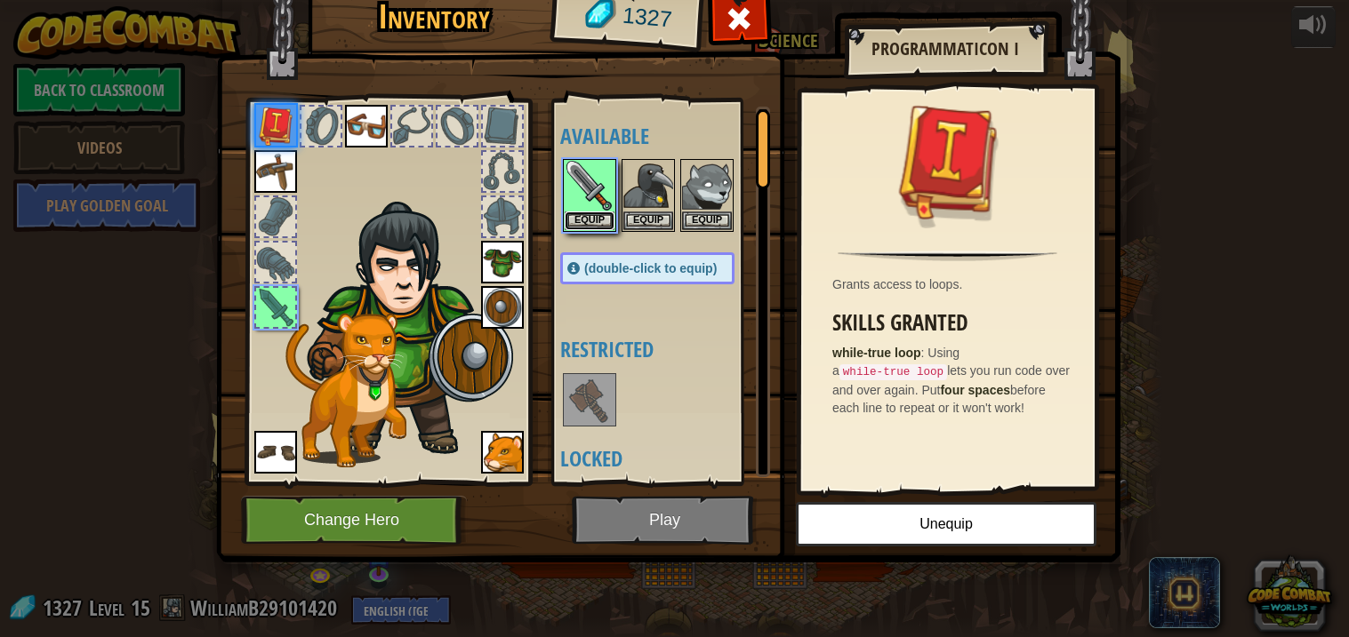
click at [599, 218] on button "Equip" at bounding box center [590, 221] width 50 height 19
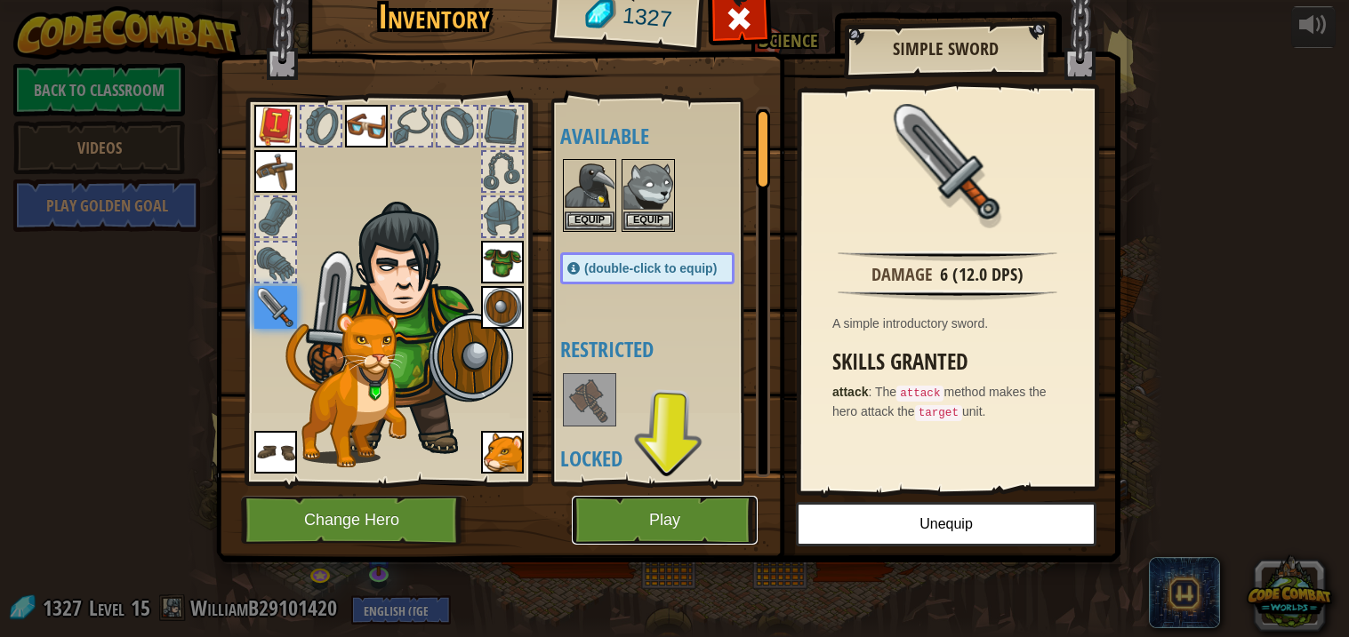
click at [702, 504] on button "Play" at bounding box center [665, 520] width 186 height 49
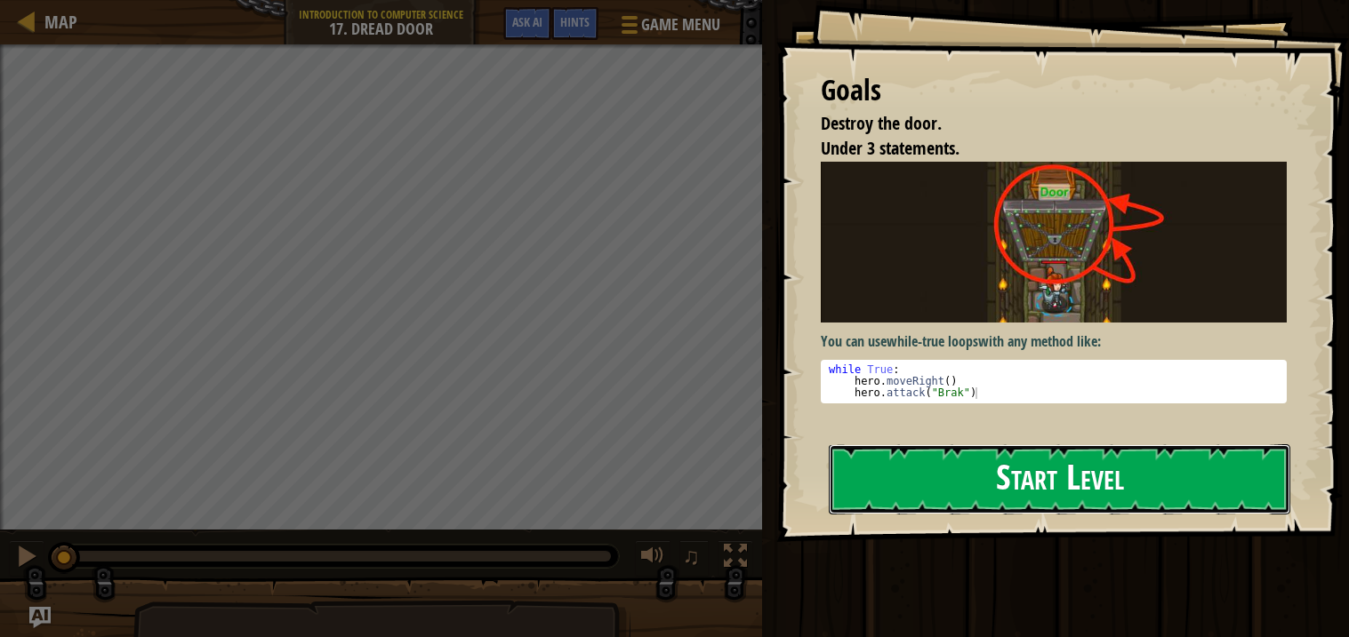
click at [978, 481] on button "Start Level" at bounding box center [1059, 480] width 461 height 70
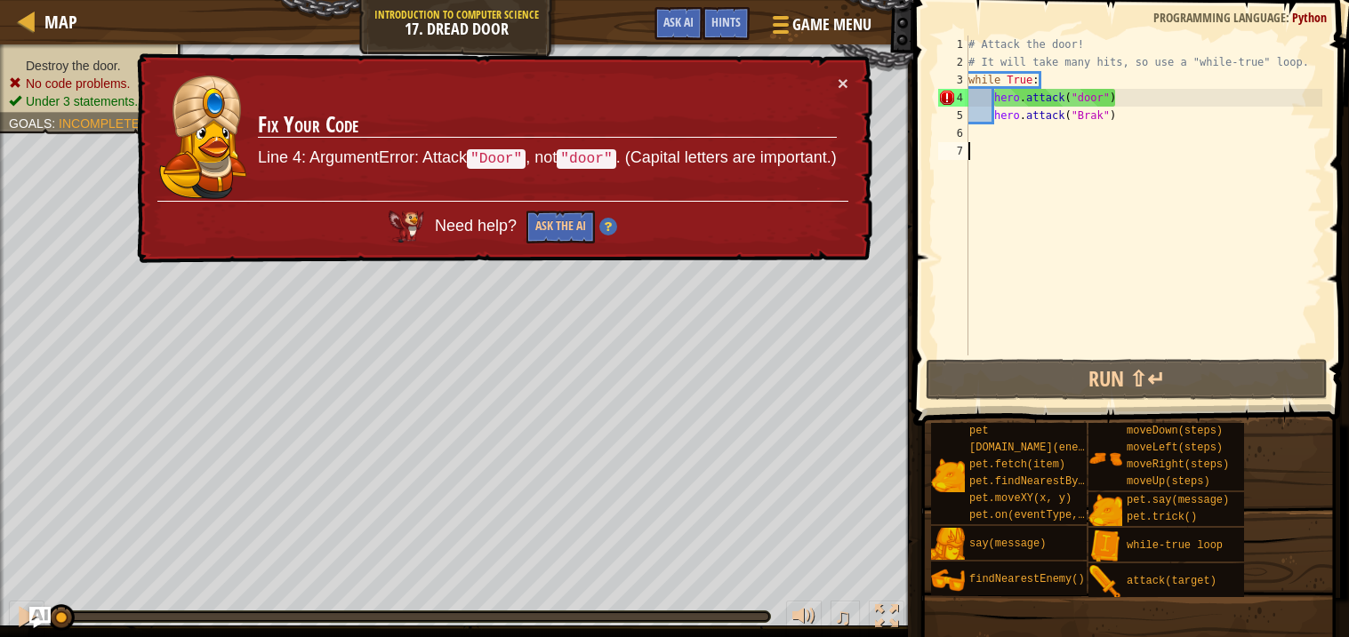
click at [1083, 92] on div "# Attack the door! # It will take many hits, so use a "while-true" loop. while …" at bounding box center [1143, 214] width 357 height 356
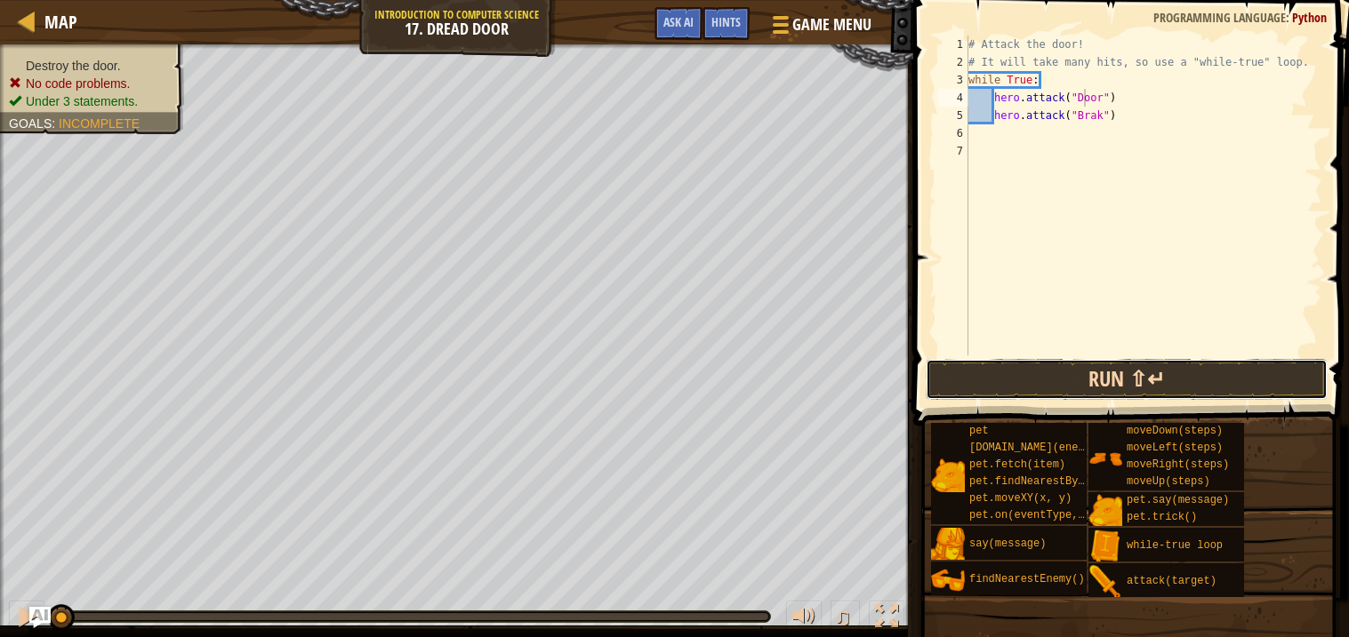
click at [1190, 362] on button "Run ⇧↵" at bounding box center [1127, 379] width 402 height 41
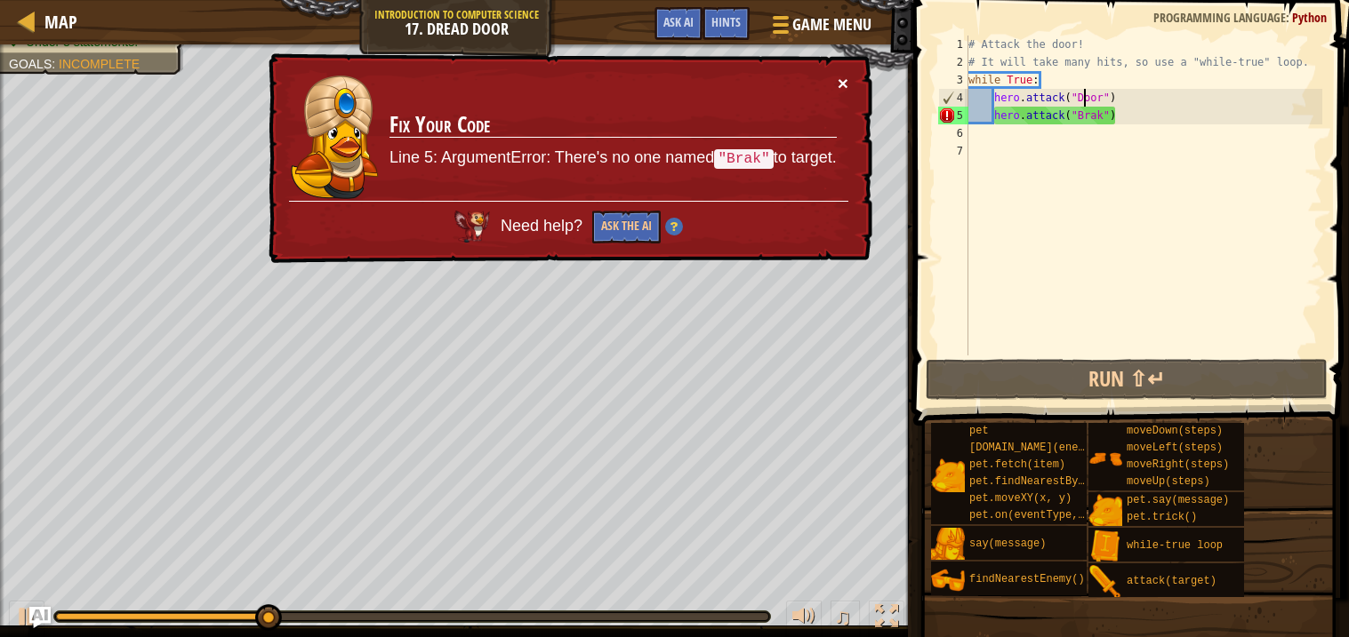
click at [838, 76] on button "×" at bounding box center [843, 85] width 11 height 19
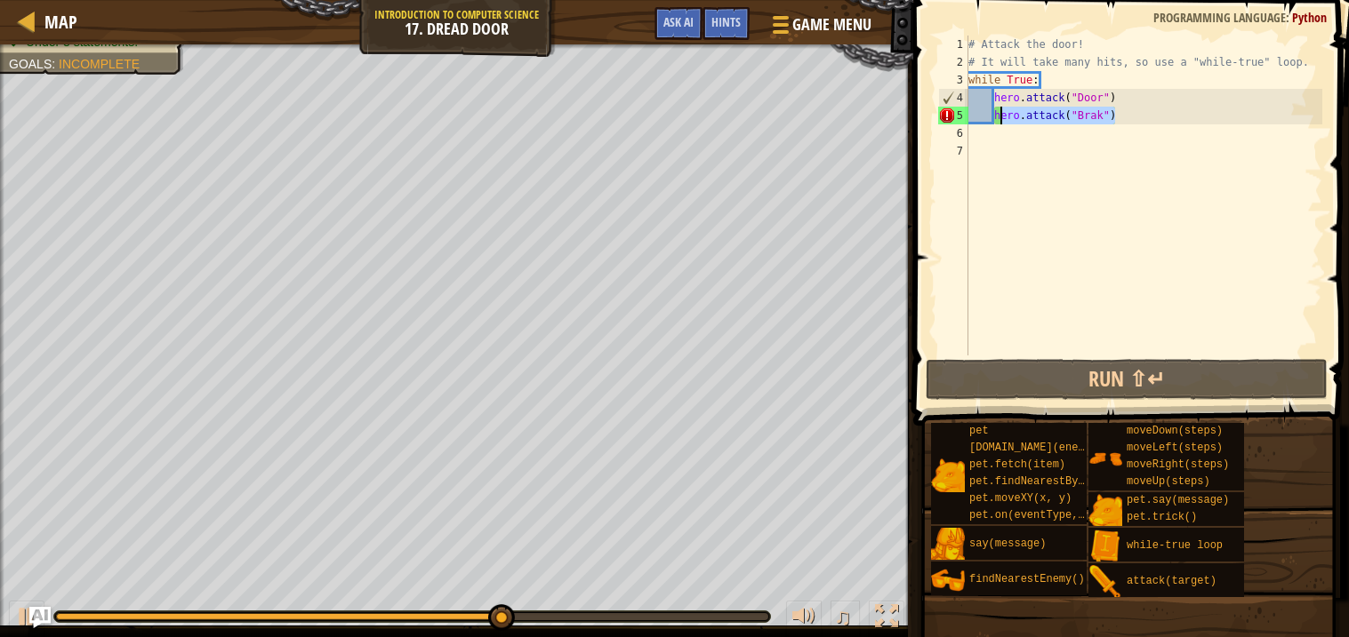
drag, startPoint x: 1129, startPoint y: 120, endPoint x: 998, endPoint y: 115, distance: 131.7
click at [998, 115] on div "# Attack the door! # It will take many hits, so use a "while-true" loop. while …" at bounding box center [1143, 214] width 357 height 356
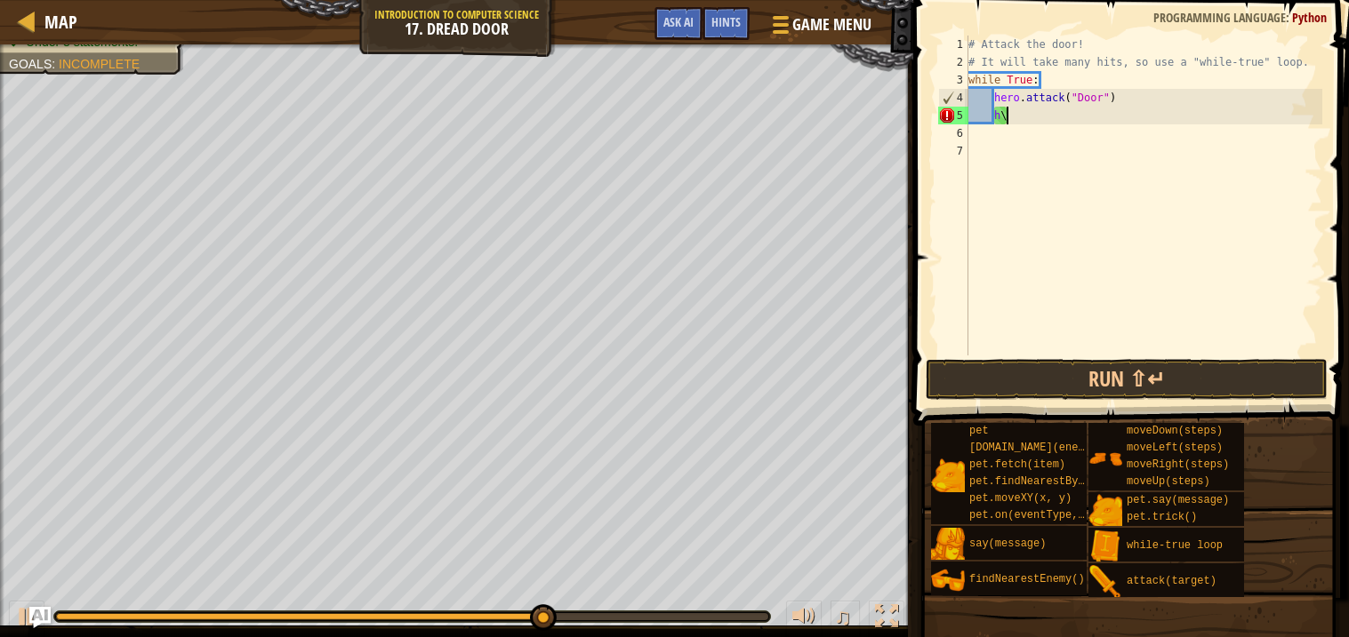
type textarea "h"
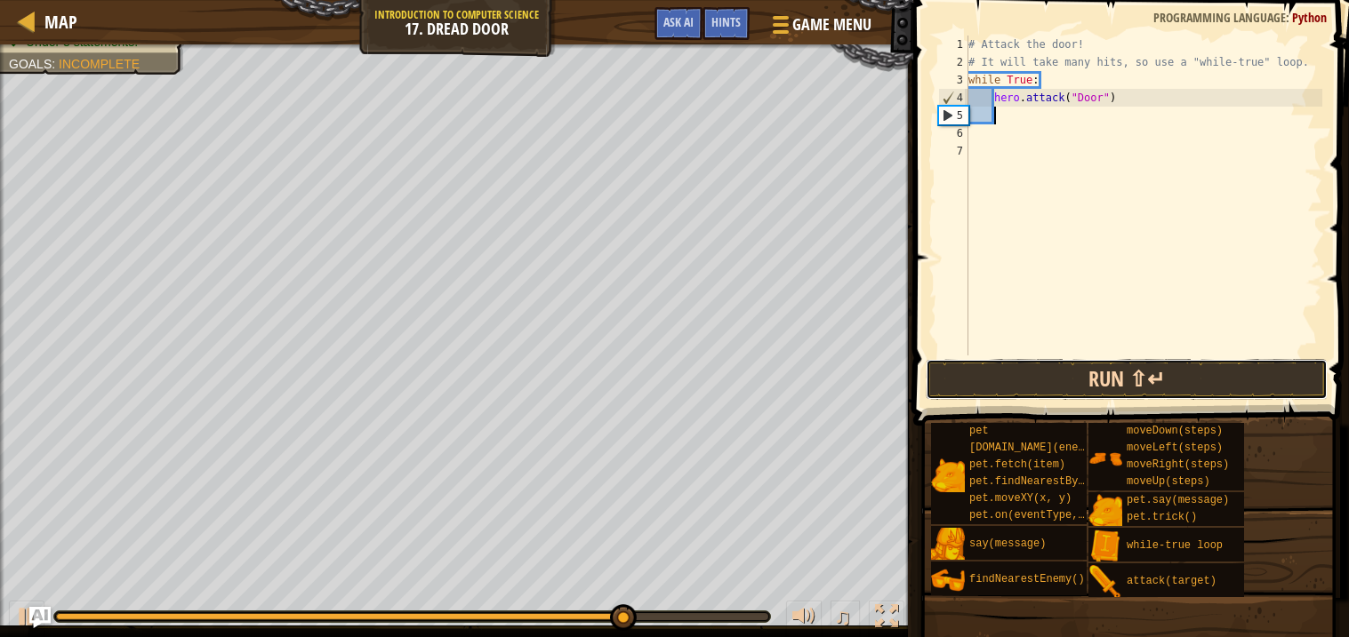
click at [1137, 398] on button "Run ⇧↵" at bounding box center [1127, 379] width 402 height 41
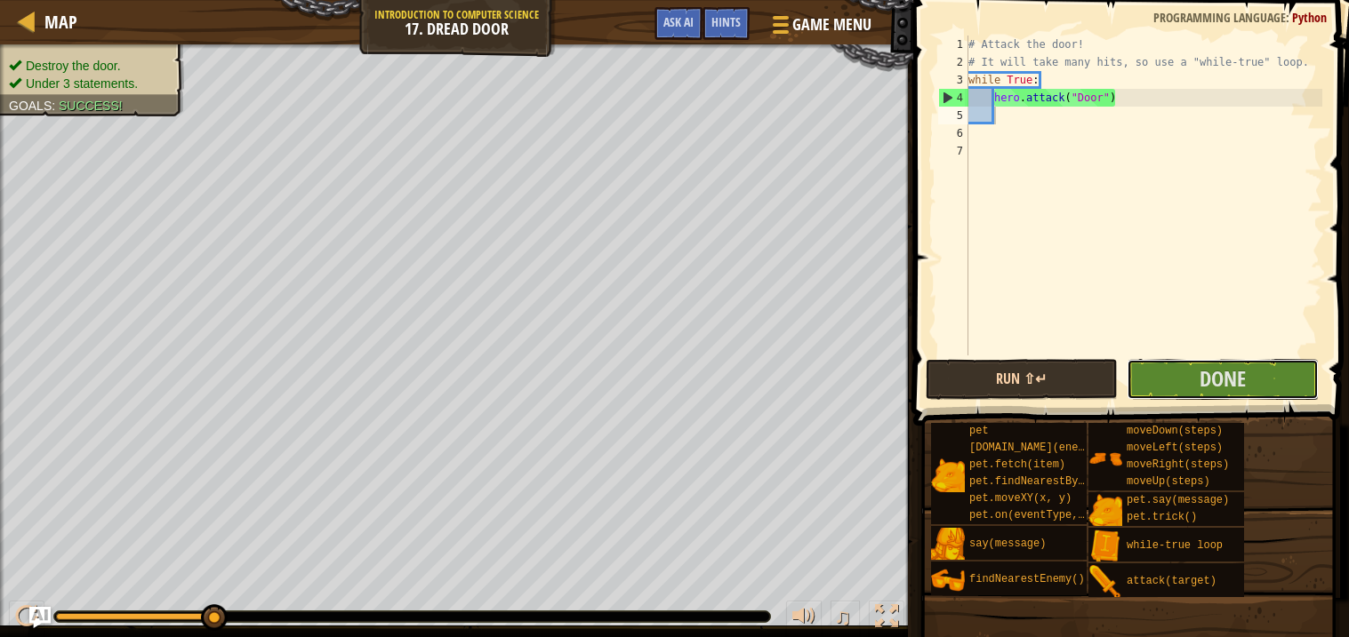
click at [1131, 396] on button "Done" at bounding box center [1222, 379] width 192 height 41
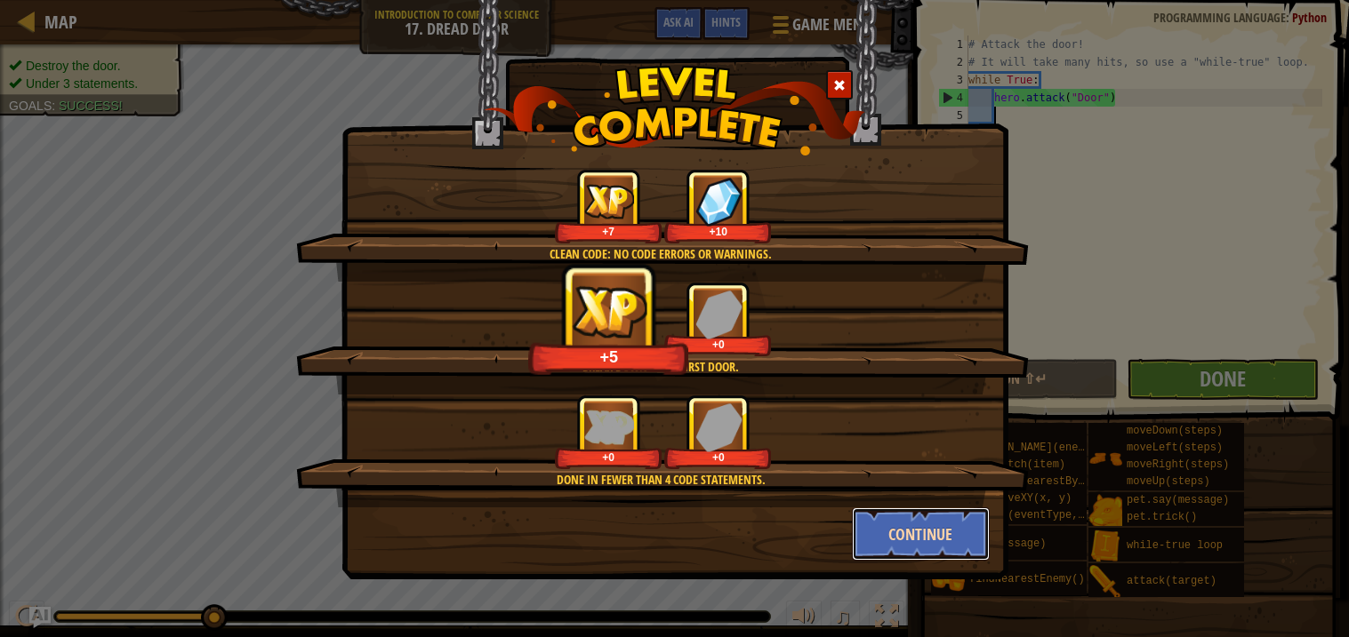
click at [918, 518] on button "Continue" at bounding box center [921, 534] width 138 height 53
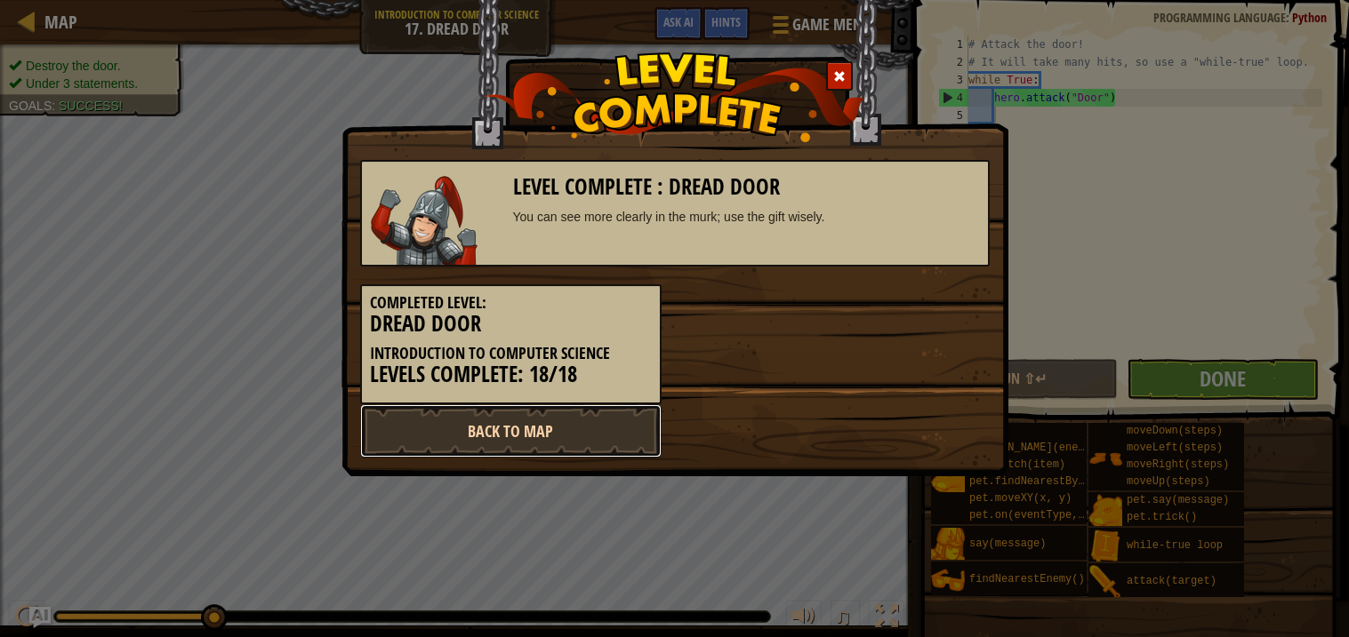
click at [397, 421] on link "Back to Map" at bounding box center [510, 431] width 301 height 53
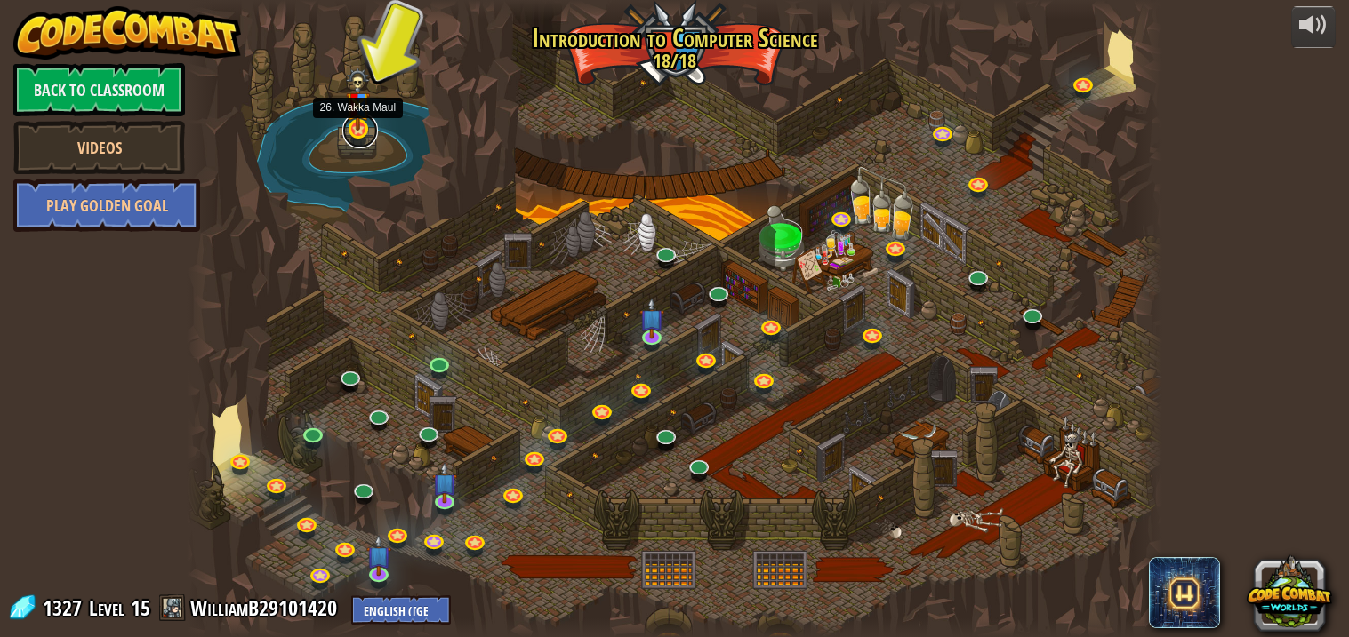
click at [355, 134] on link at bounding box center [360, 131] width 36 height 36
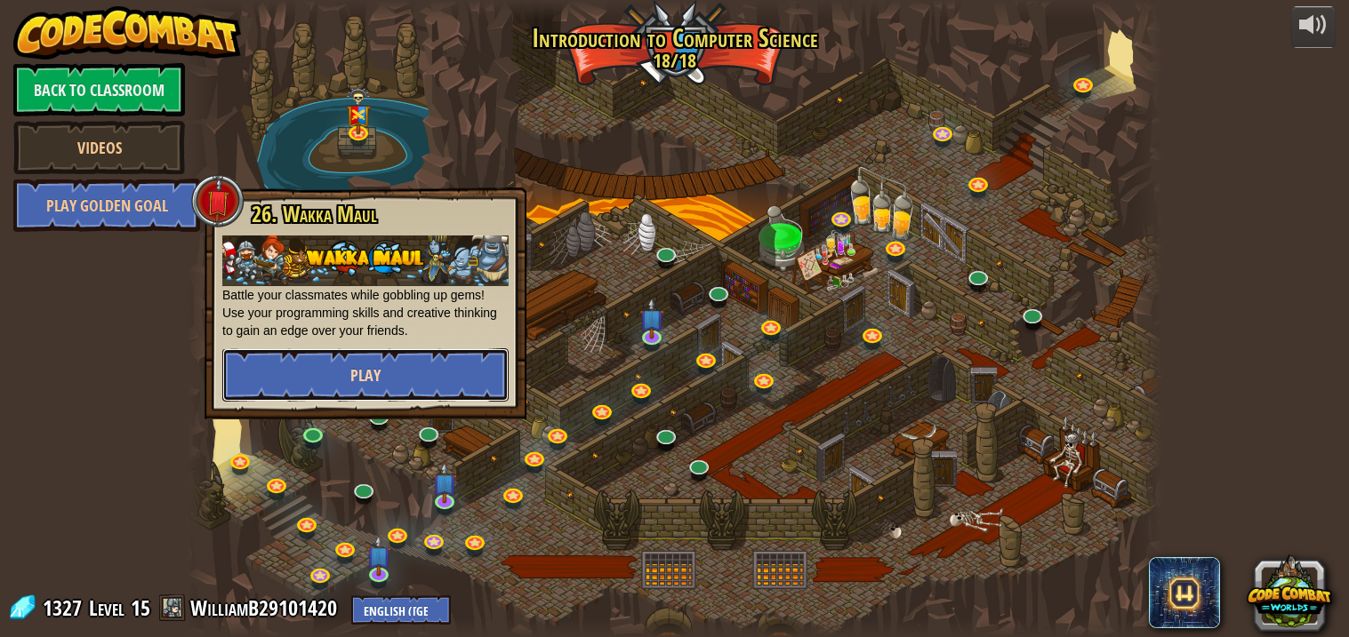
click at [424, 370] on button "Play" at bounding box center [365, 375] width 286 height 53
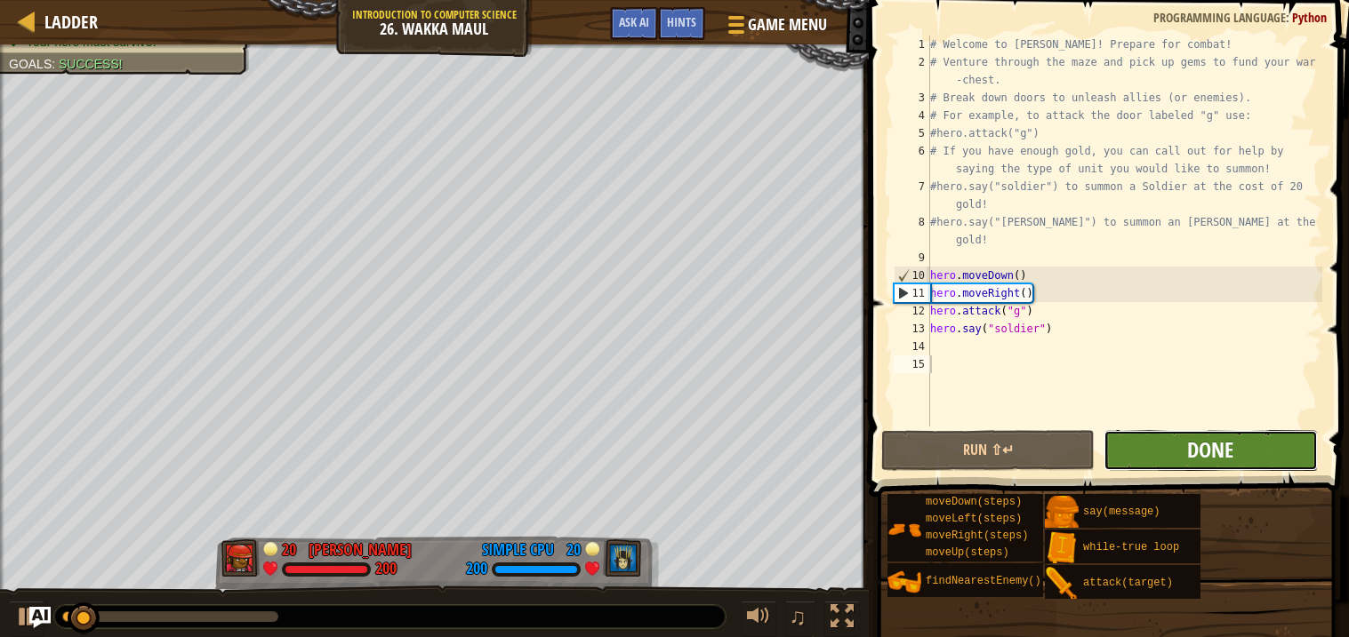
click at [1208, 455] on span "Done" at bounding box center [1210, 450] width 46 height 28
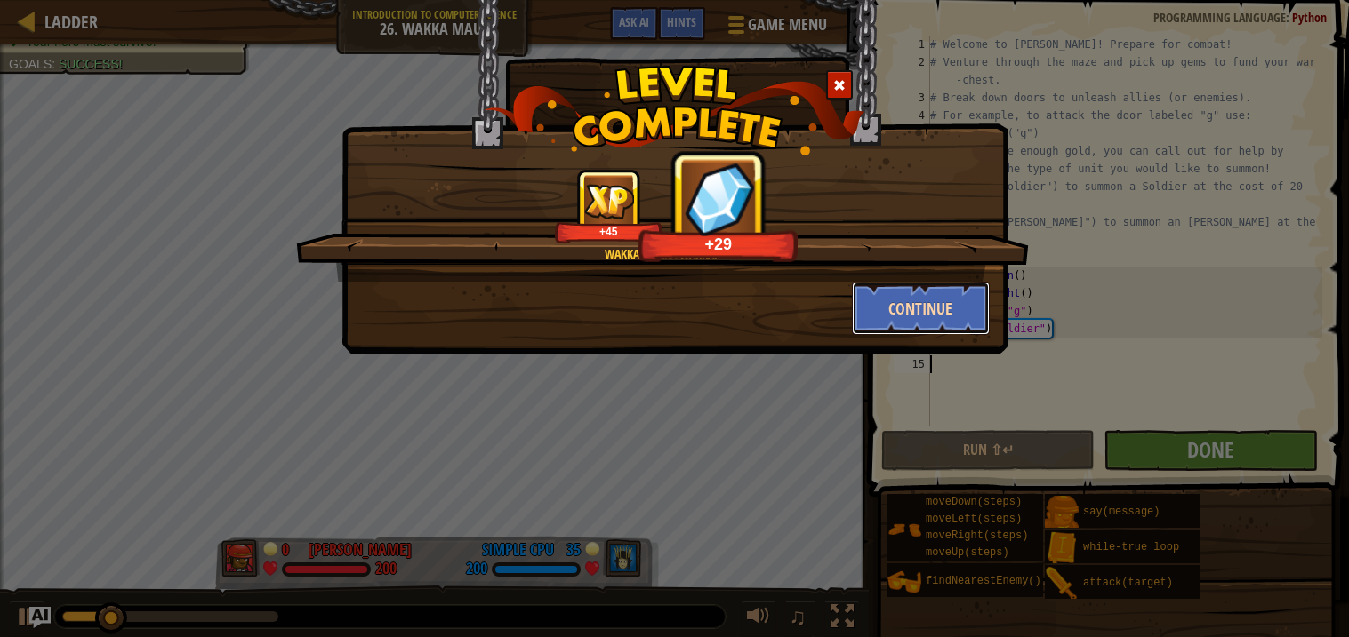
click at [916, 305] on button "Continue" at bounding box center [921, 308] width 138 height 53
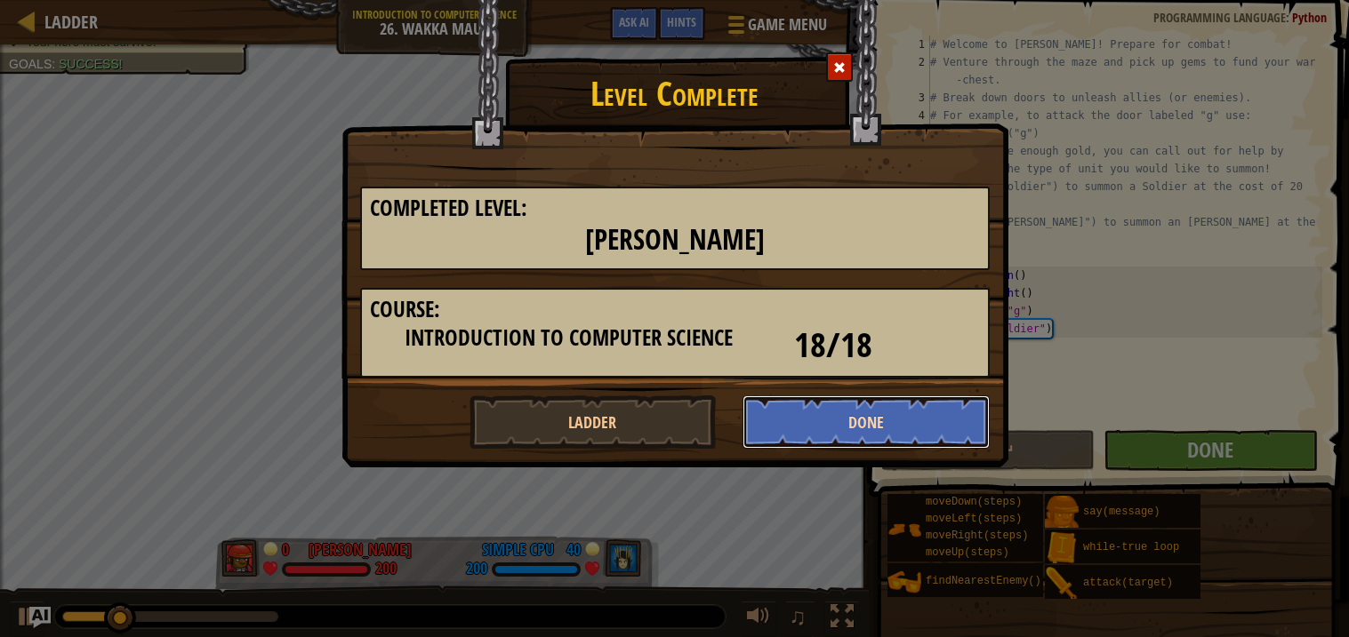
click at [898, 398] on button "Done" at bounding box center [865, 422] width 247 height 53
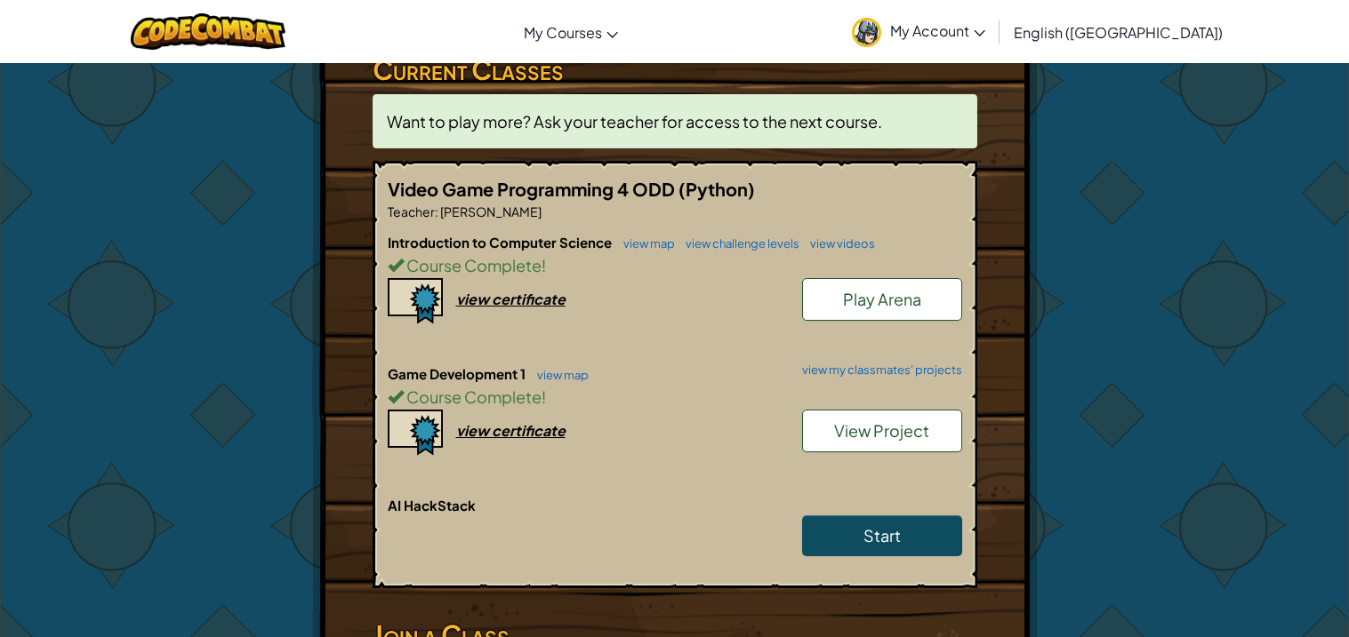
scroll to position [317, 0]
